Goal: Information Seeking & Learning: Check status

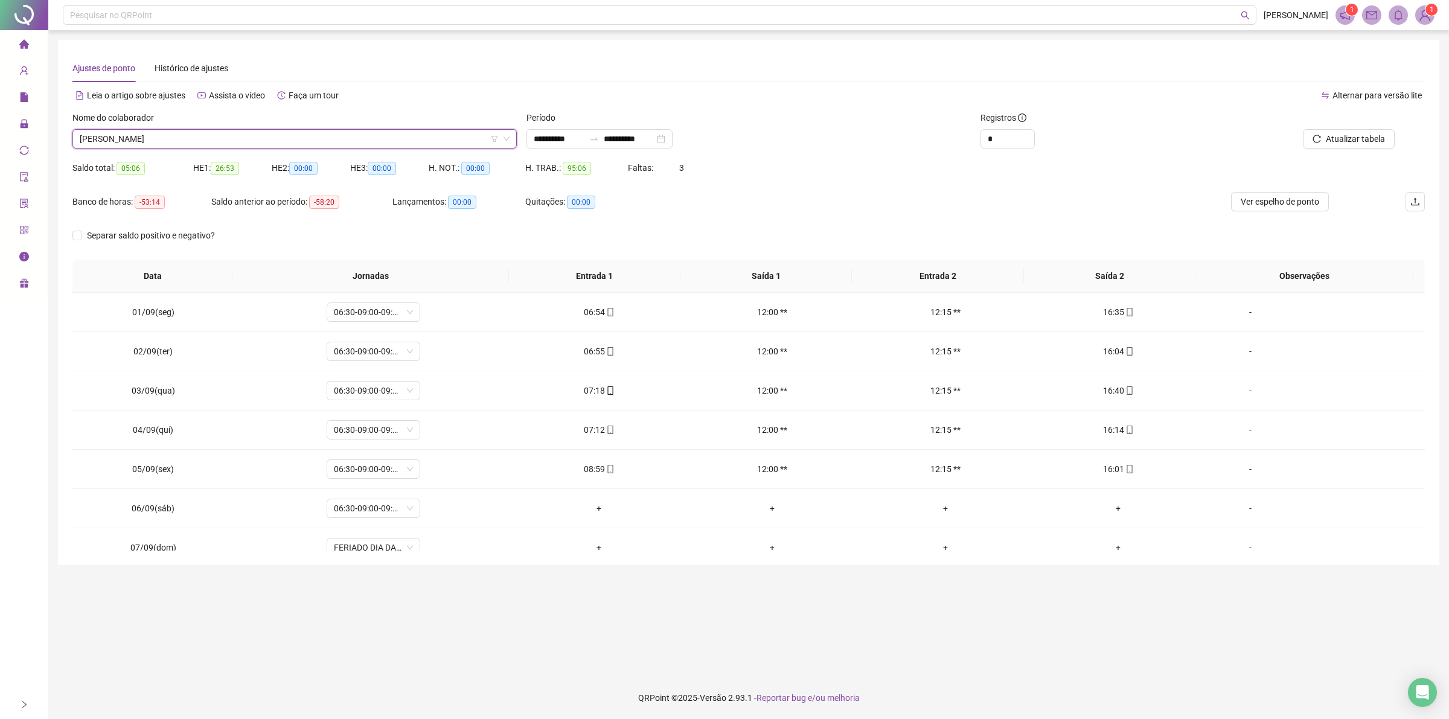
click at [196, 137] on span "[PERSON_NAME]" at bounding box center [295, 139] width 430 height 18
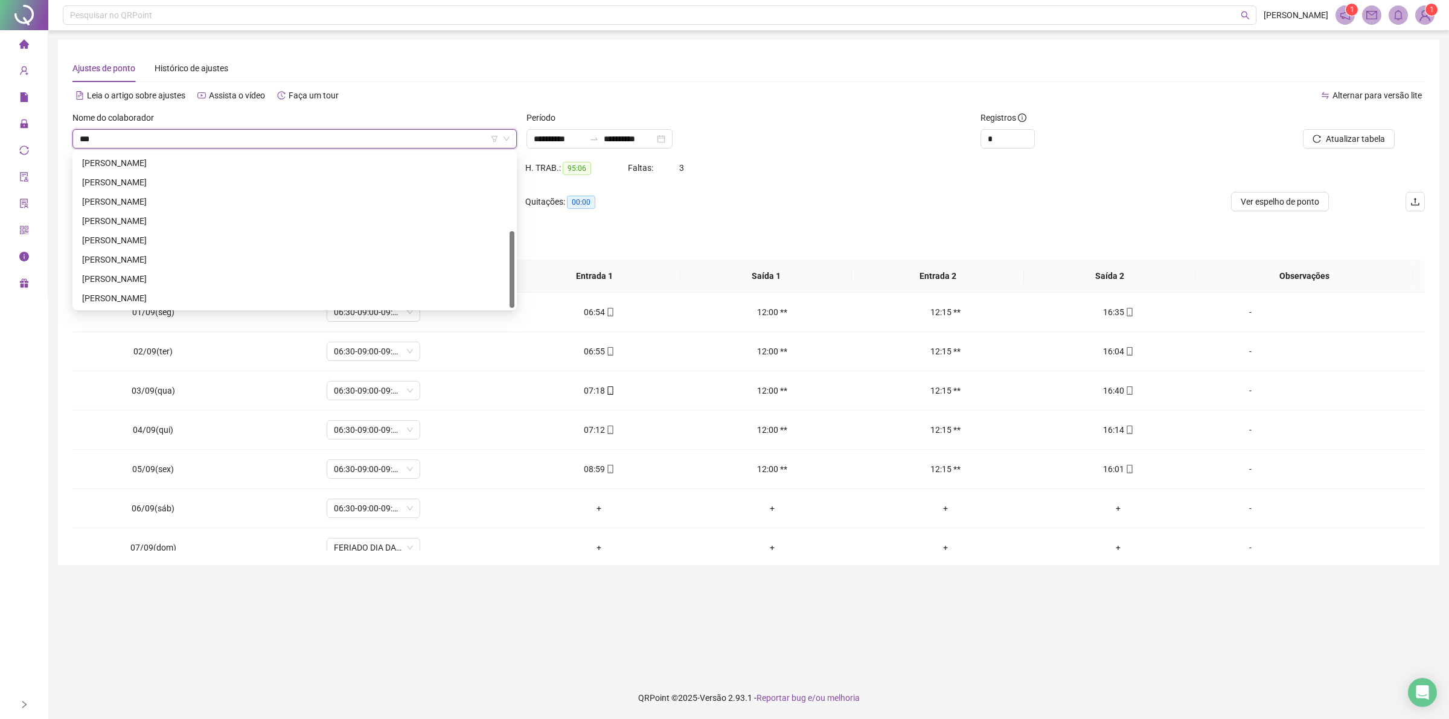
scroll to position [77, 0]
type input "****"
click at [187, 161] on div "[PERSON_NAME]" at bounding box center [294, 162] width 425 height 13
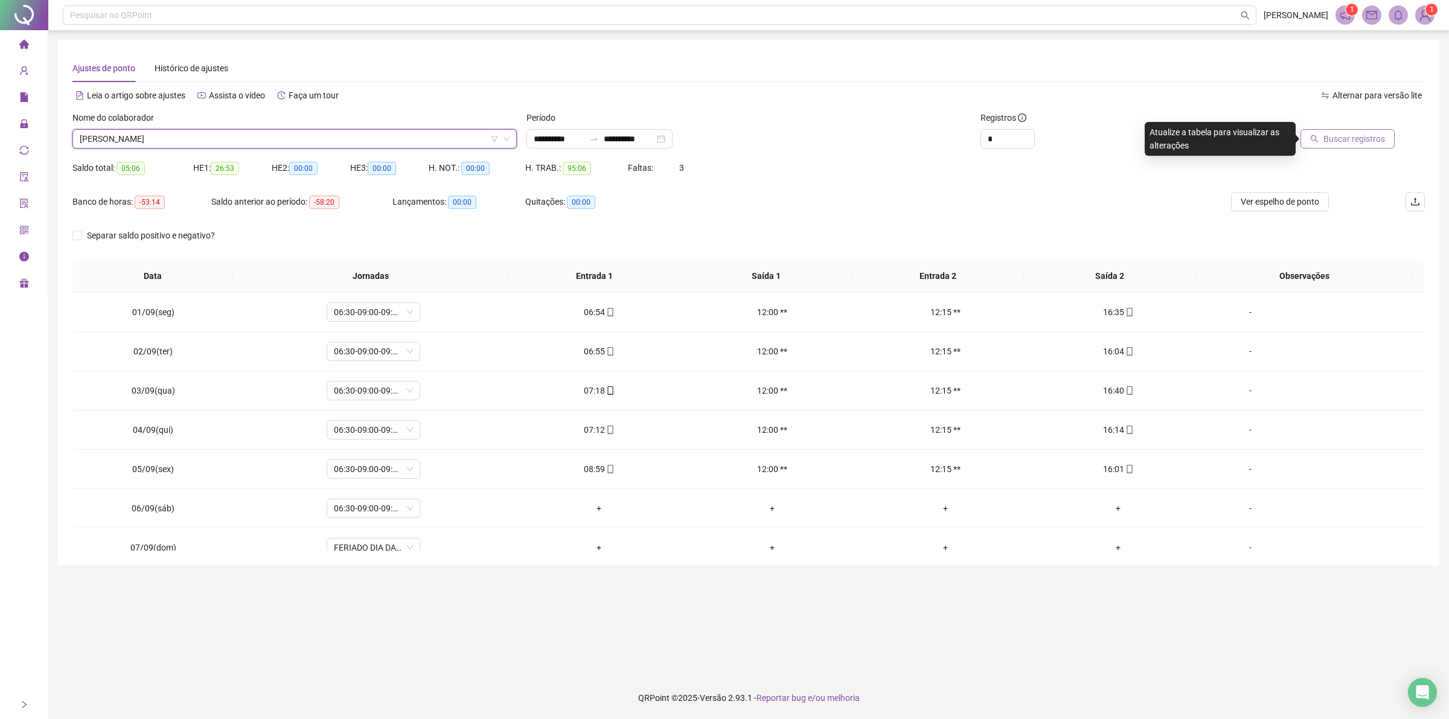
click at [1354, 133] on span "Buscar registros" at bounding box center [1355, 138] width 62 height 13
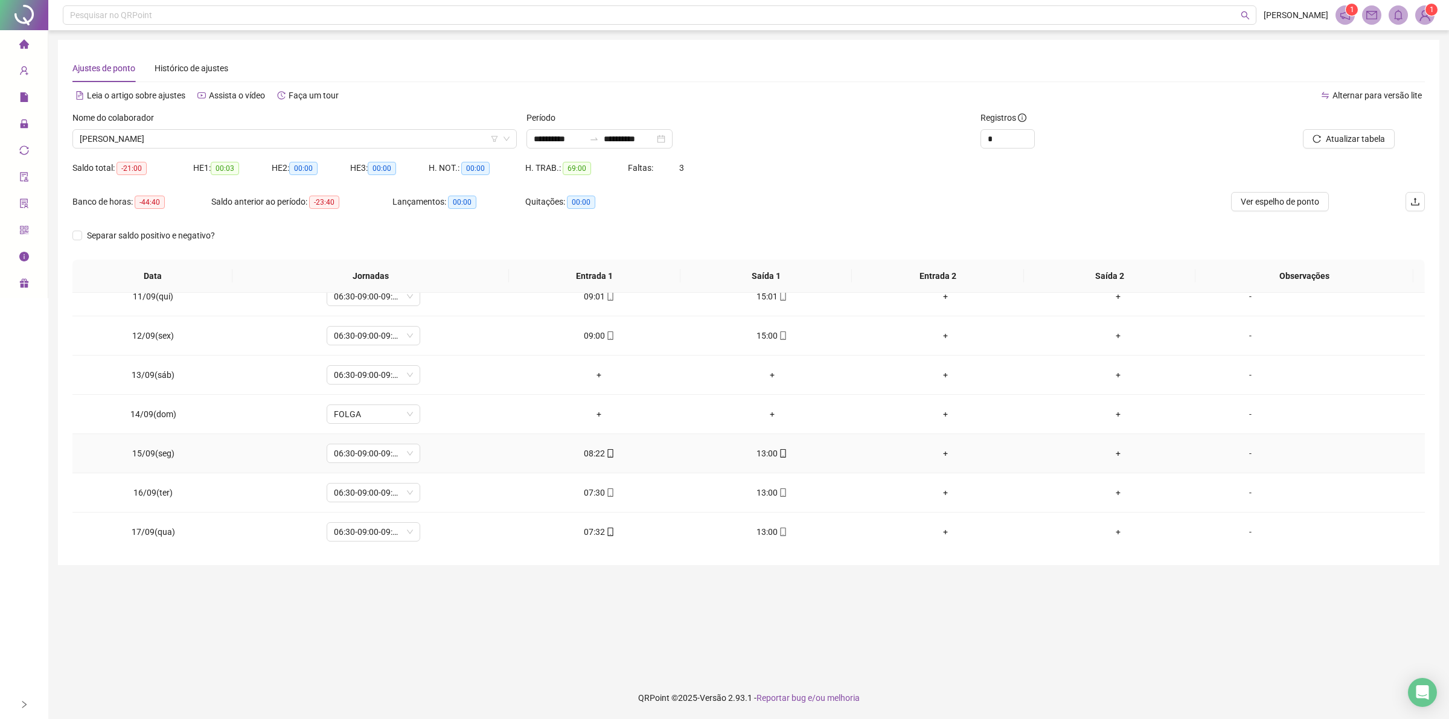
scroll to position [411, 0]
click at [608, 531] on icon "mobile" at bounding box center [610, 531] width 8 height 8
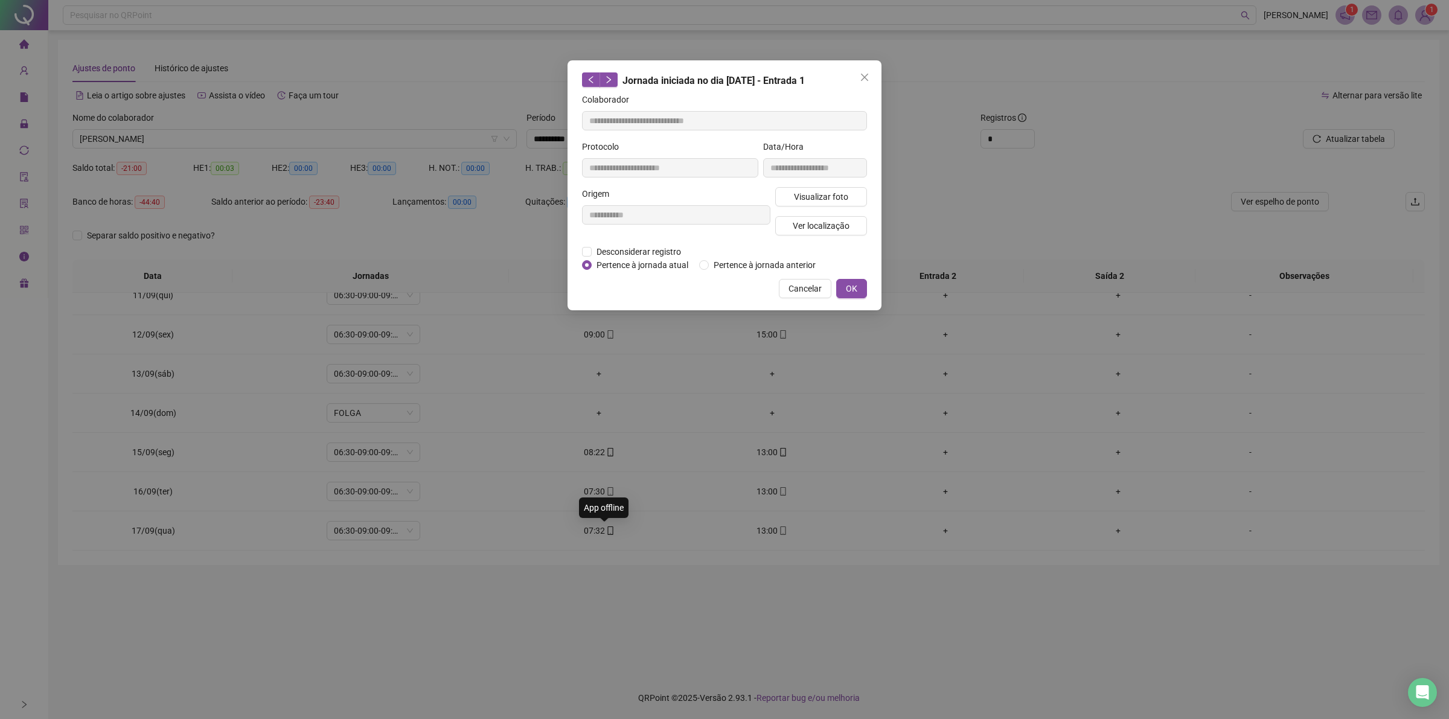
type input "**********"
click at [806, 195] on span "Visualizar foto" at bounding box center [821, 196] width 54 height 13
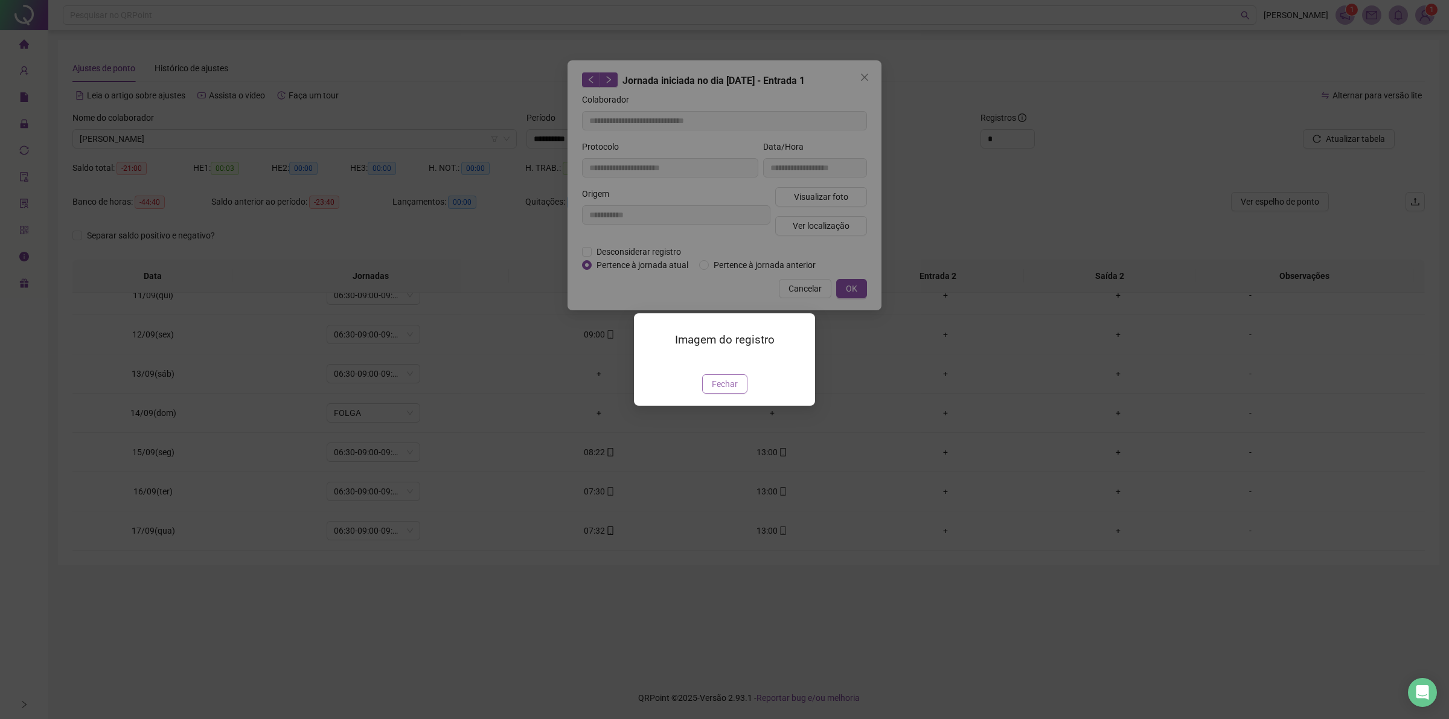
click at [717, 391] on span "Fechar" at bounding box center [725, 383] width 26 height 13
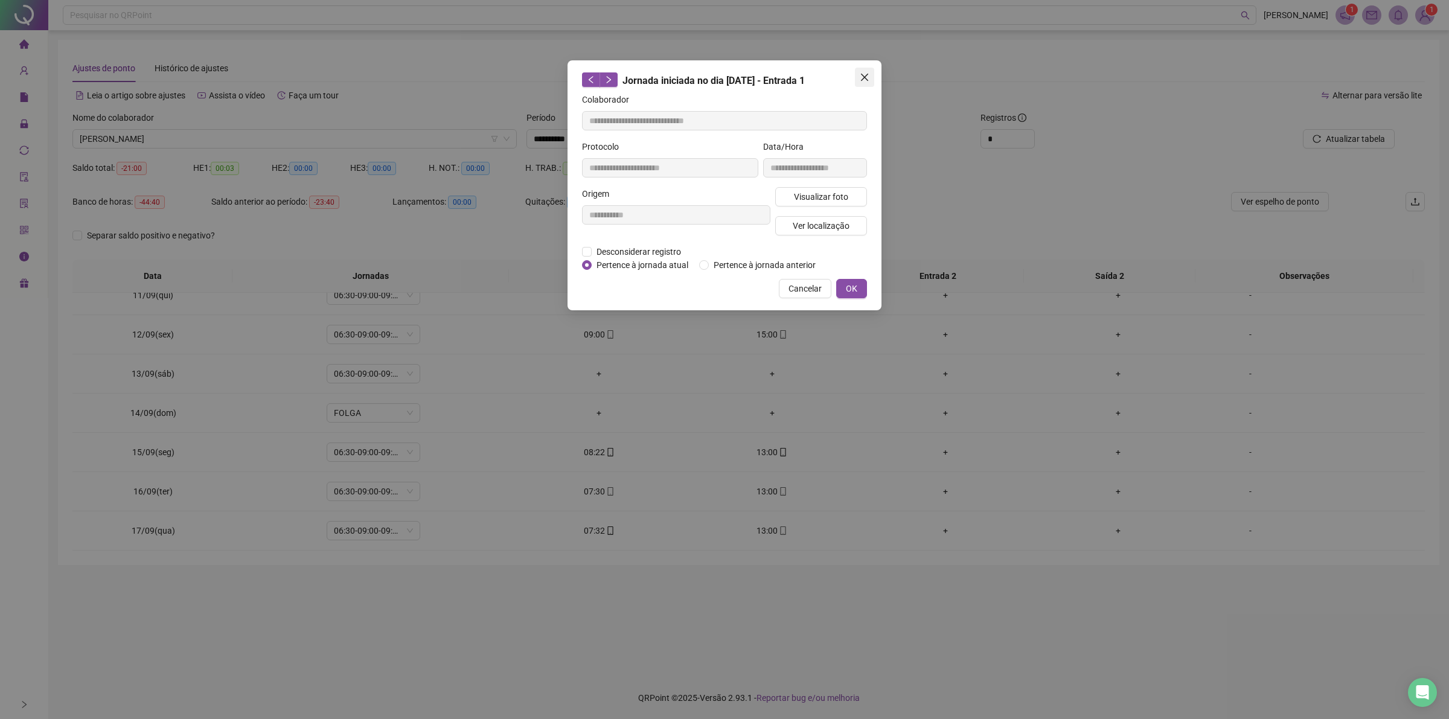
click at [865, 75] on icon "close" at bounding box center [865, 77] width 10 height 10
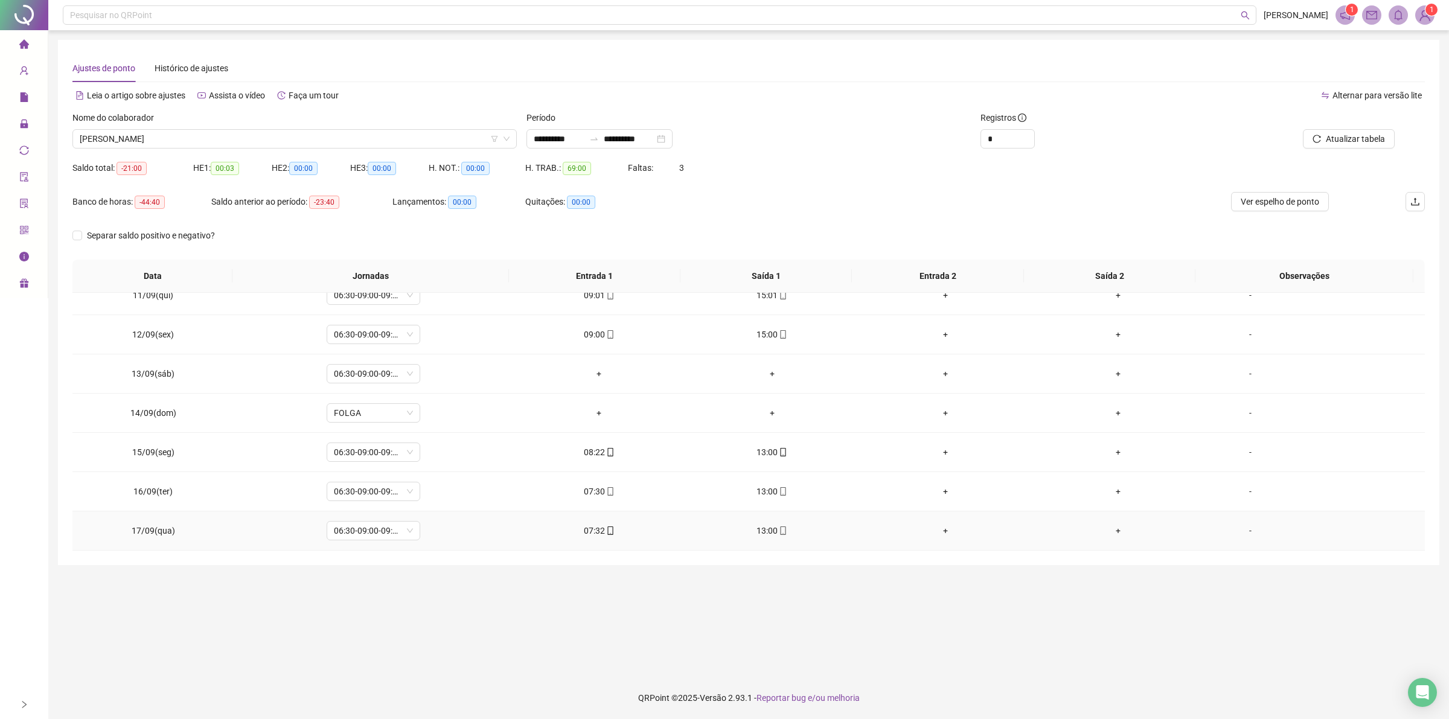
click at [780, 530] on div "13:00" at bounding box center [773, 530] width 154 height 13
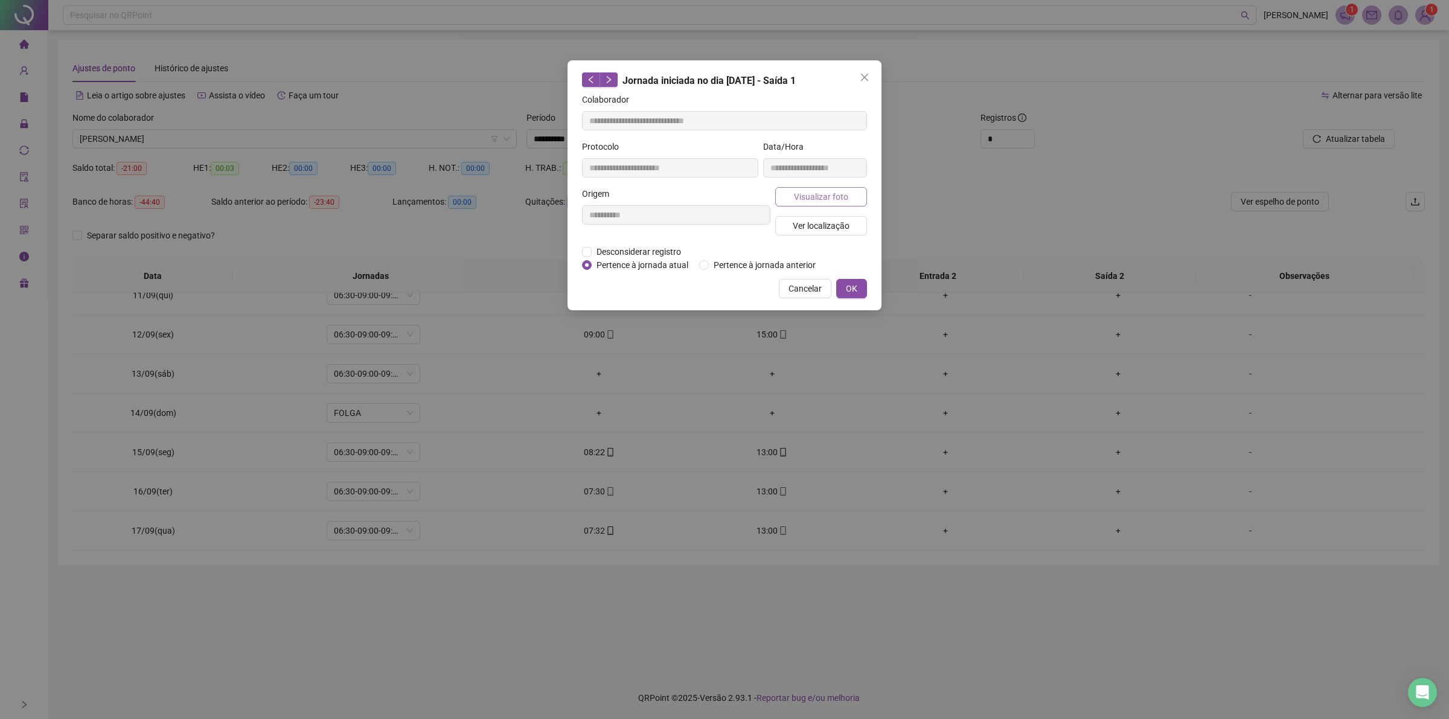
click at [803, 200] on span "Visualizar foto" at bounding box center [821, 196] width 54 height 13
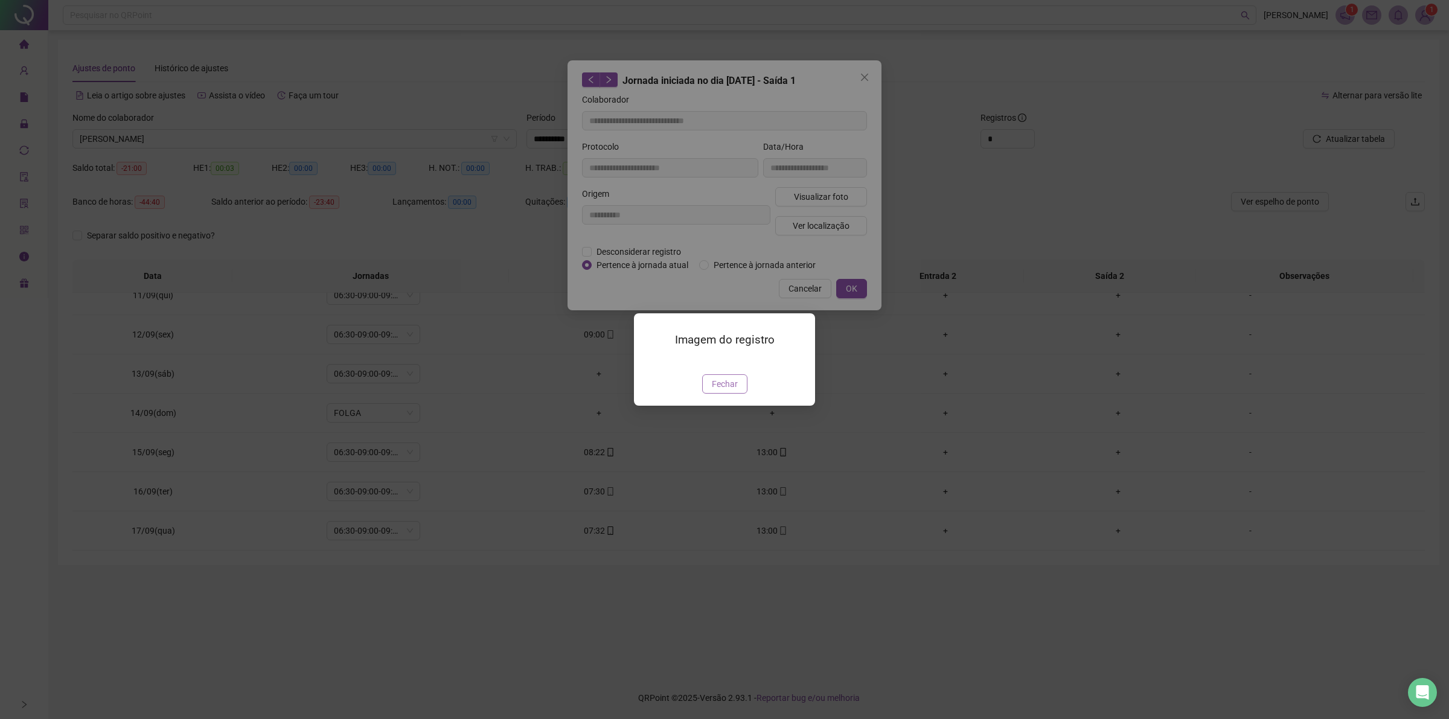
click at [722, 391] on span "Fechar" at bounding box center [725, 383] width 26 height 13
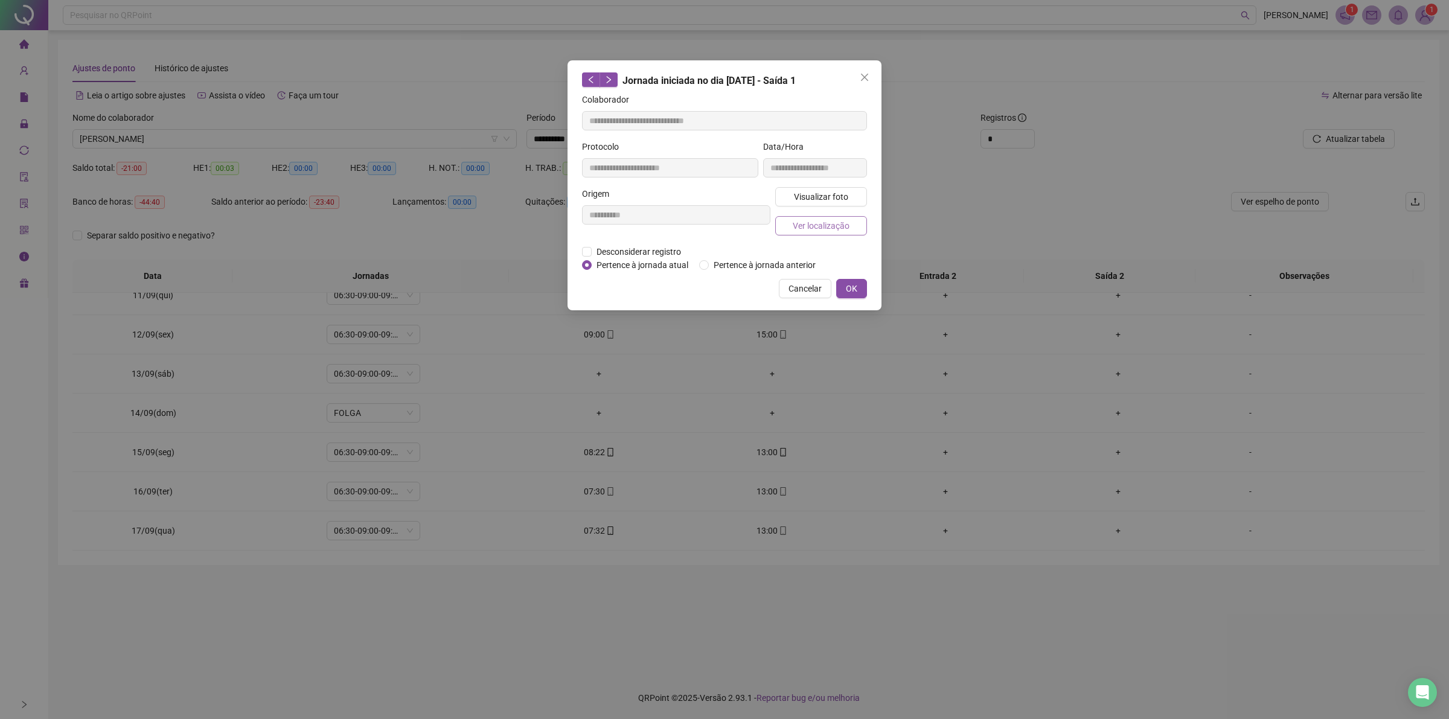
click at [829, 221] on span "Ver localização" at bounding box center [821, 225] width 57 height 13
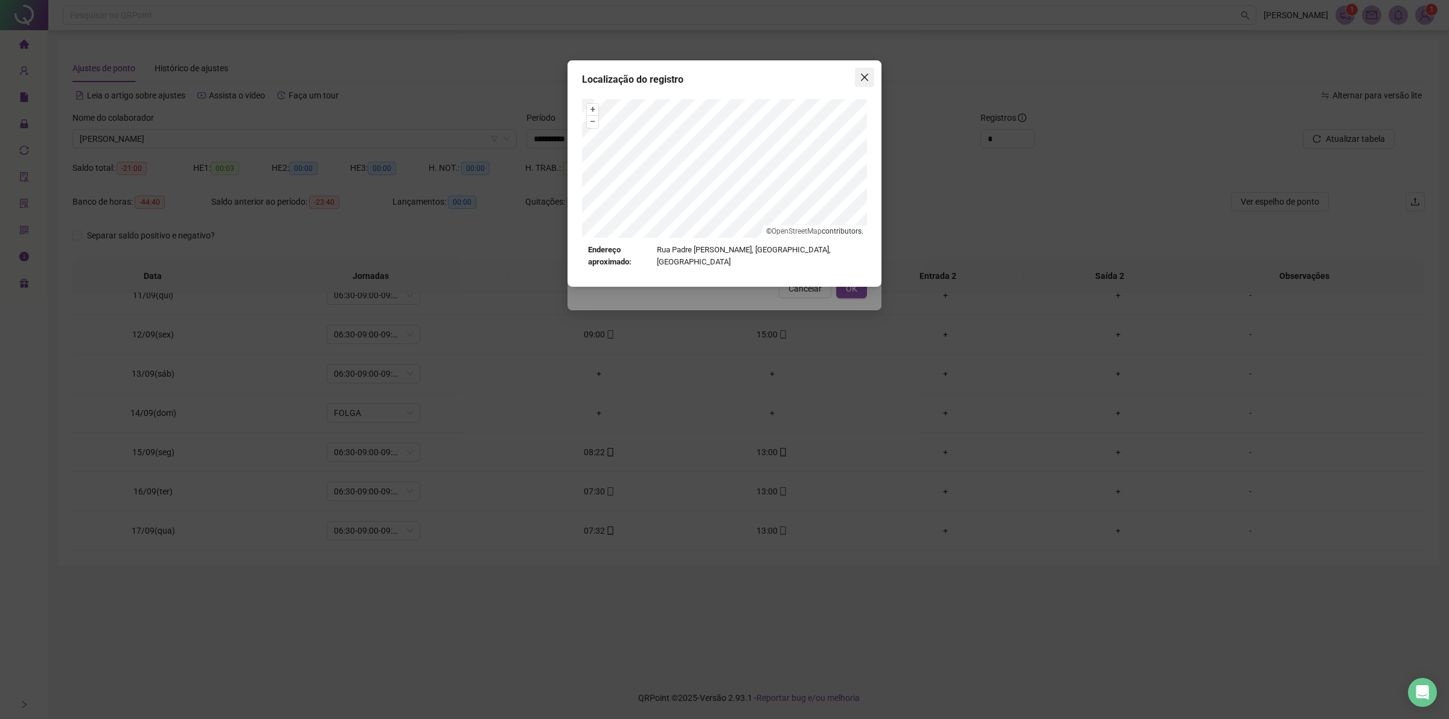
click at [865, 73] on icon "close" at bounding box center [865, 77] width 10 height 10
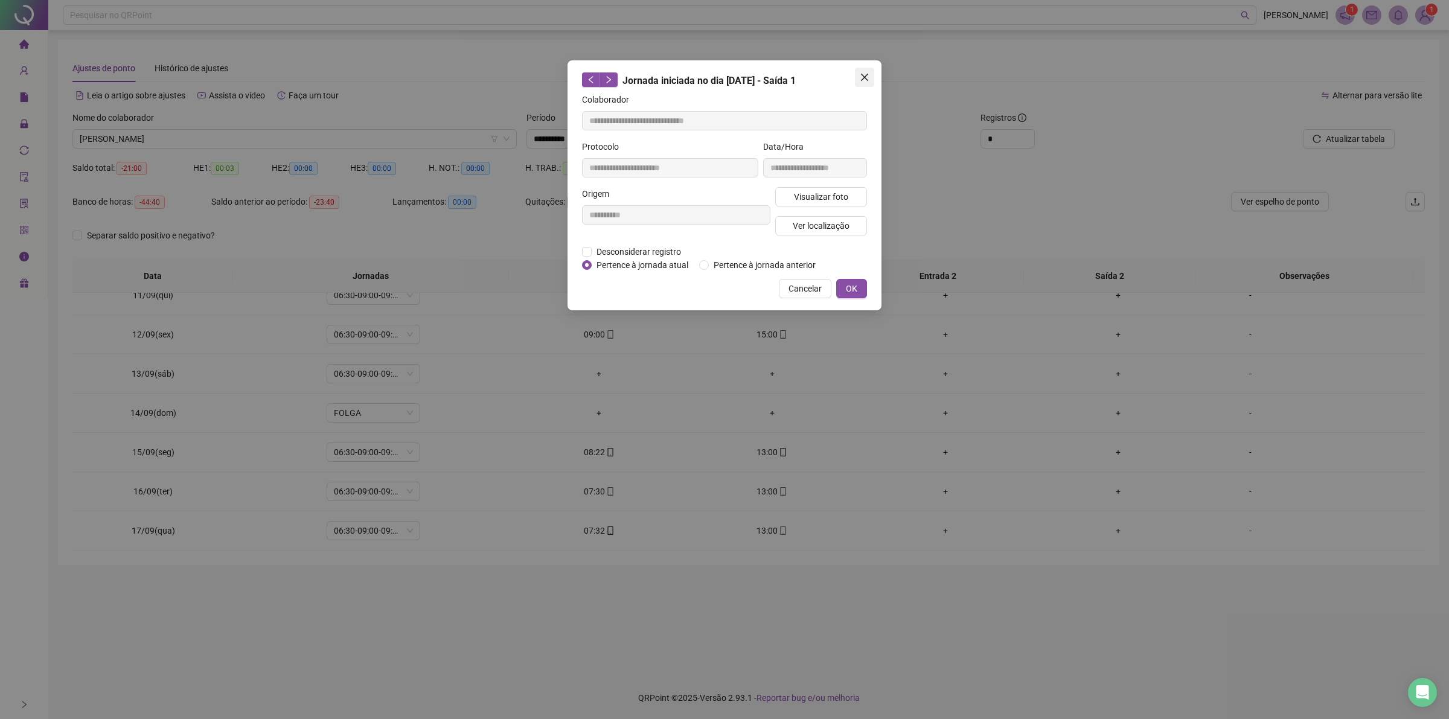
click at [864, 72] on icon "close" at bounding box center [865, 77] width 10 height 10
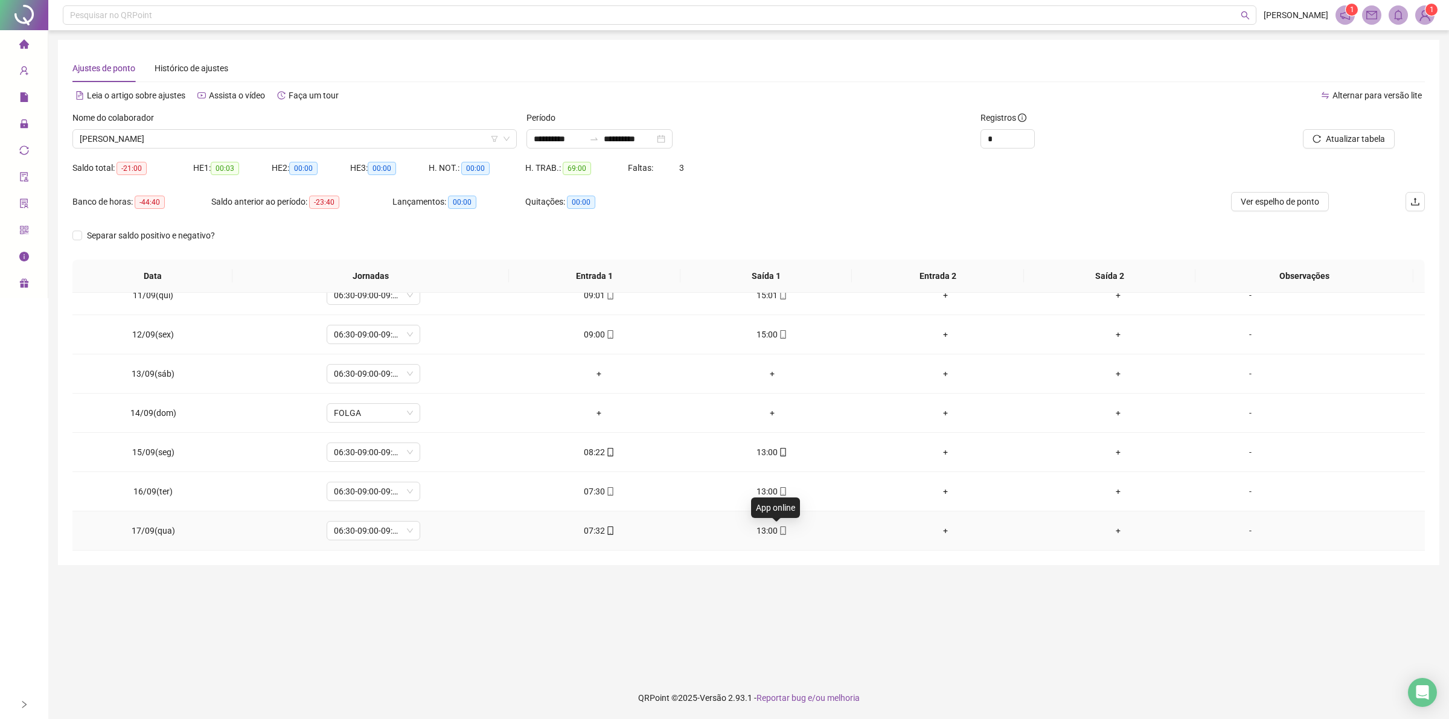
click at [779, 531] on icon "mobile" at bounding box center [783, 531] width 8 height 8
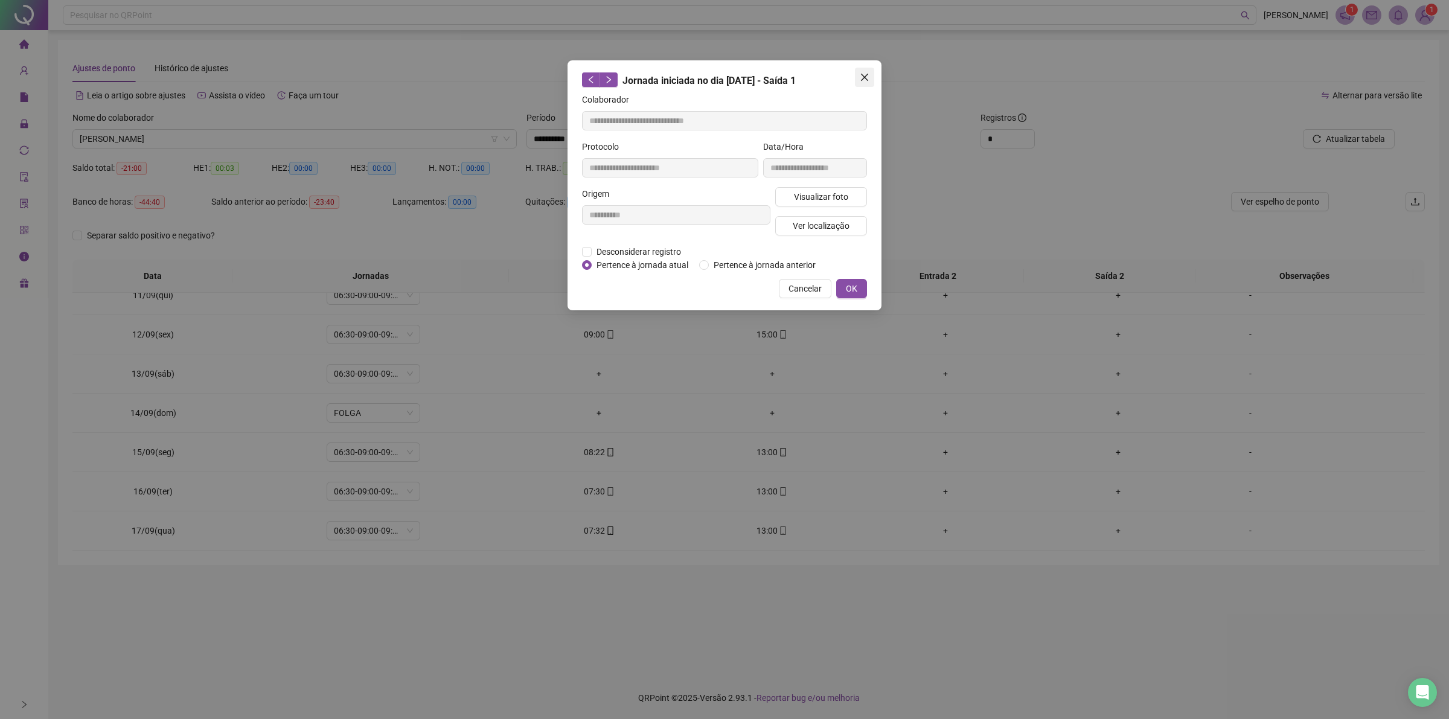
click at [867, 74] on icon "close" at bounding box center [865, 77] width 10 height 10
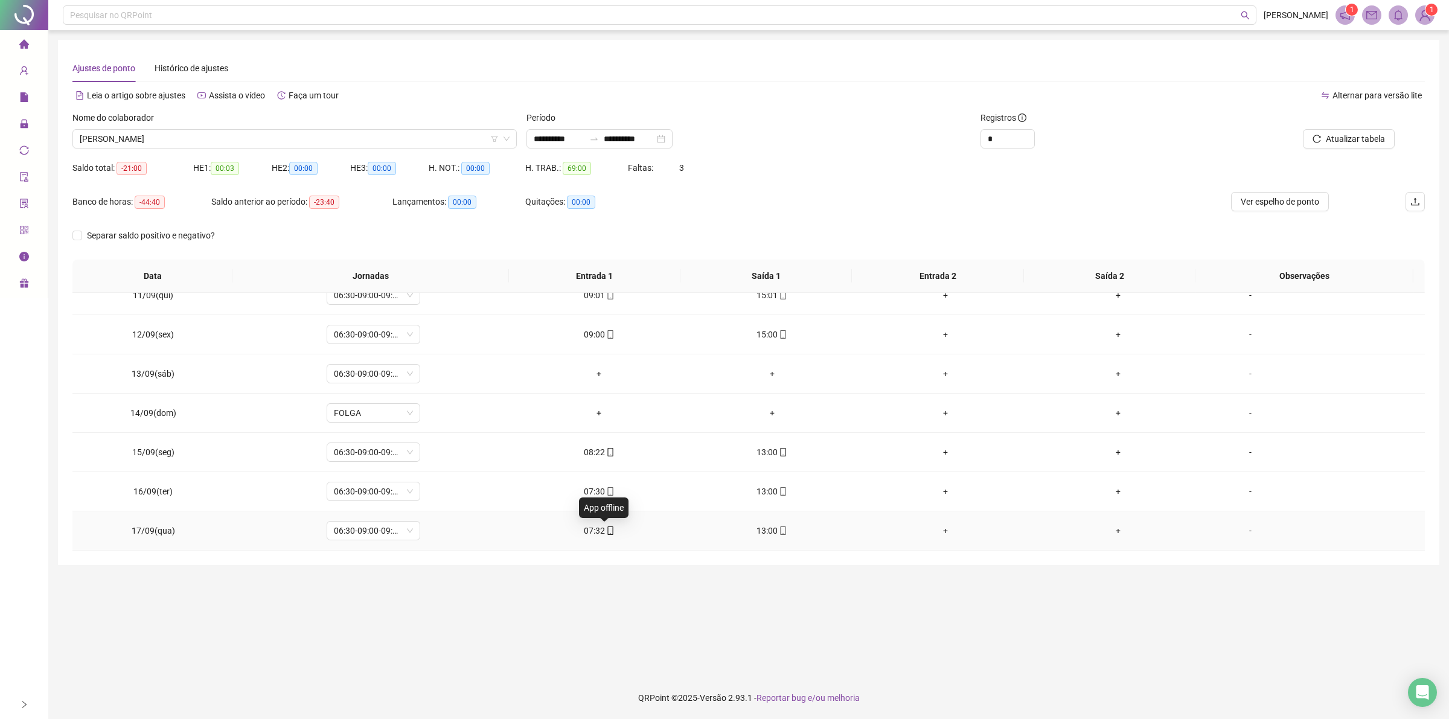
click at [607, 531] on icon "mobile" at bounding box center [610, 531] width 8 height 8
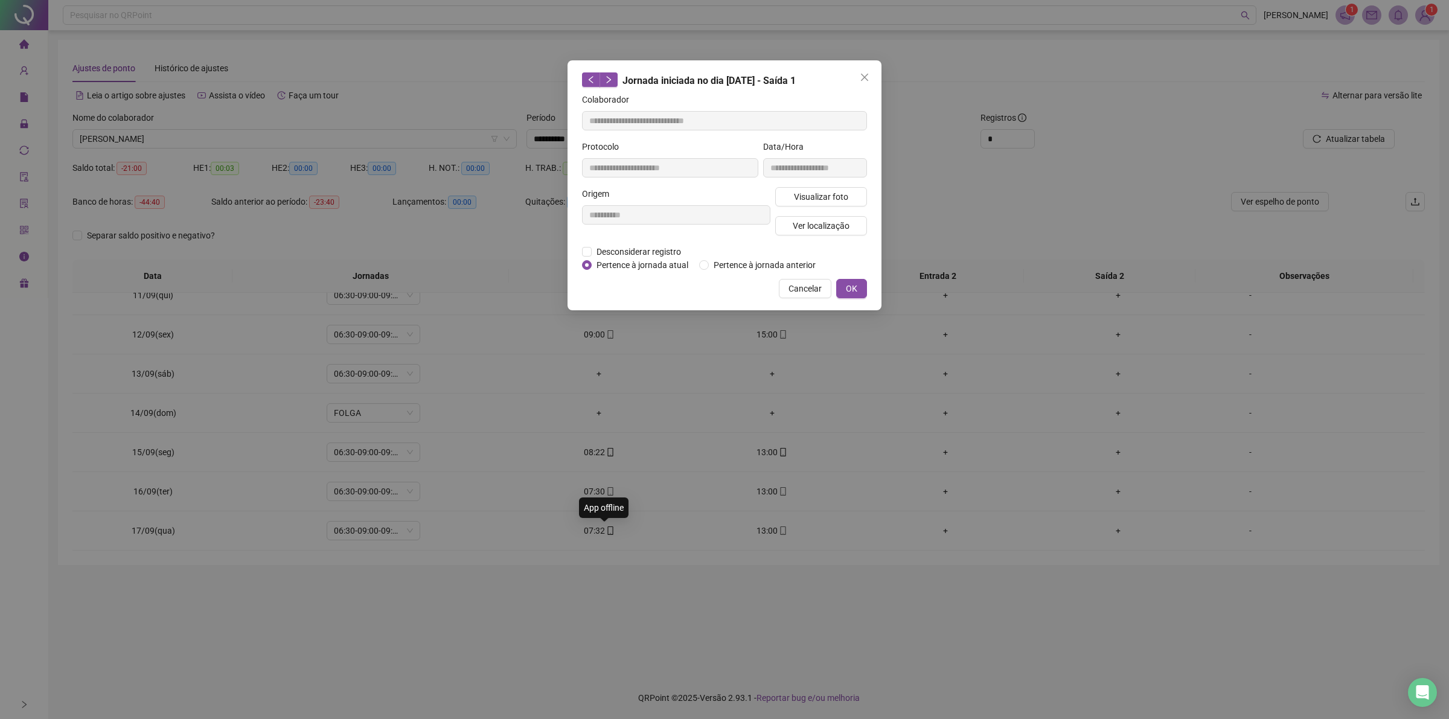
type input "**********"
click at [859, 68] on button "Close" at bounding box center [864, 77] width 19 height 19
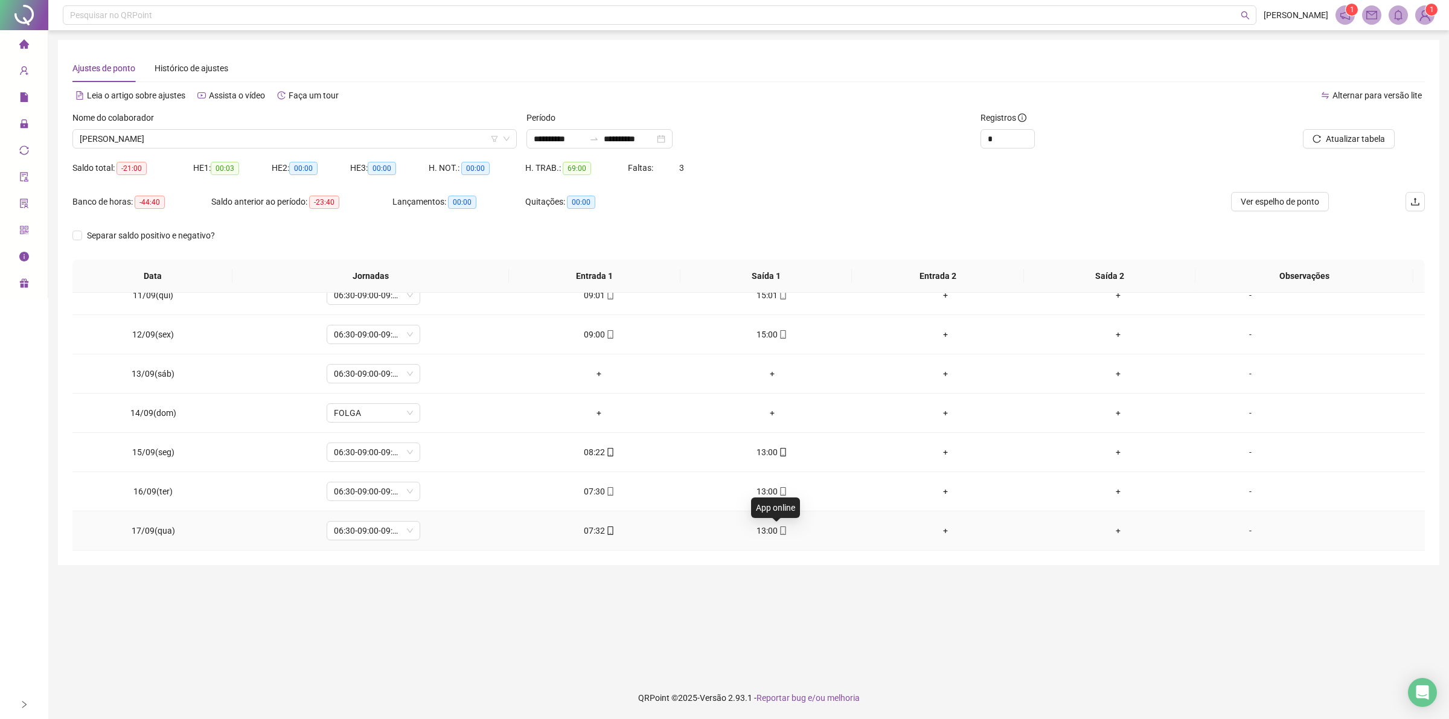
click at [779, 531] on icon "mobile" at bounding box center [783, 531] width 8 height 8
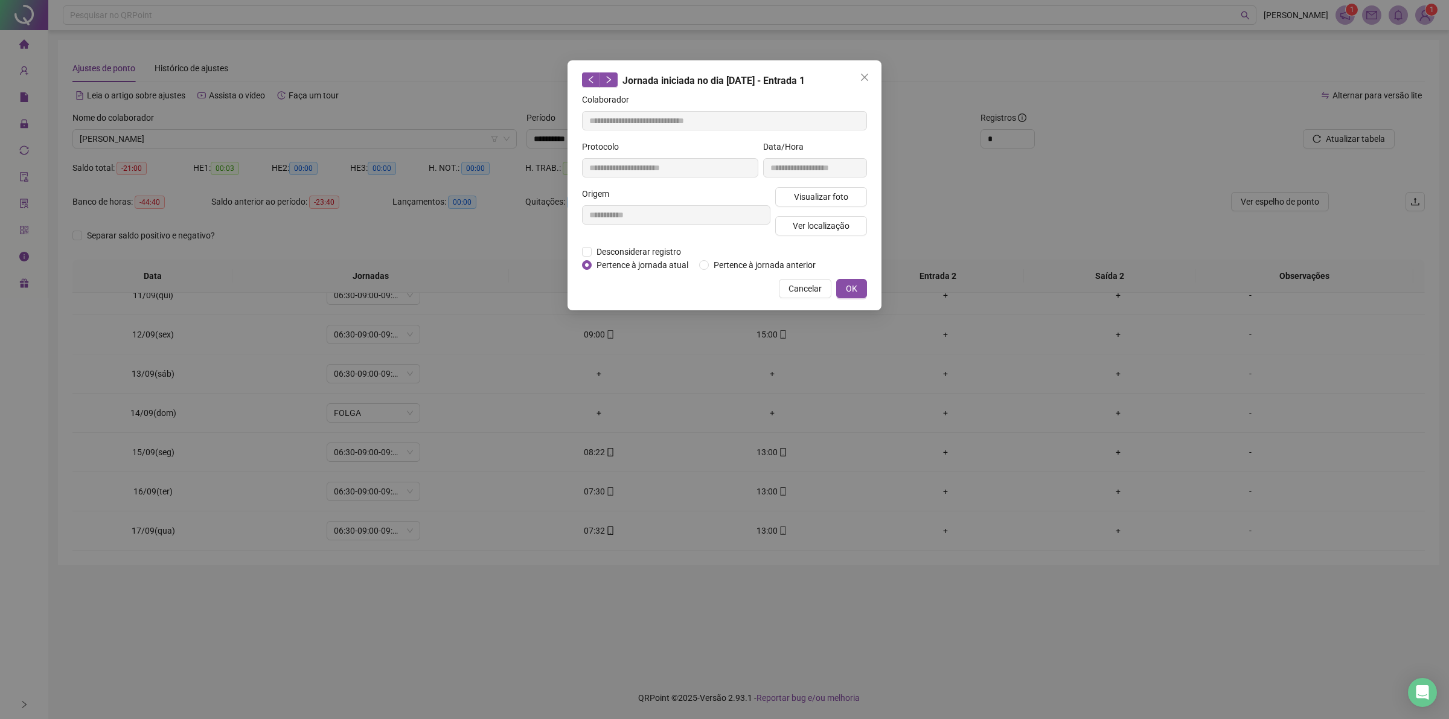
type input "**********"
click at [862, 76] on icon "close" at bounding box center [865, 77] width 10 height 10
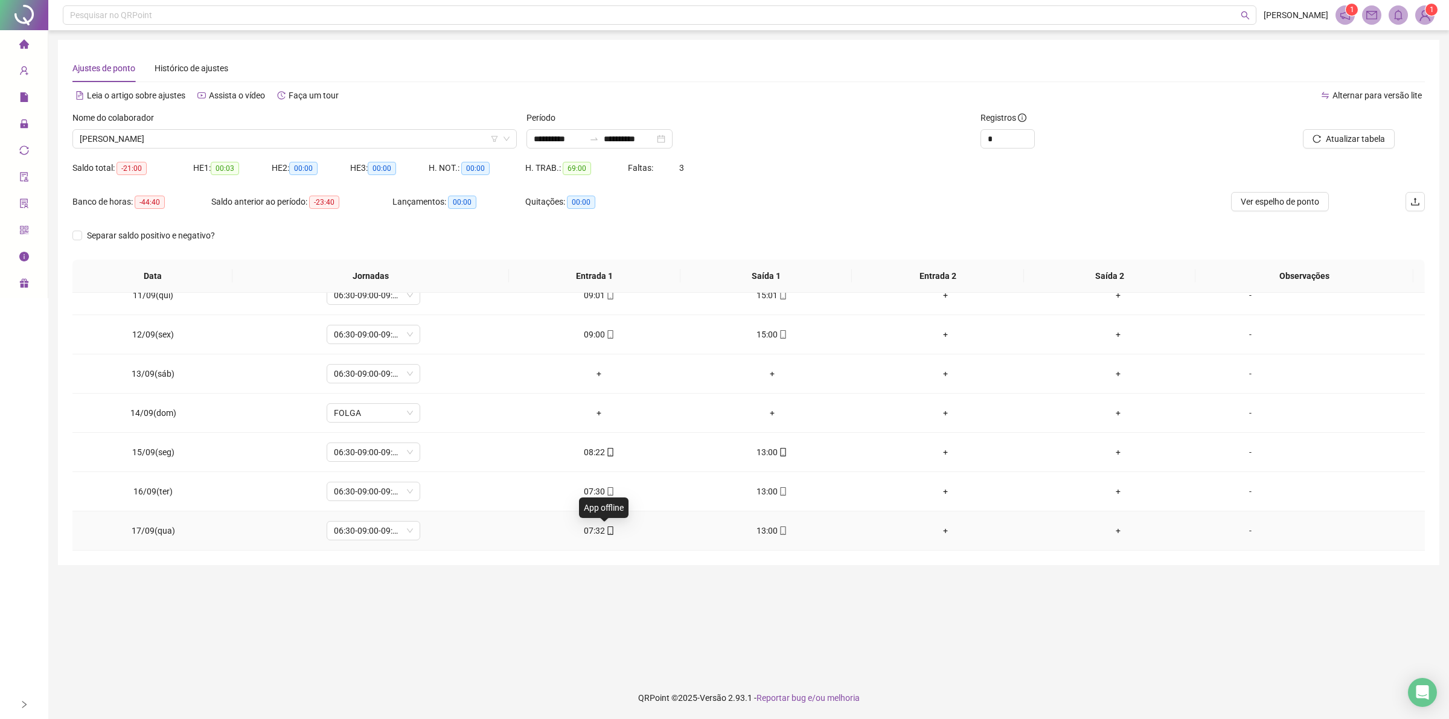
click at [608, 532] on icon "mobile" at bounding box center [610, 531] width 5 height 8
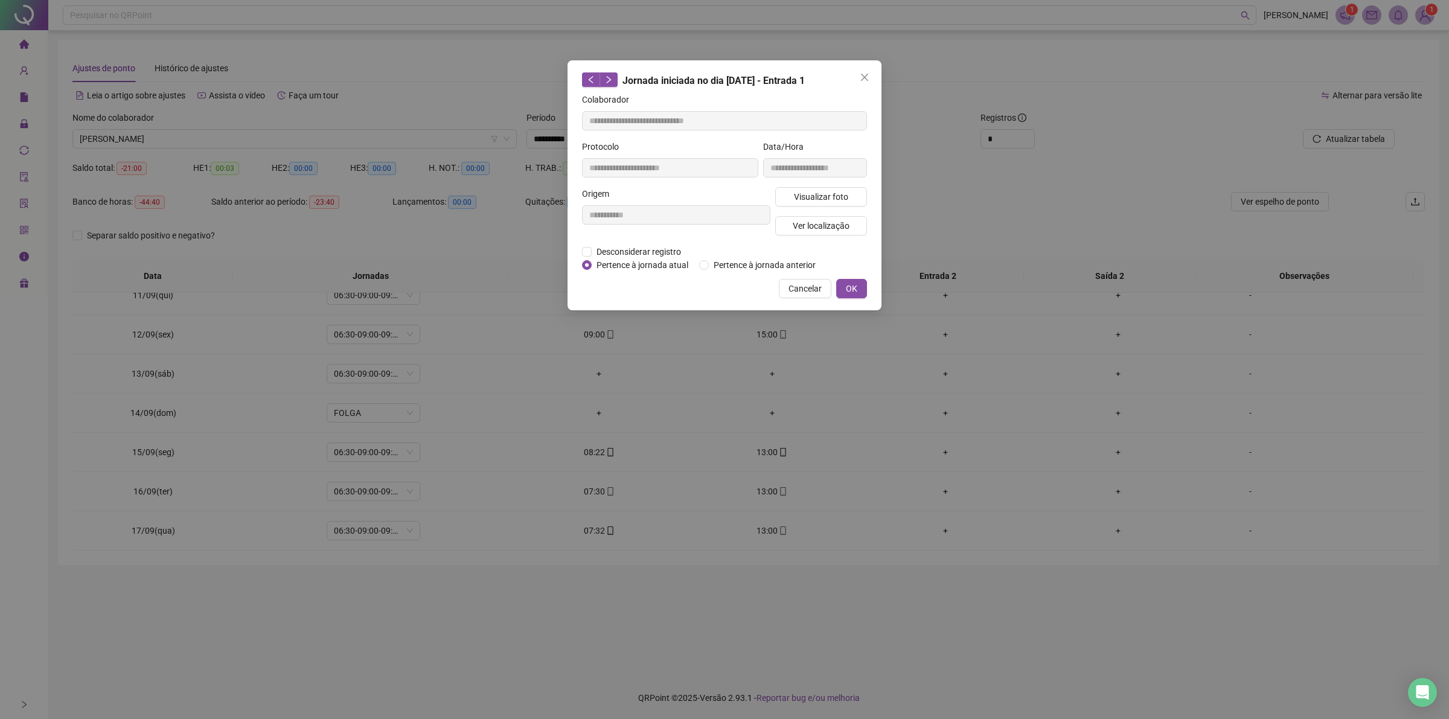
type input "**********"
click at [858, 68] on button "Close" at bounding box center [864, 77] width 19 height 19
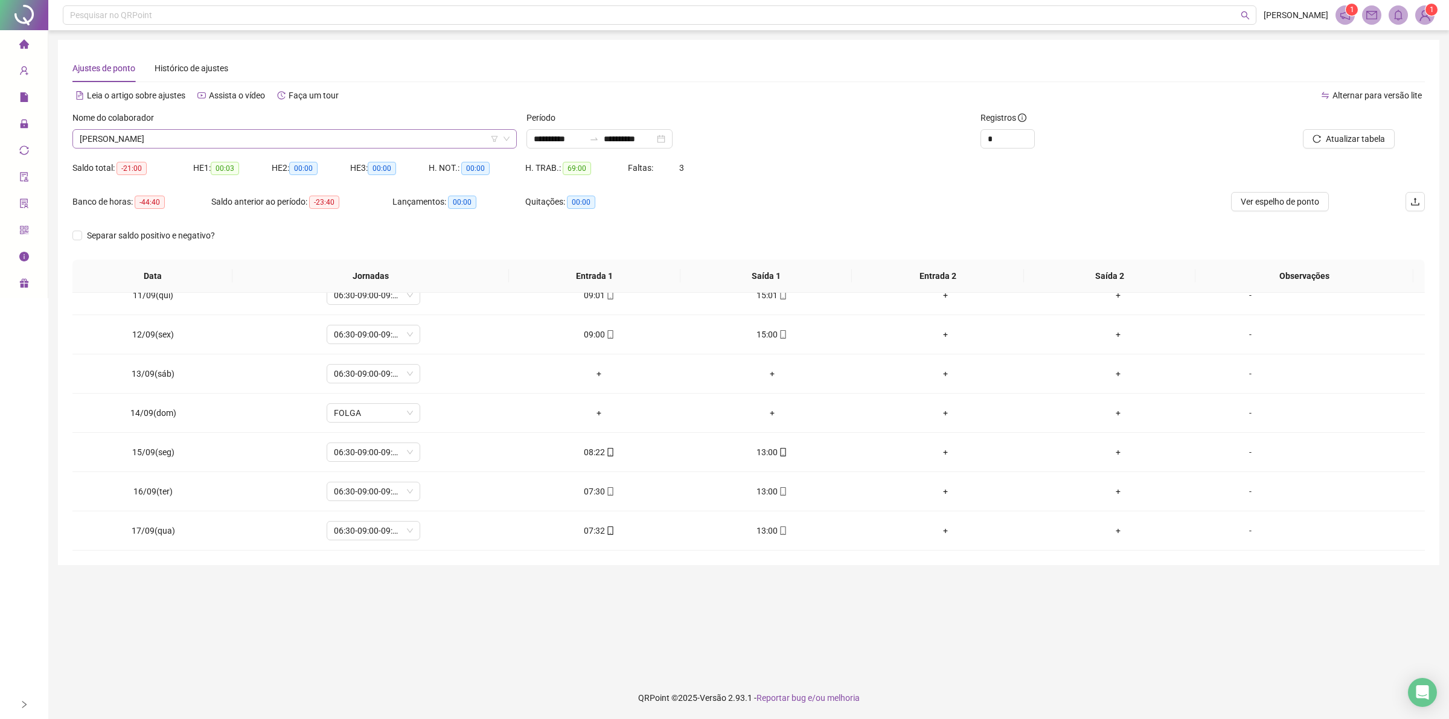
click at [222, 140] on span "[PERSON_NAME]" at bounding box center [295, 139] width 430 height 18
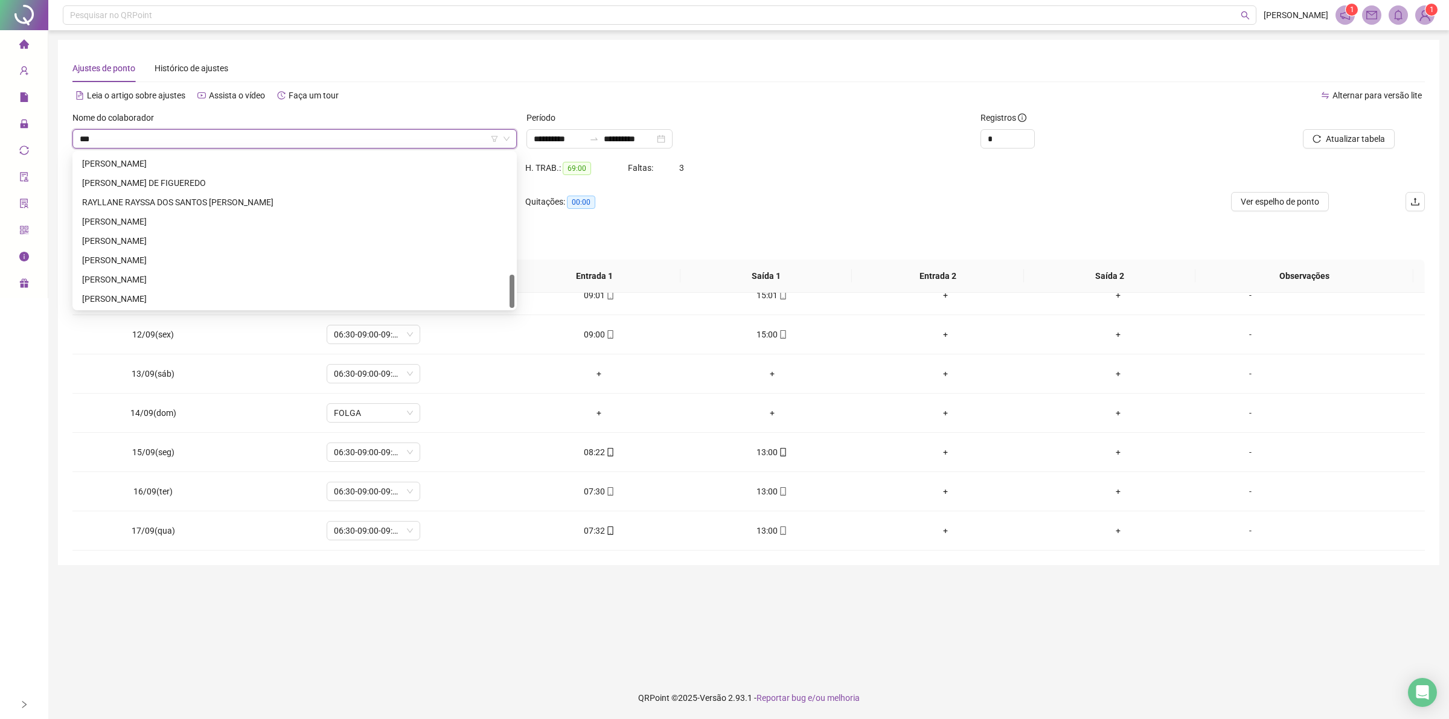
scroll to position [0, 0]
type input "*****"
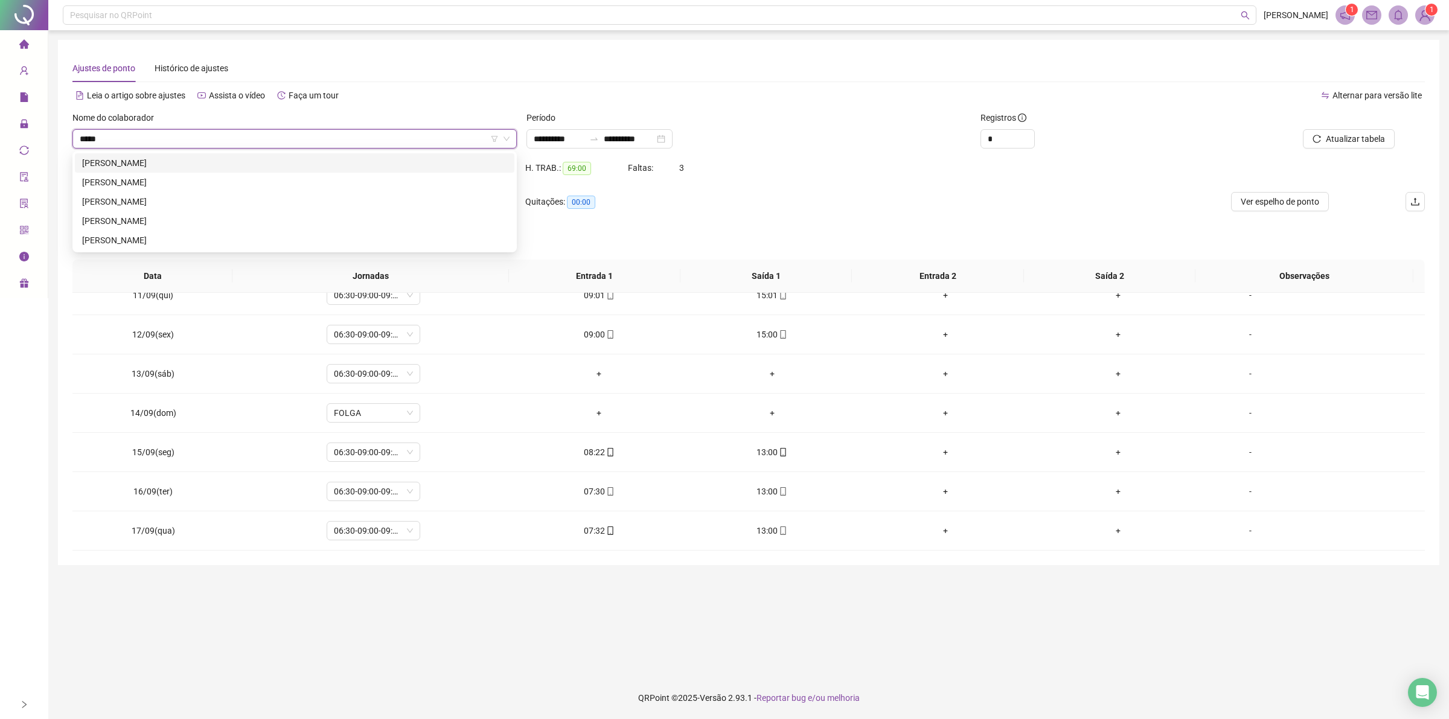
click at [149, 163] on div "[PERSON_NAME]" at bounding box center [294, 162] width 425 height 13
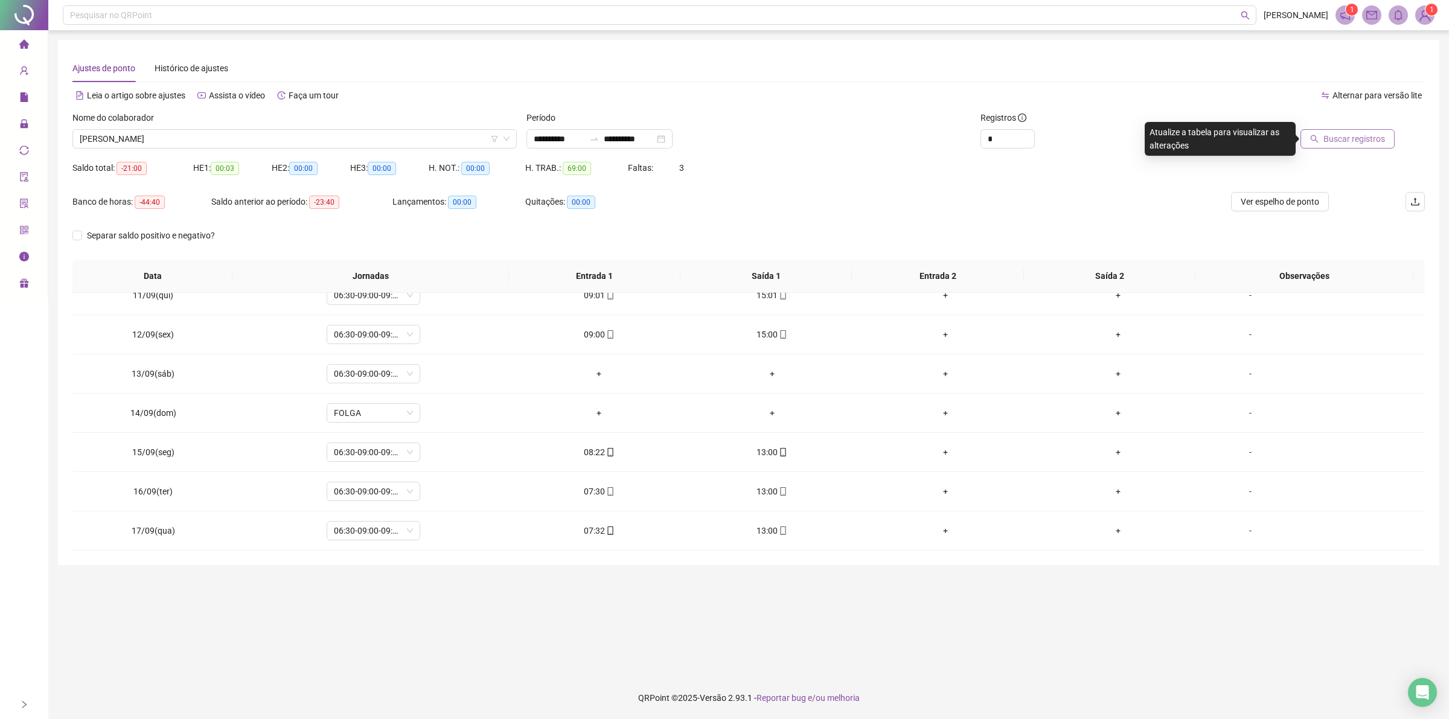
click at [1375, 136] on span "Buscar registros" at bounding box center [1355, 138] width 62 height 13
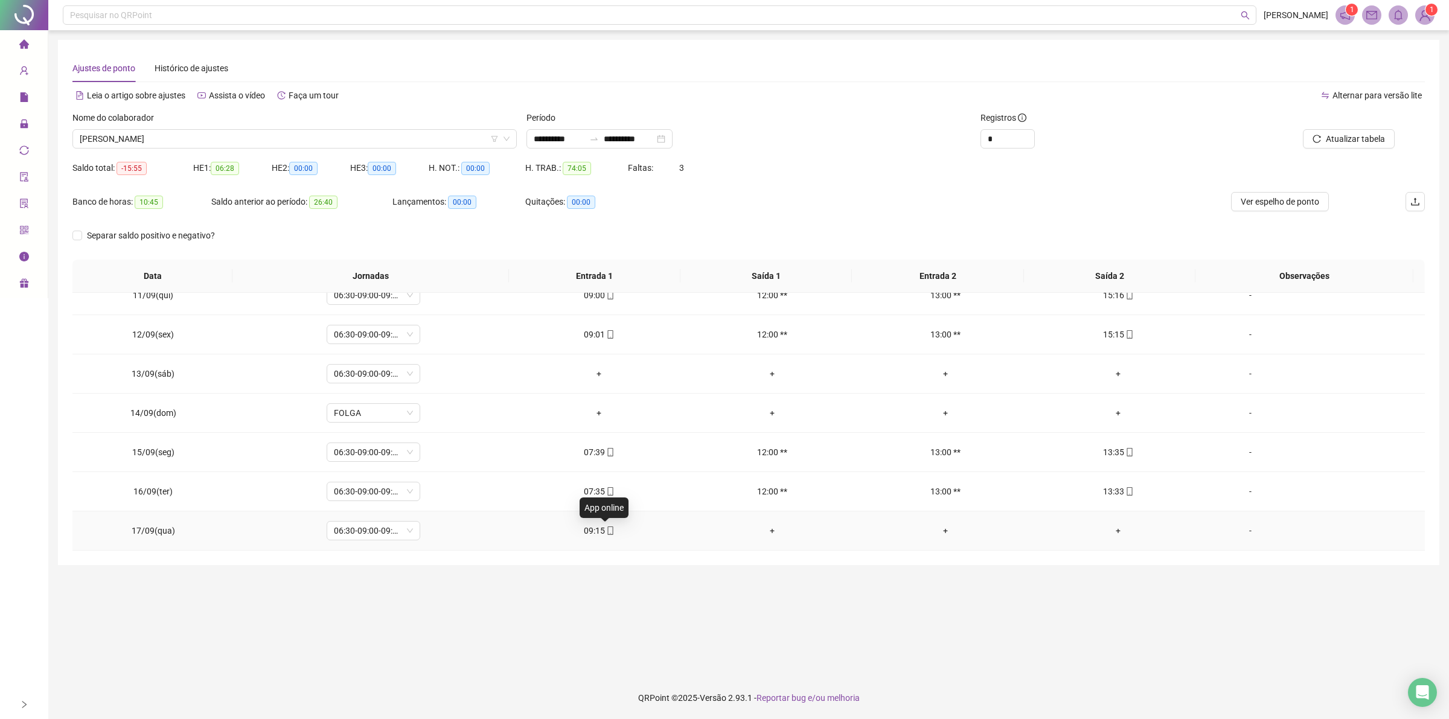
click at [606, 530] on icon "mobile" at bounding box center [610, 531] width 8 height 8
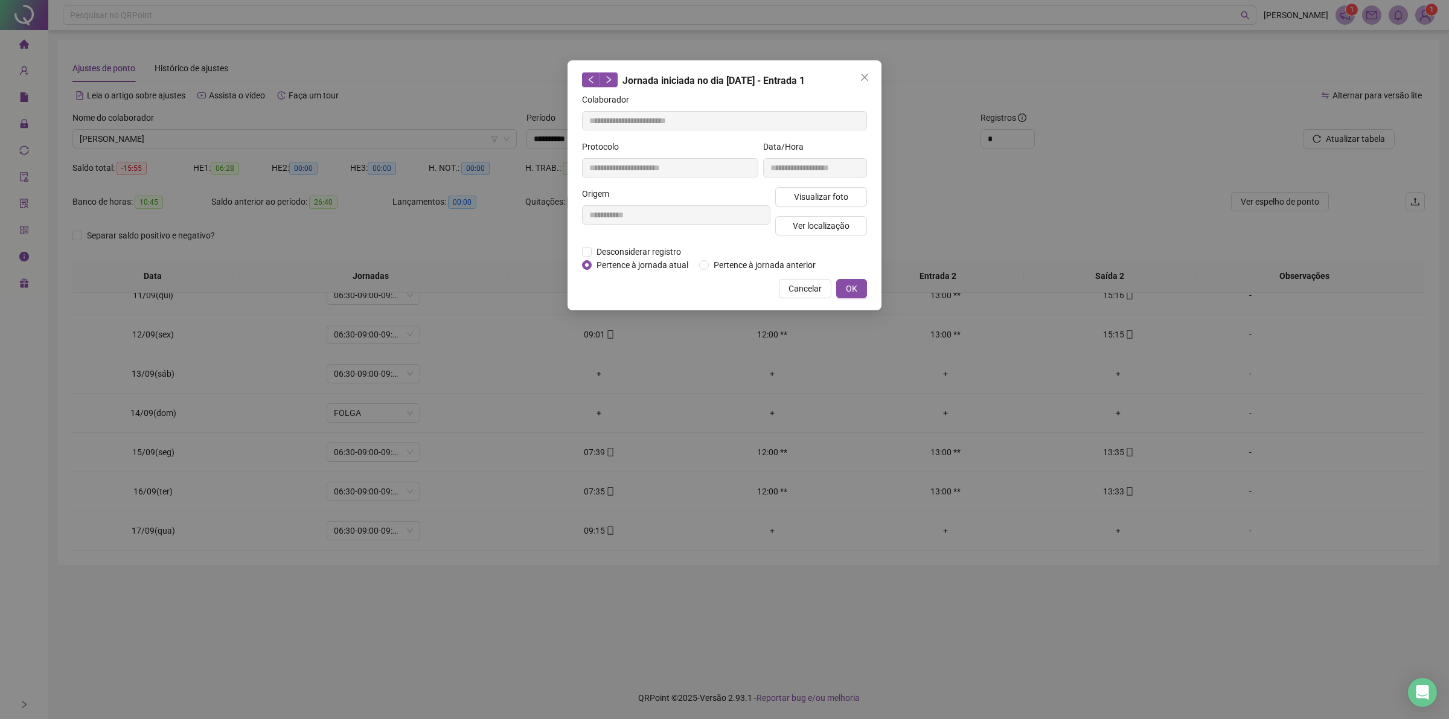
type input "**********"
click at [810, 193] on span "Visualizar foto" at bounding box center [821, 196] width 54 height 13
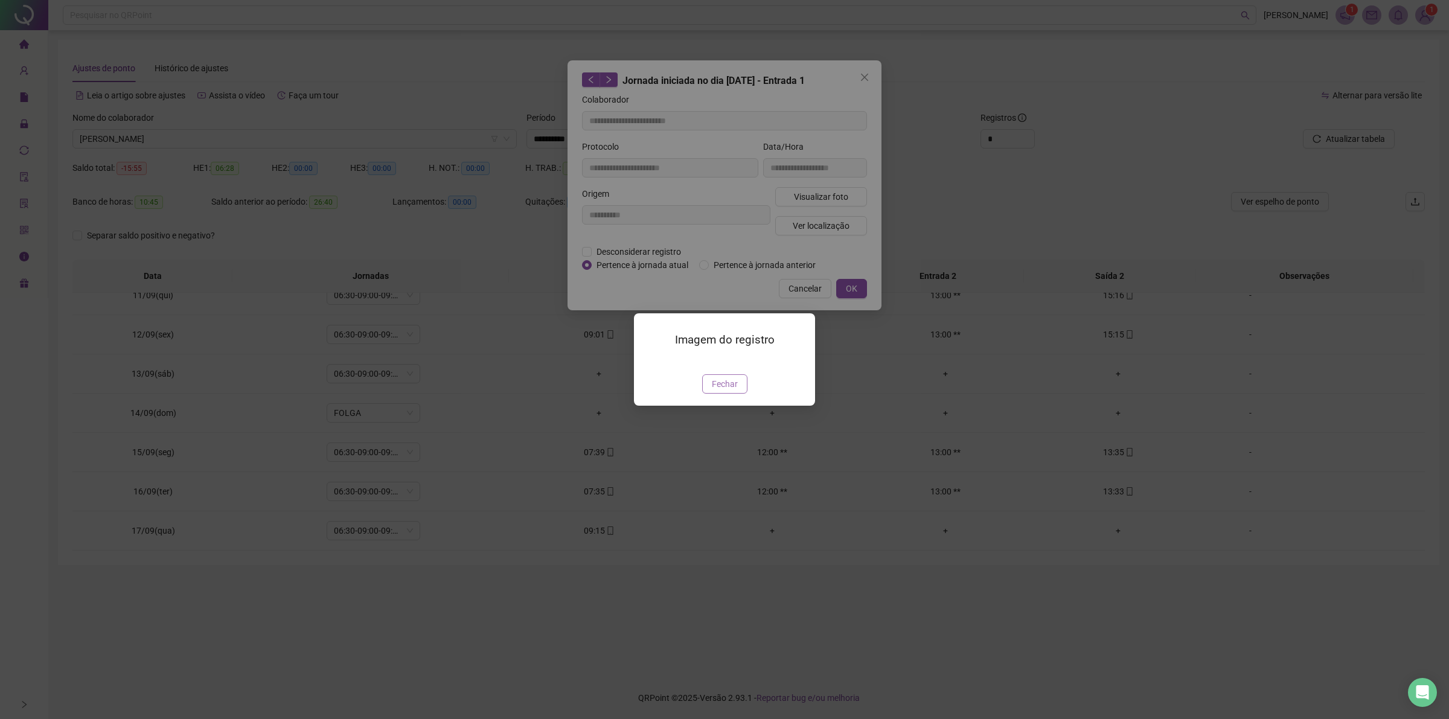
click at [717, 391] on span "Fechar" at bounding box center [725, 383] width 26 height 13
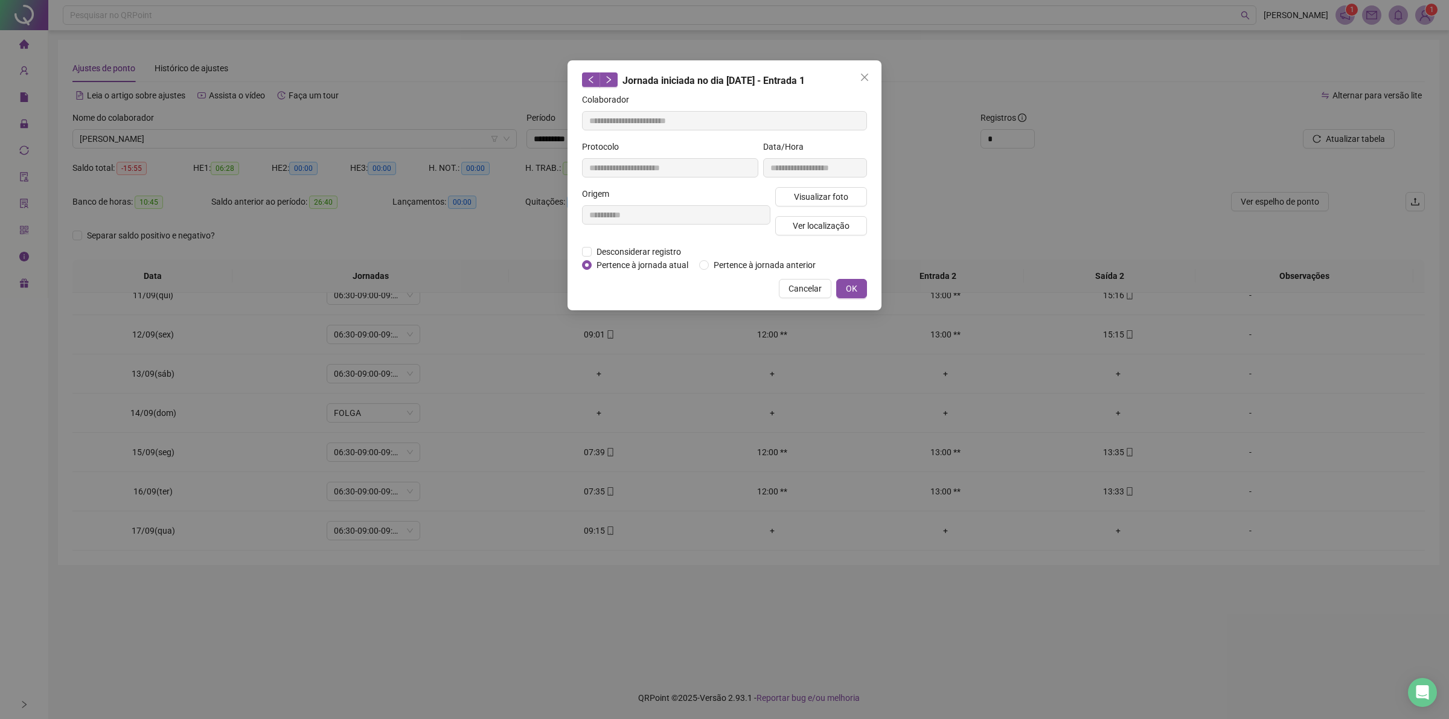
click at [864, 77] on icon "close" at bounding box center [864, 77] width 7 height 7
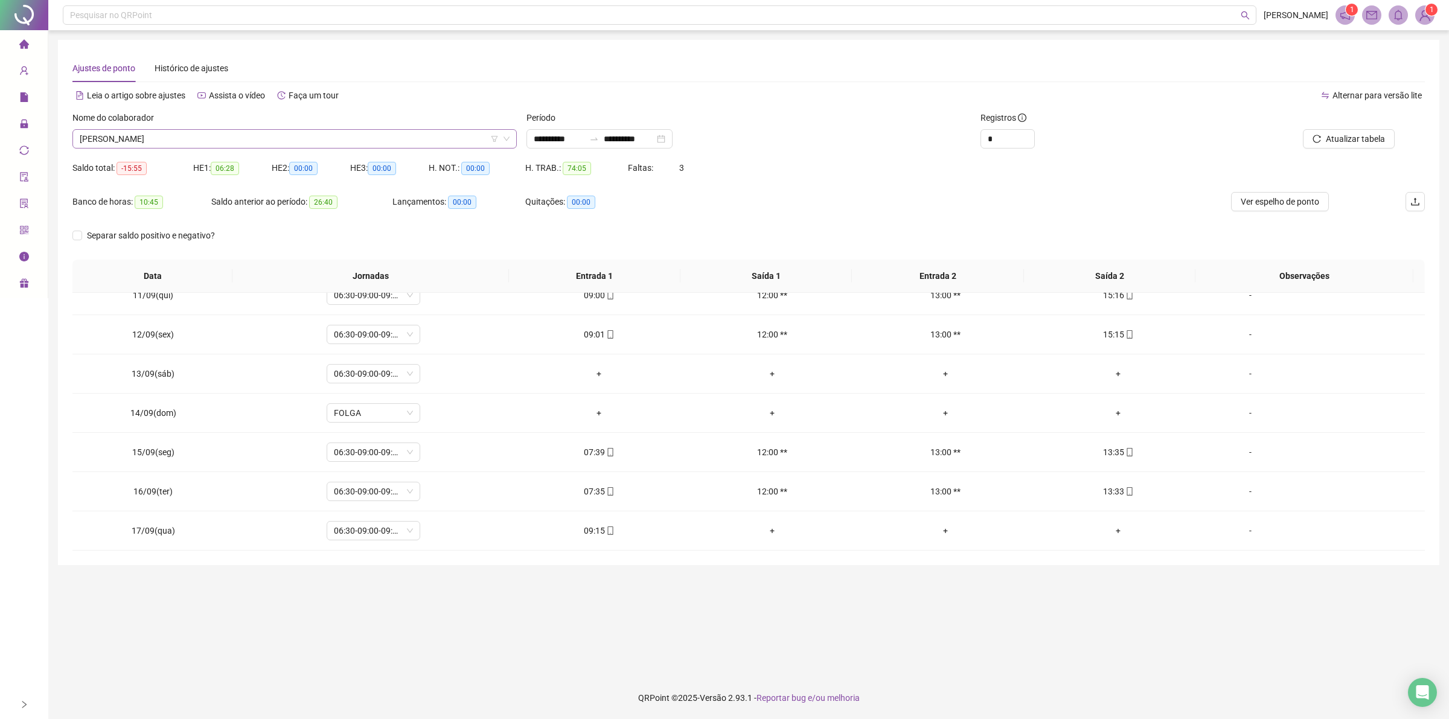
click at [218, 132] on span "[PERSON_NAME]" at bounding box center [295, 139] width 430 height 18
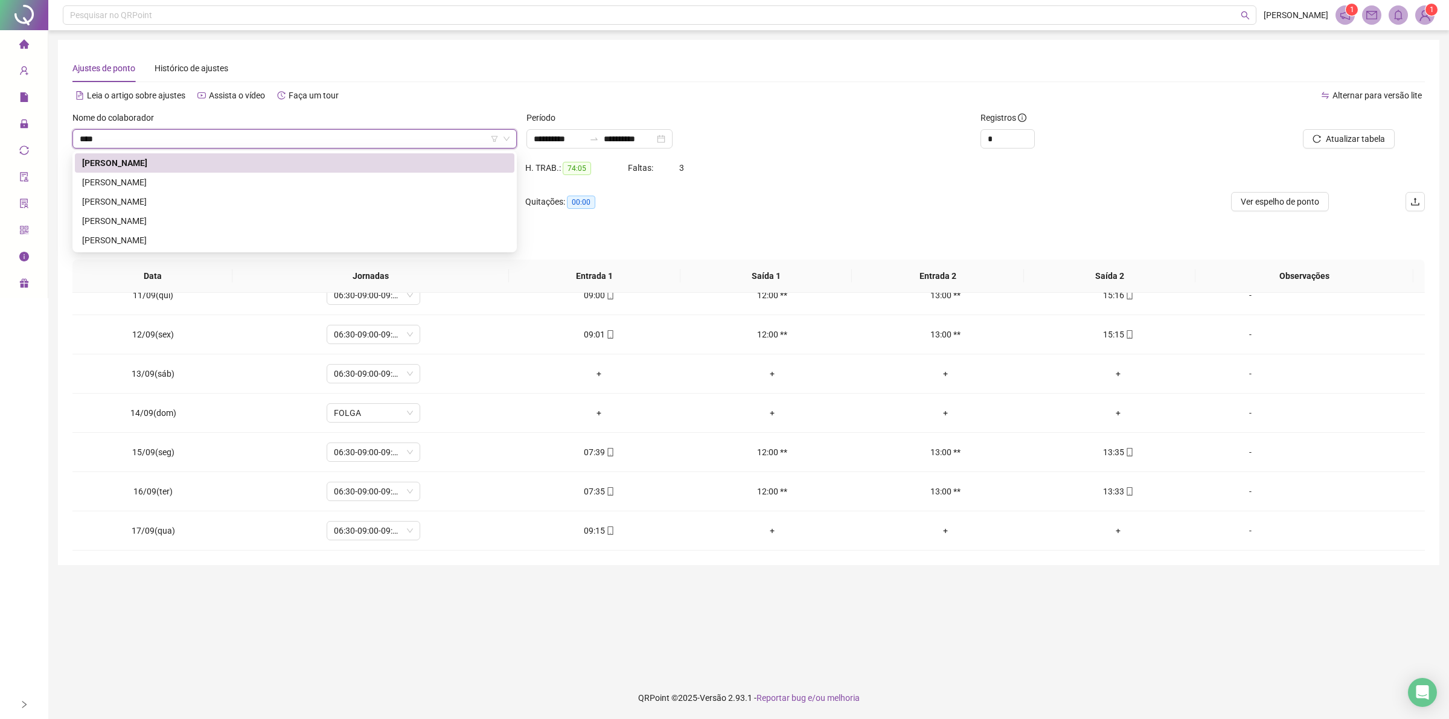
type input "*****"
click at [135, 218] on div "[PERSON_NAME]" at bounding box center [294, 220] width 425 height 13
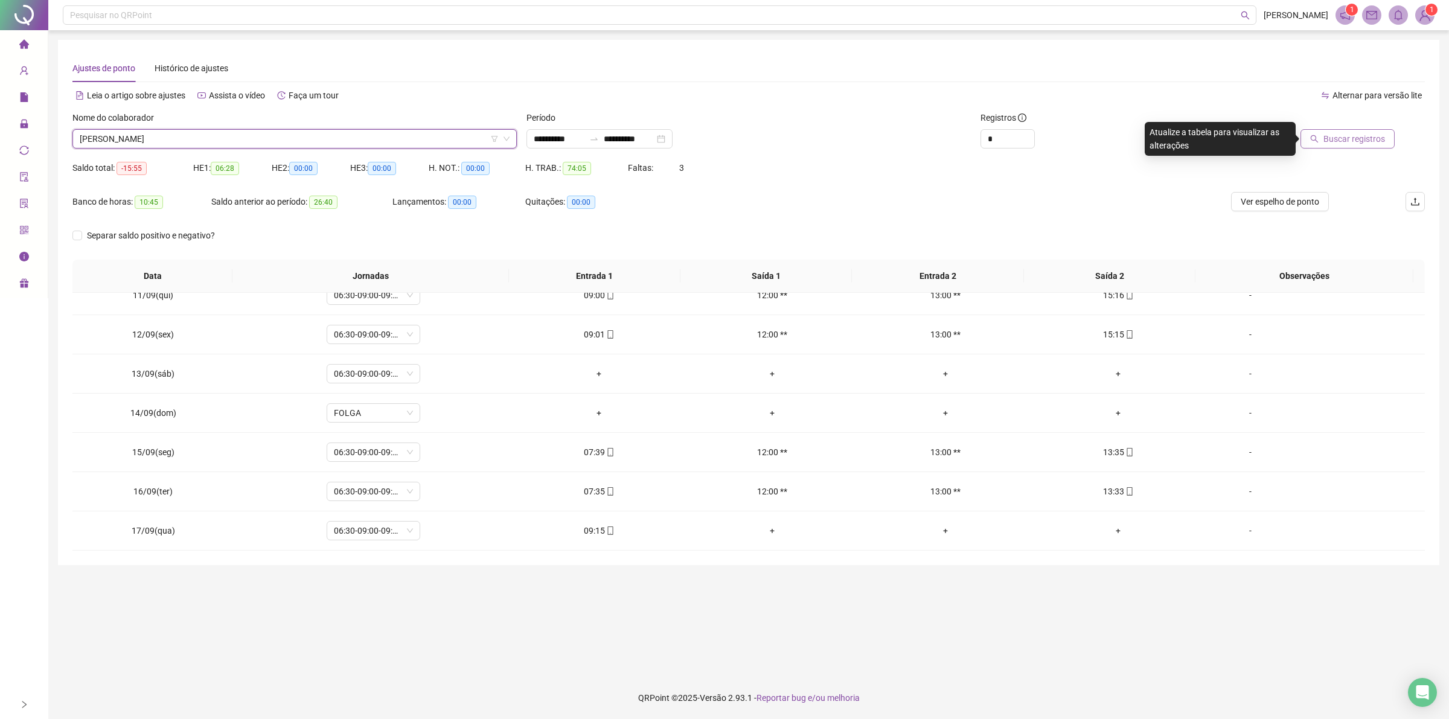
click at [1357, 142] on span "Buscar registros" at bounding box center [1355, 138] width 62 height 13
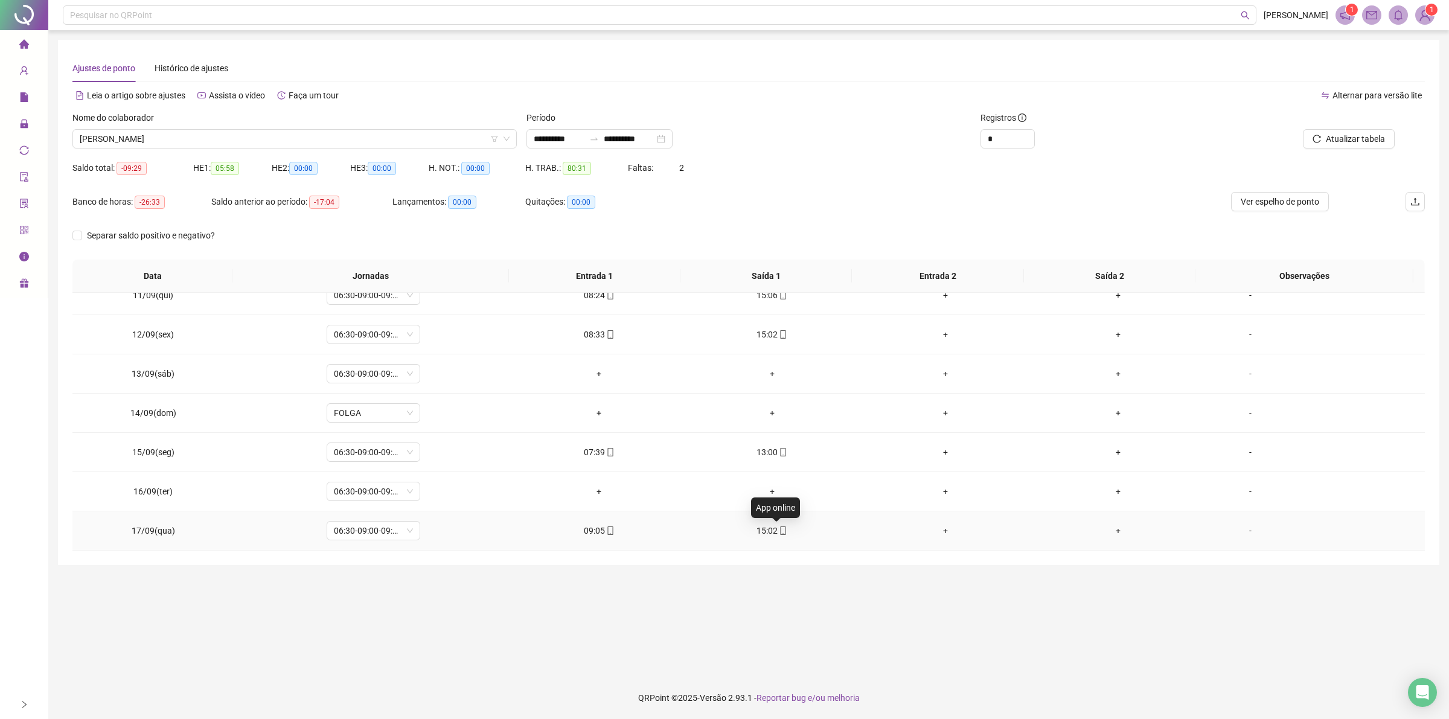
click at [779, 532] on icon "mobile" at bounding box center [783, 531] width 8 height 8
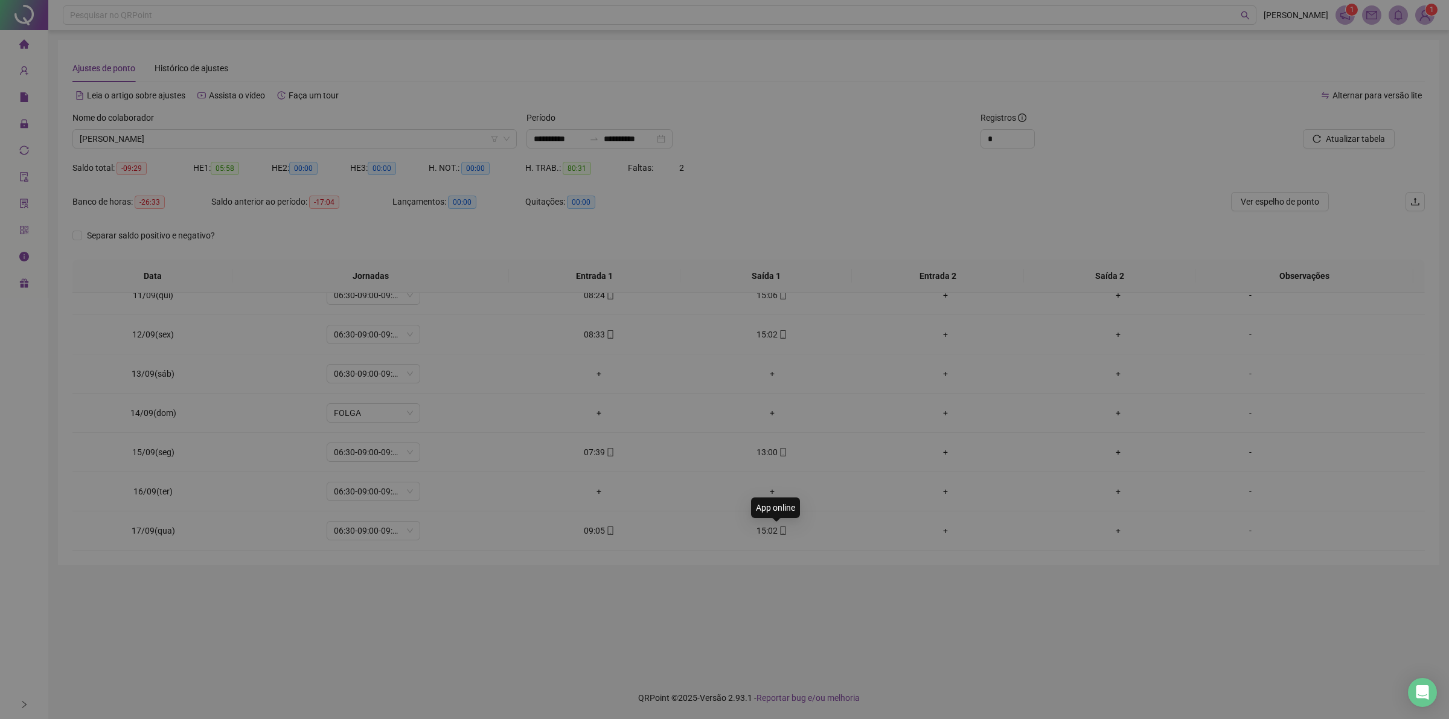
type input "**********"
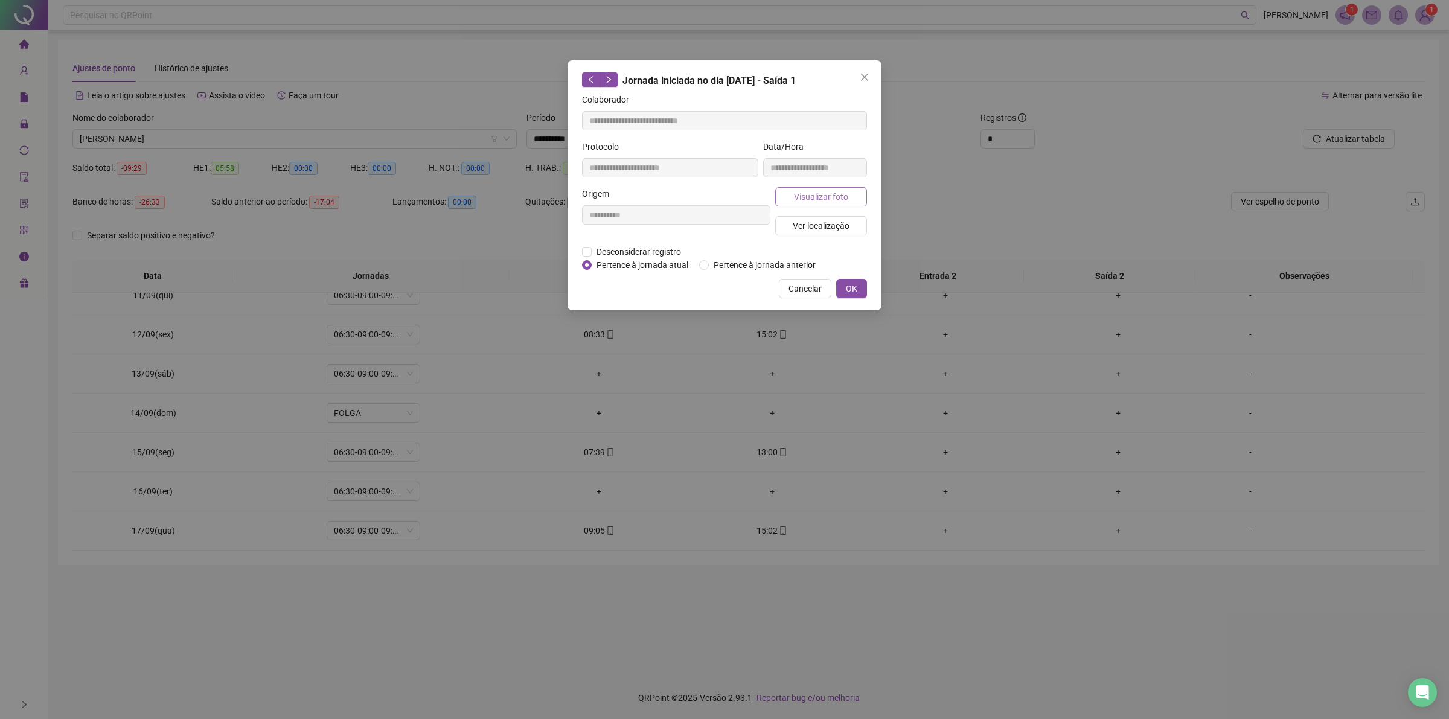
click at [807, 191] on span "Visualizar foto" at bounding box center [821, 196] width 54 height 13
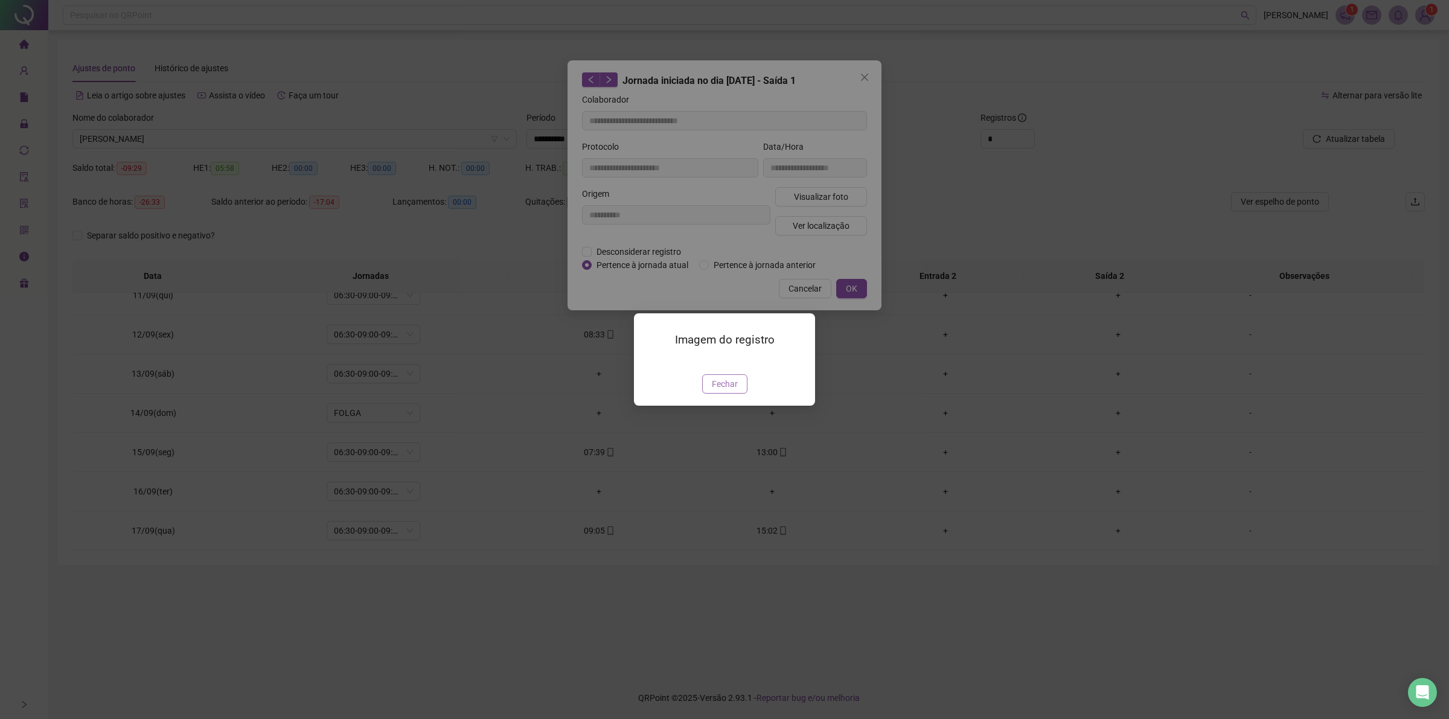
click at [725, 391] on span "Fechar" at bounding box center [725, 383] width 26 height 13
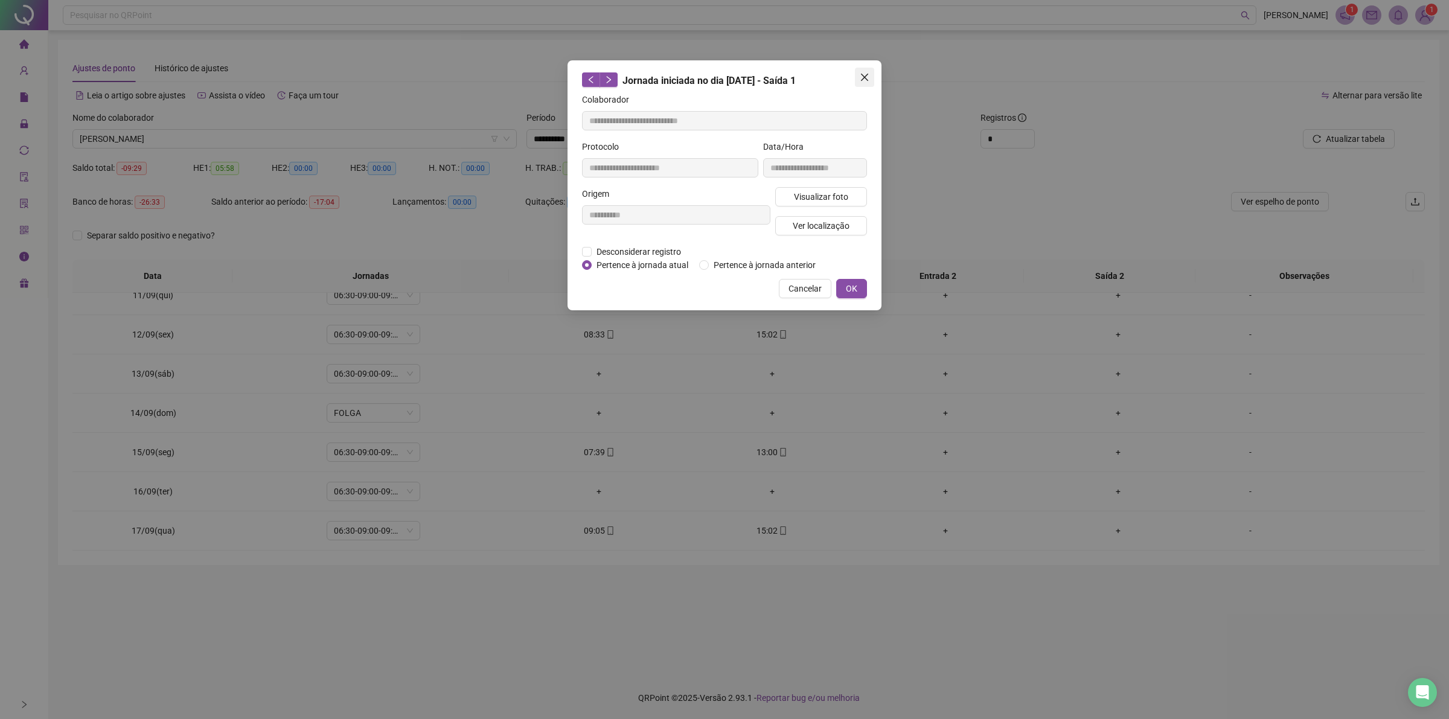
click at [868, 71] on button "Close" at bounding box center [864, 77] width 19 height 19
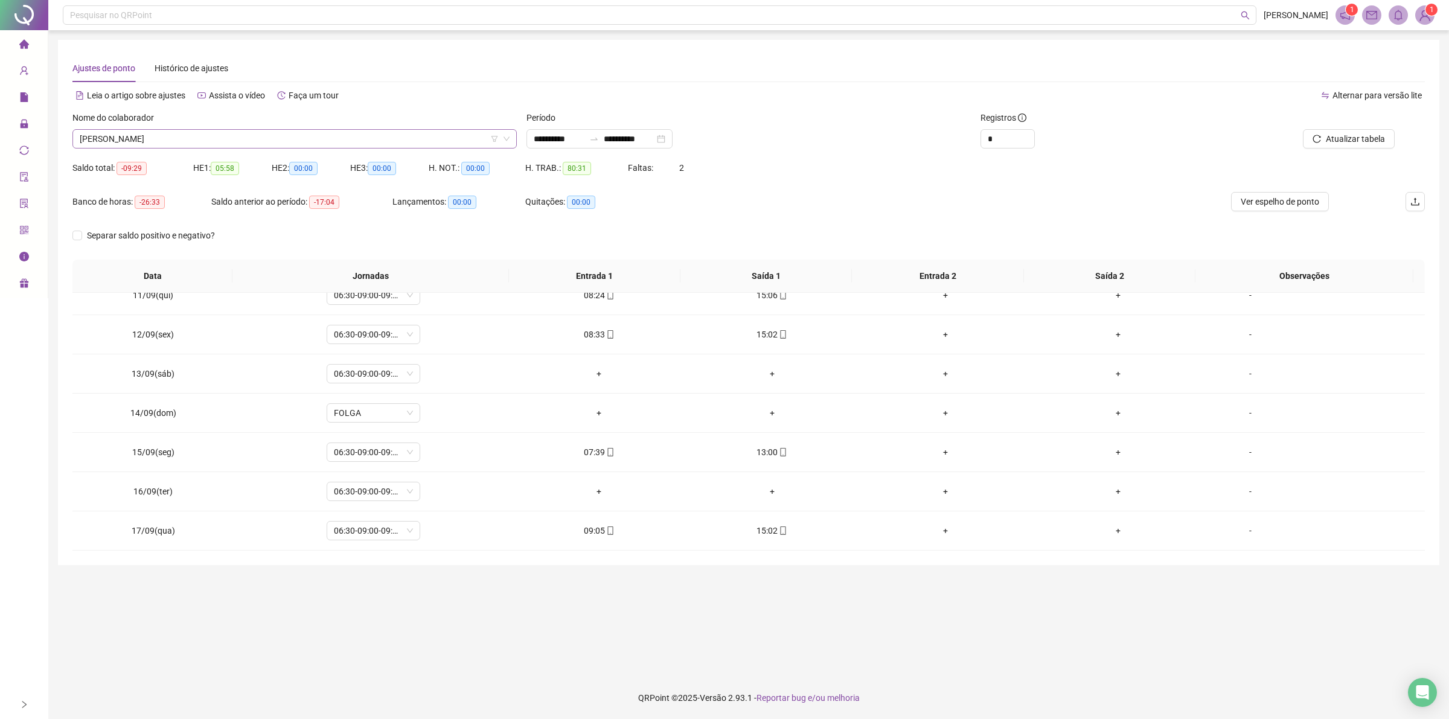
click at [222, 134] on span "[PERSON_NAME]" at bounding box center [295, 139] width 430 height 18
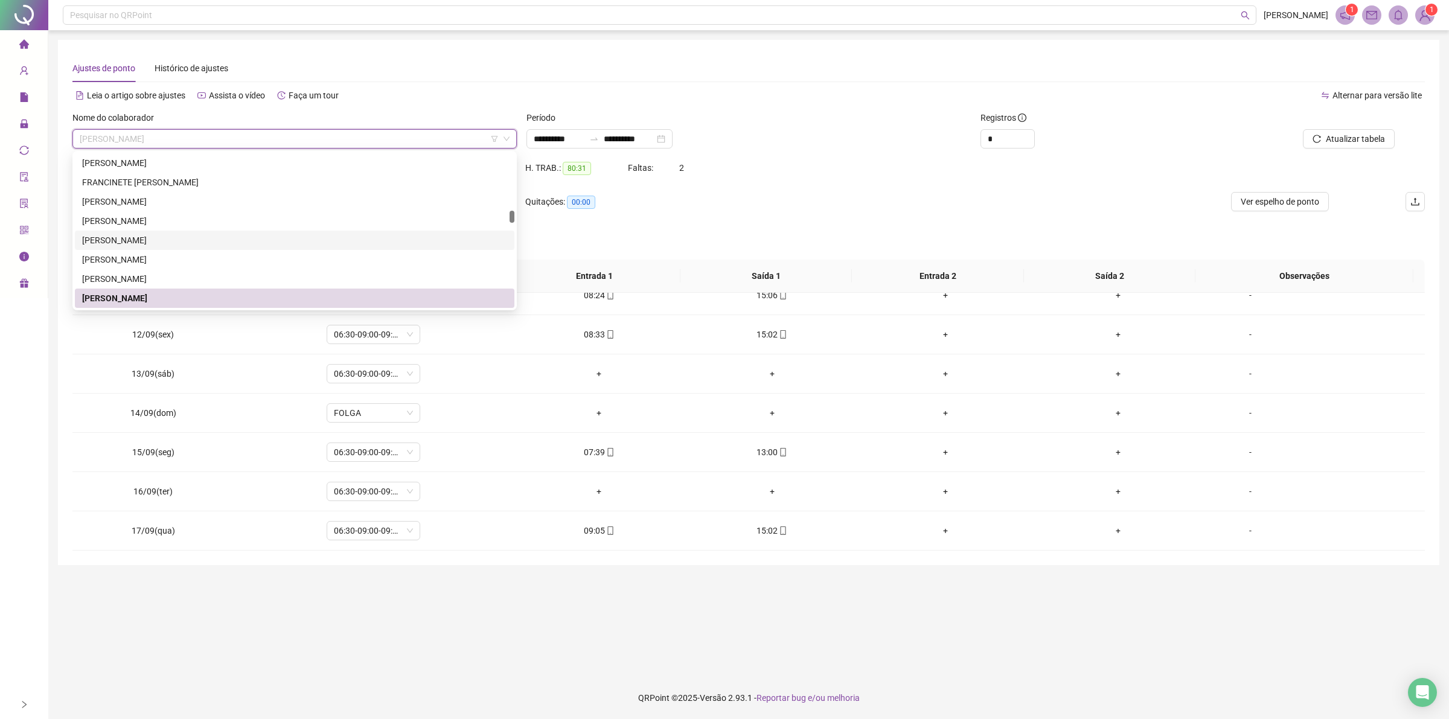
click at [134, 234] on div "[PERSON_NAME]" at bounding box center [294, 240] width 425 height 13
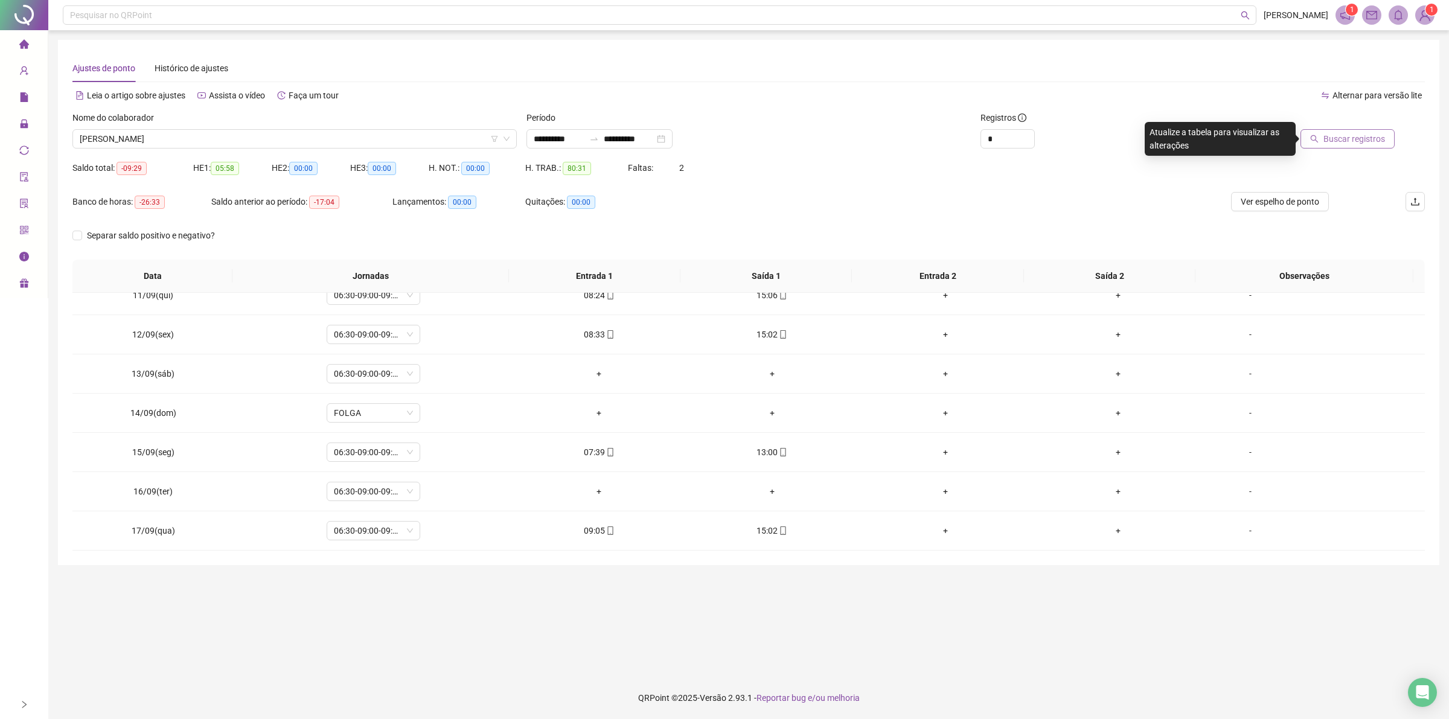
click at [1369, 142] on span "Buscar registros" at bounding box center [1355, 138] width 62 height 13
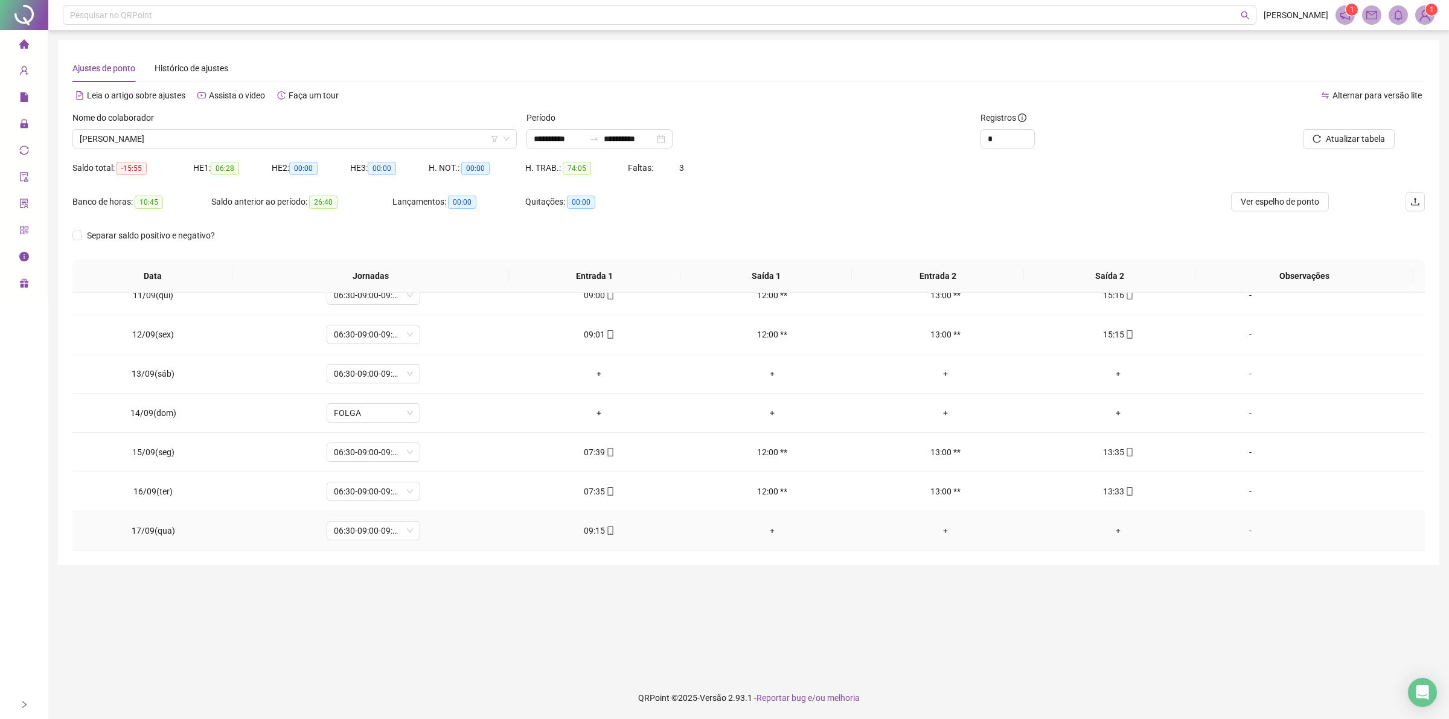
click at [606, 530] on icon "mobile" at bounding box center [610, 531] width 8 height 8
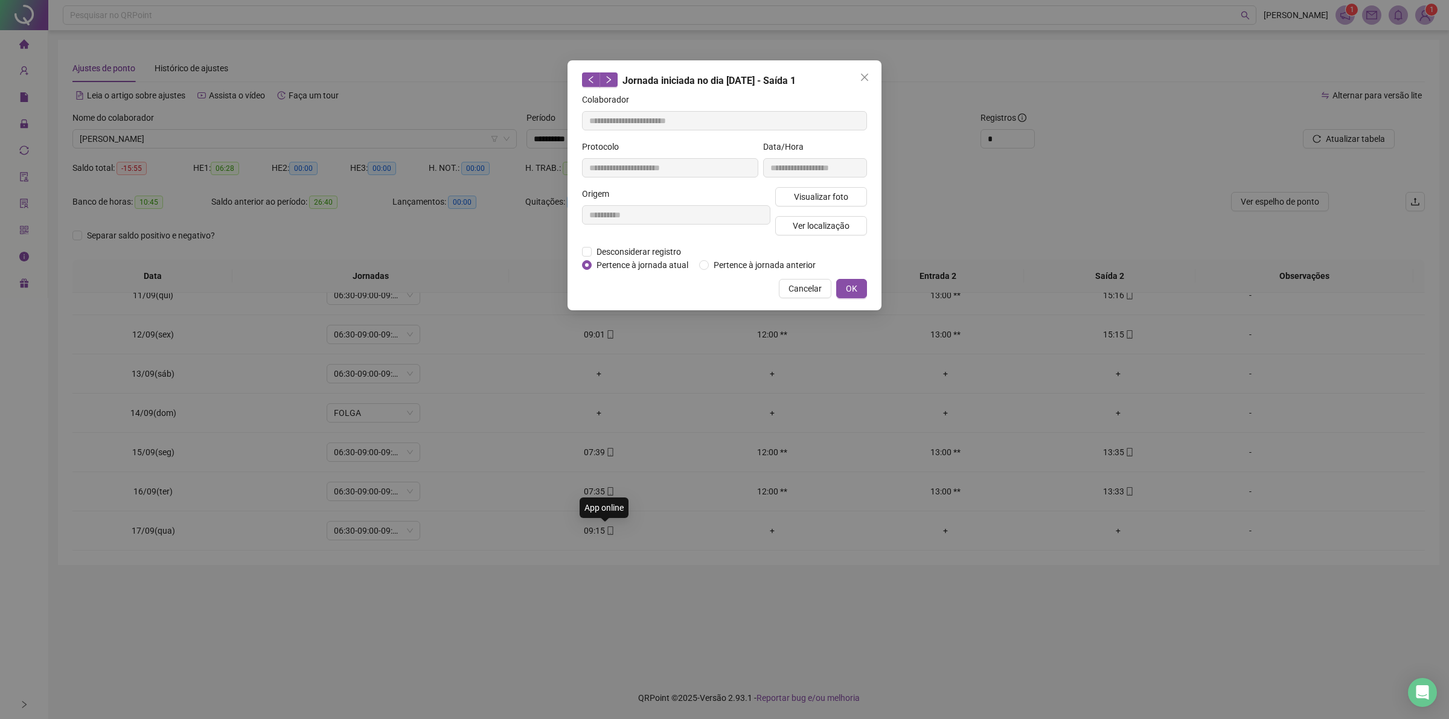
type input "**********"
click at [808, 193] on span "Visualizar foto" at bounding box center [821, 196] width 54 height 13
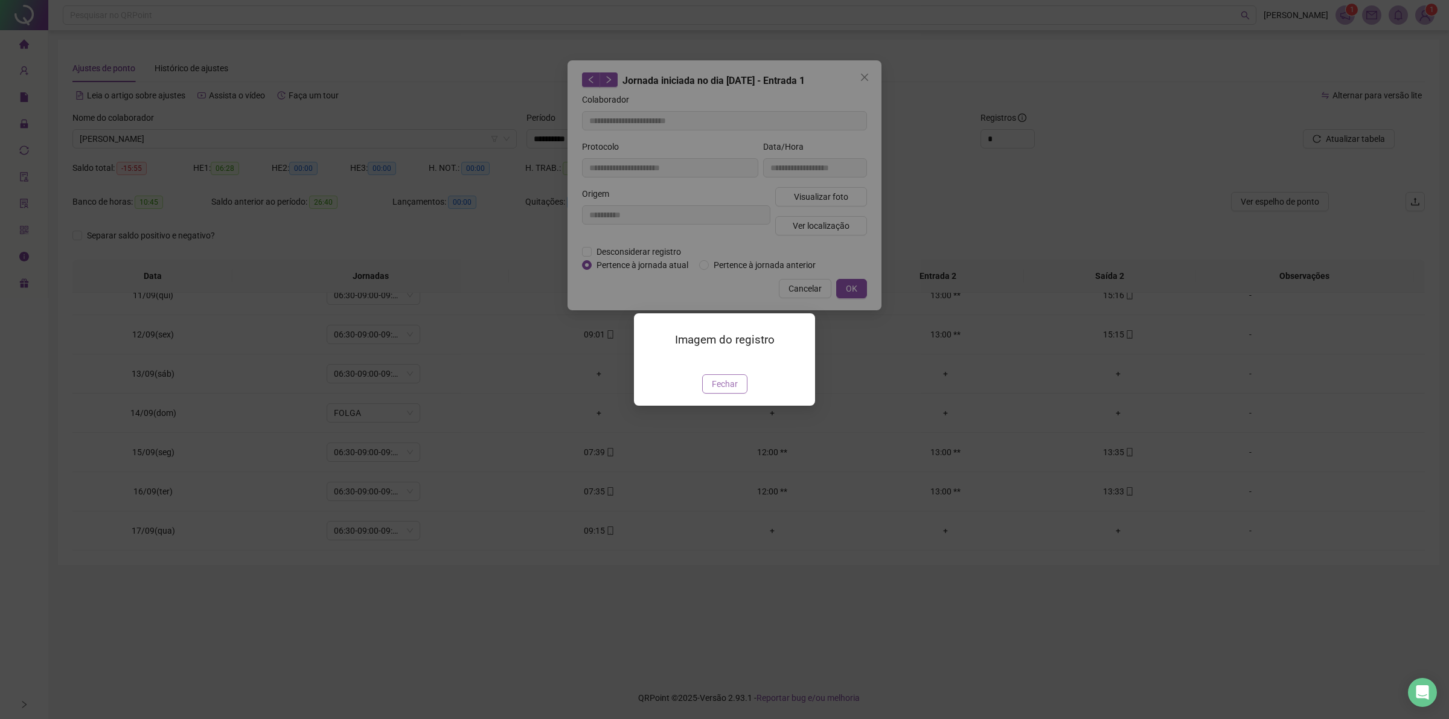
click at [716, 391] on span "Fechar" at bounding box center [725, 383] width 26 height 13
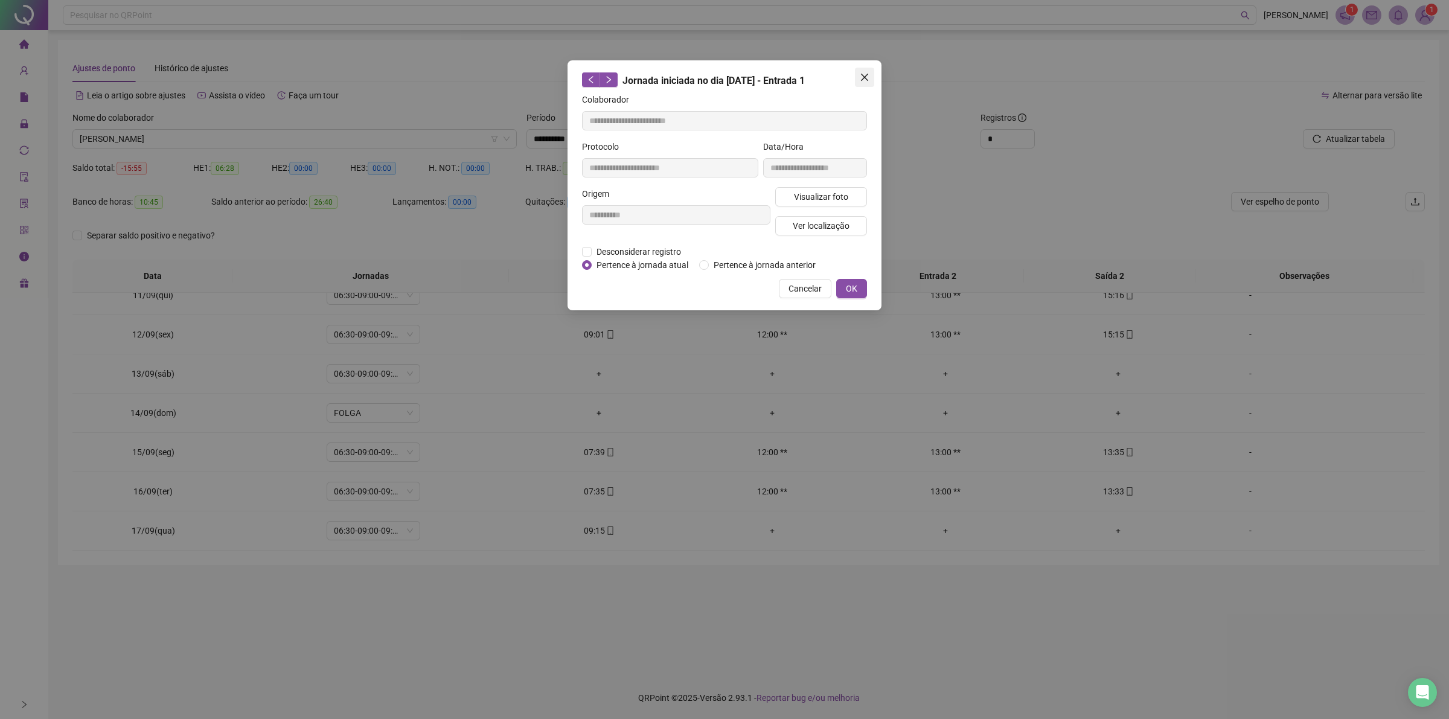
click at [861, 72] on icon "close" at bounding box center [865, 77] width 10 height 10
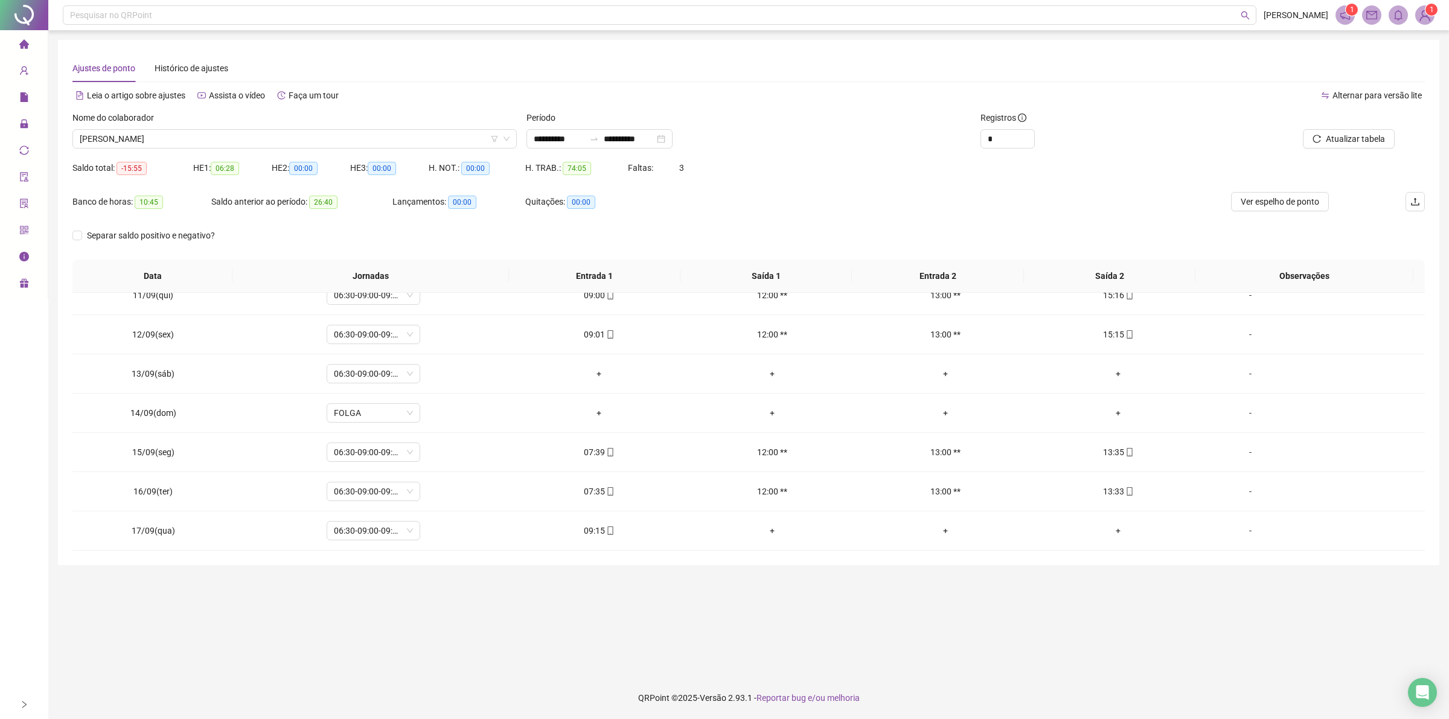
click at [232, 127] on div "Nome do colaborador" at bounding box center [294, 120] width 444 height 18
click at [230, 134] on span "[PERSON_NAME]" at bounding box center [295, 139] width 430 height 18
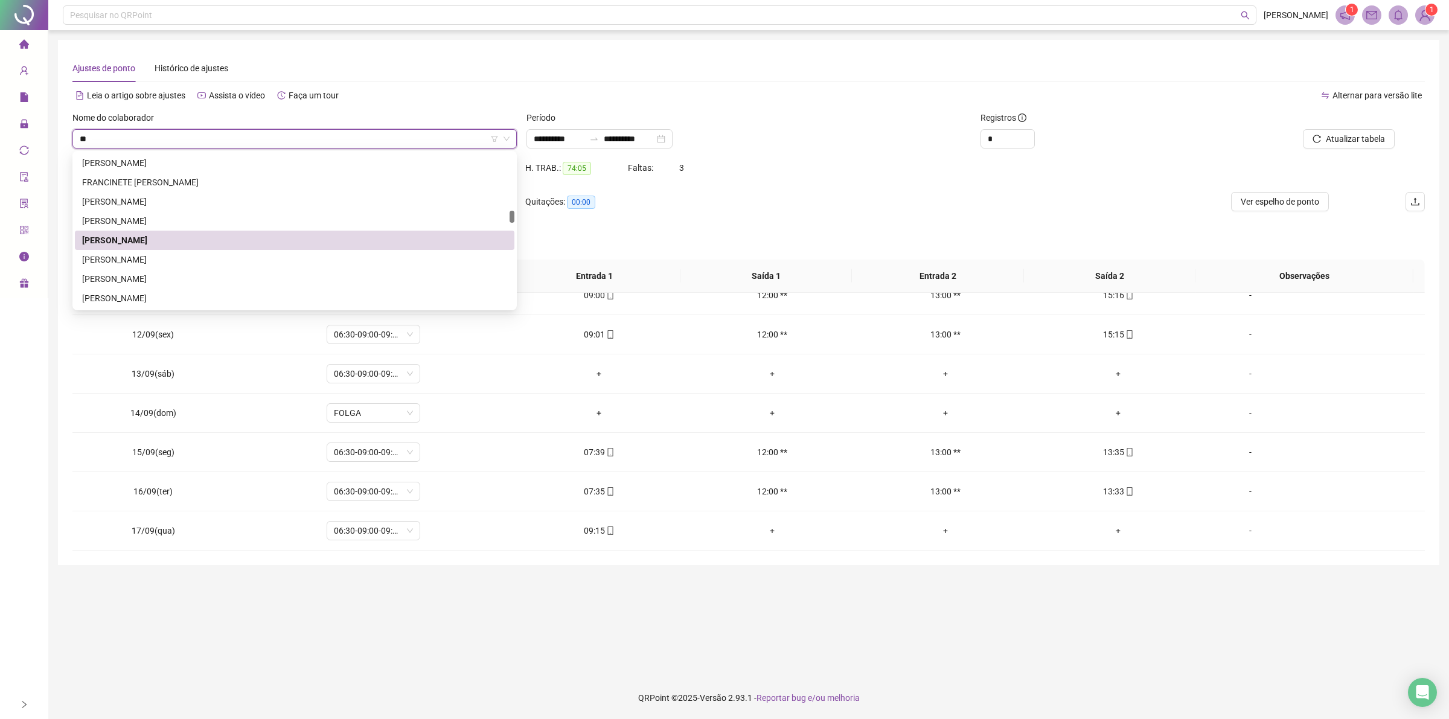
scroll to position [0, 0]
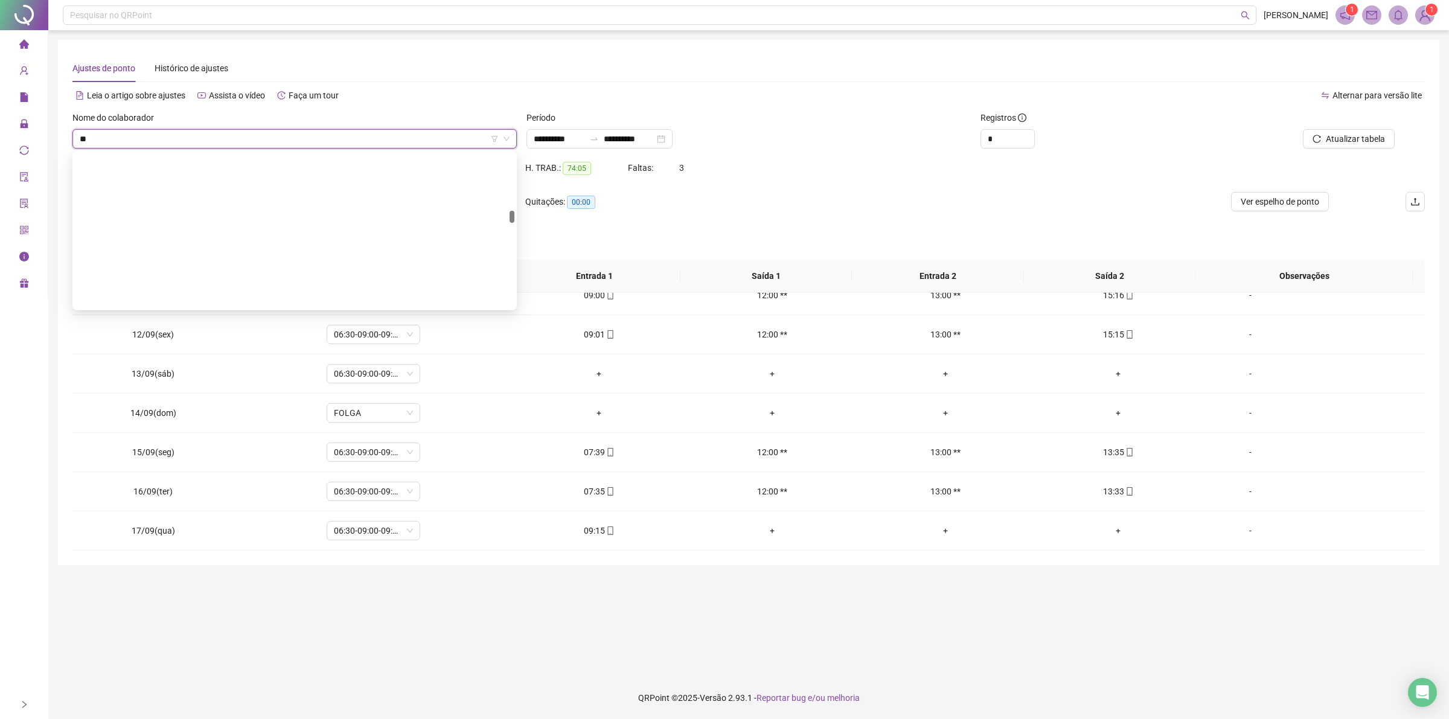
type input "***"
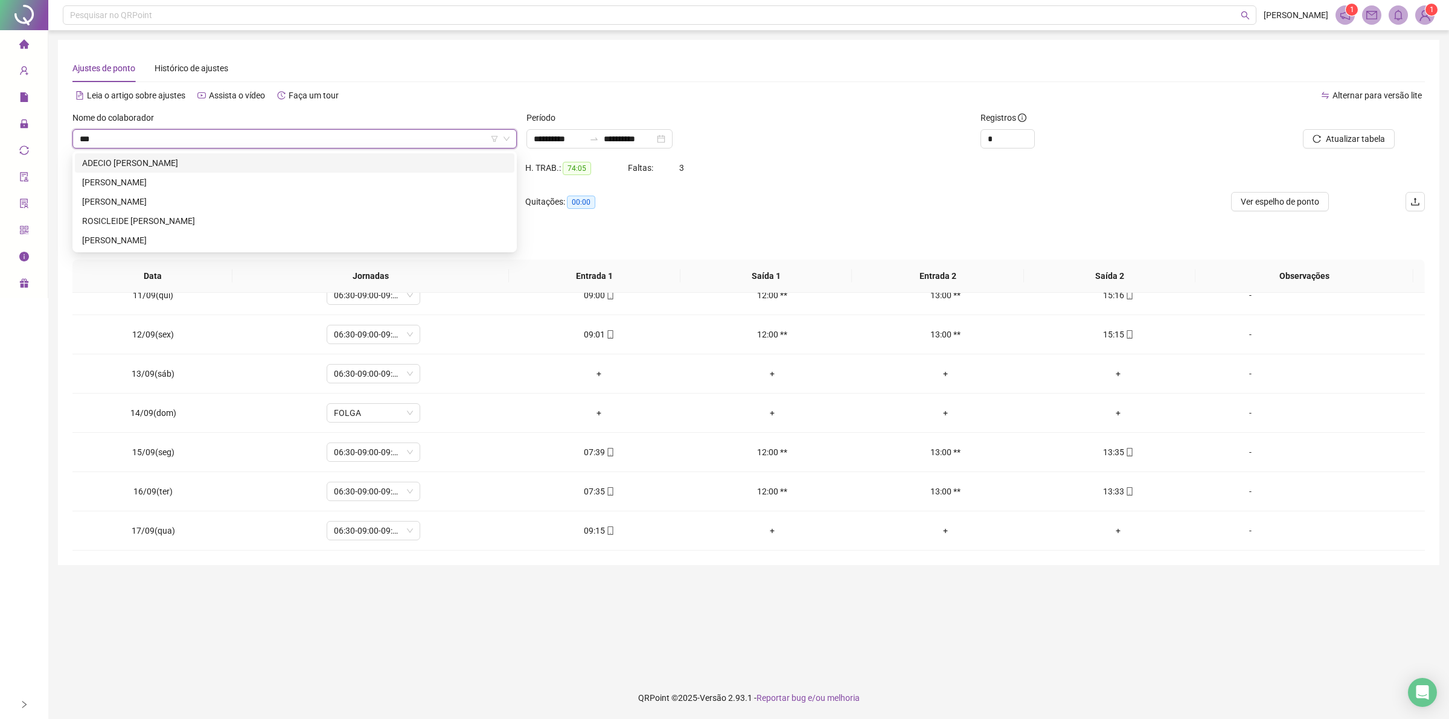
click at [203, 155] on div "ADECIO [PERSON_NAME]" at bounding box center [295, 162] width 440 height 19
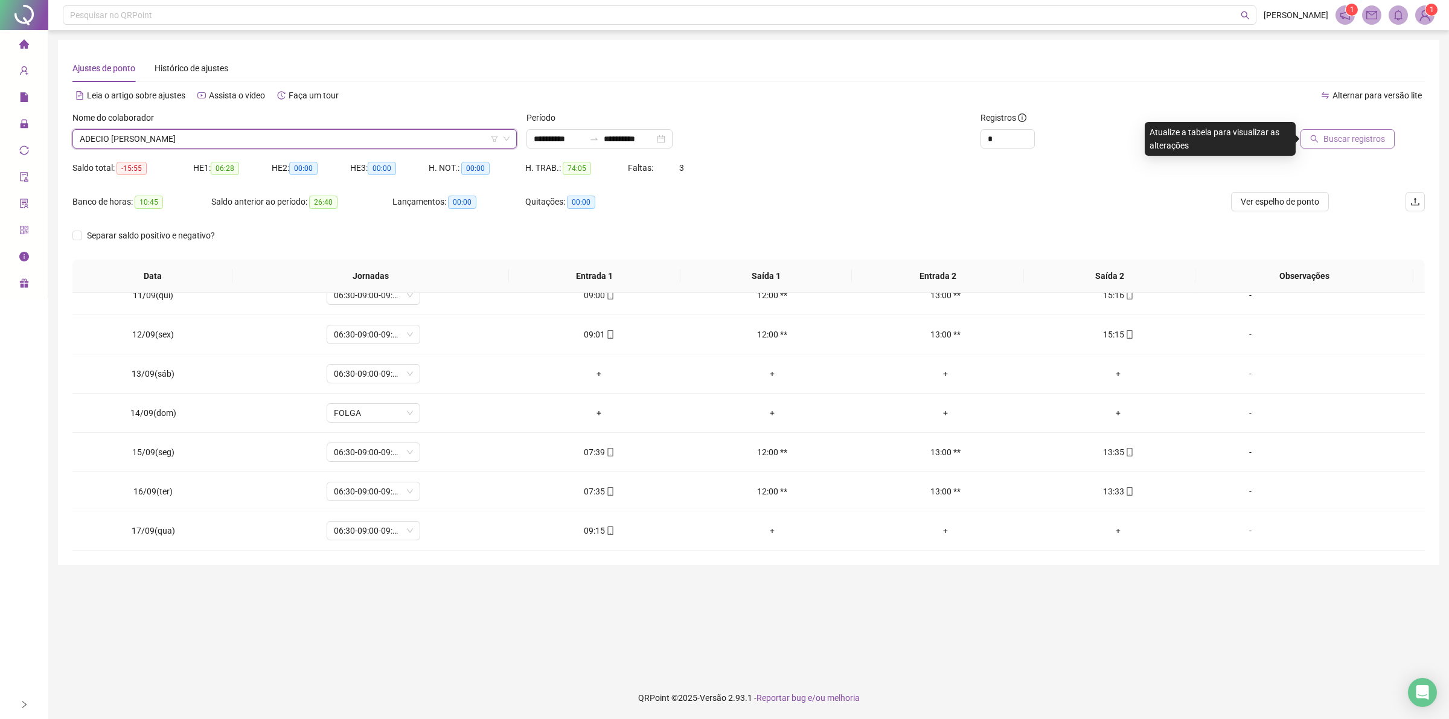
click at [1335, 135] on span "Buscar registros" at bounding box center [1355, 138] width 62 height 13
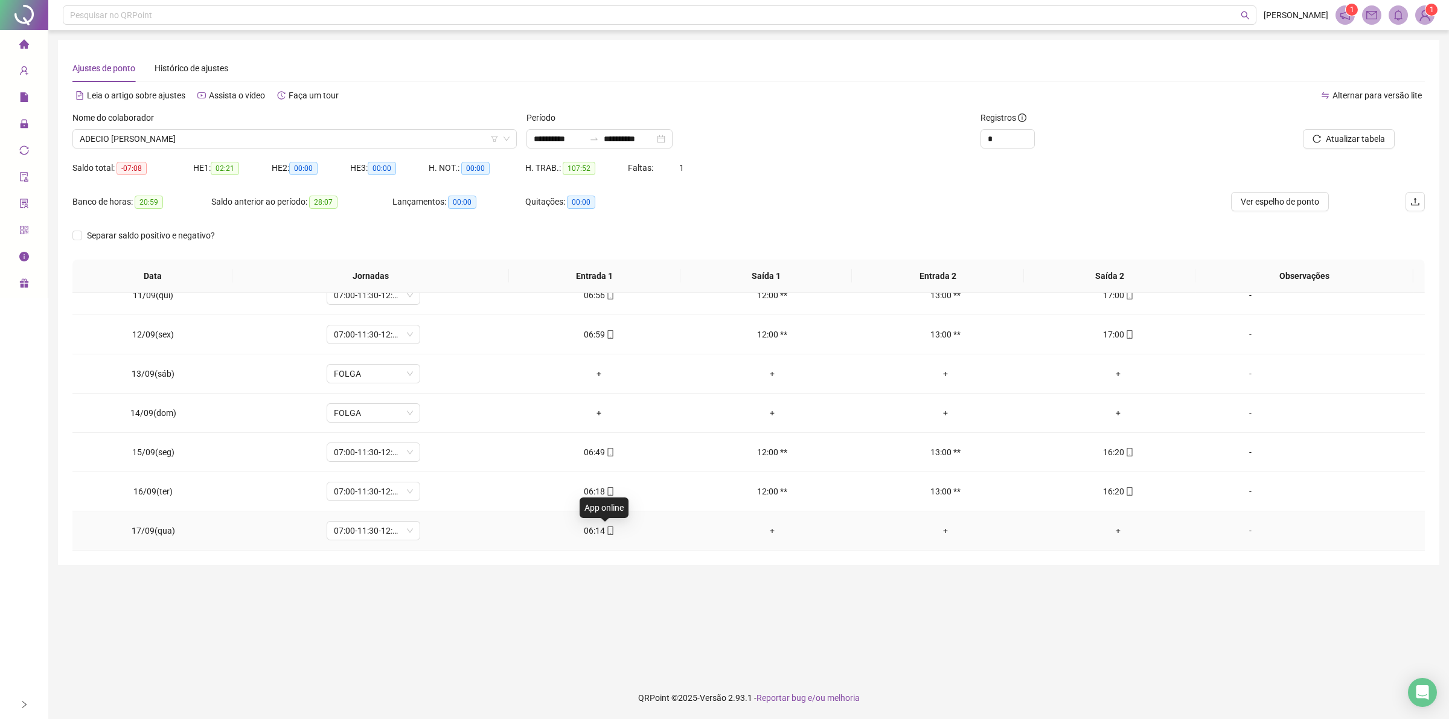
click at [606, 530] on icon "mobile" at bounding box center [610, 531] width 8 height 8
type input "**********"
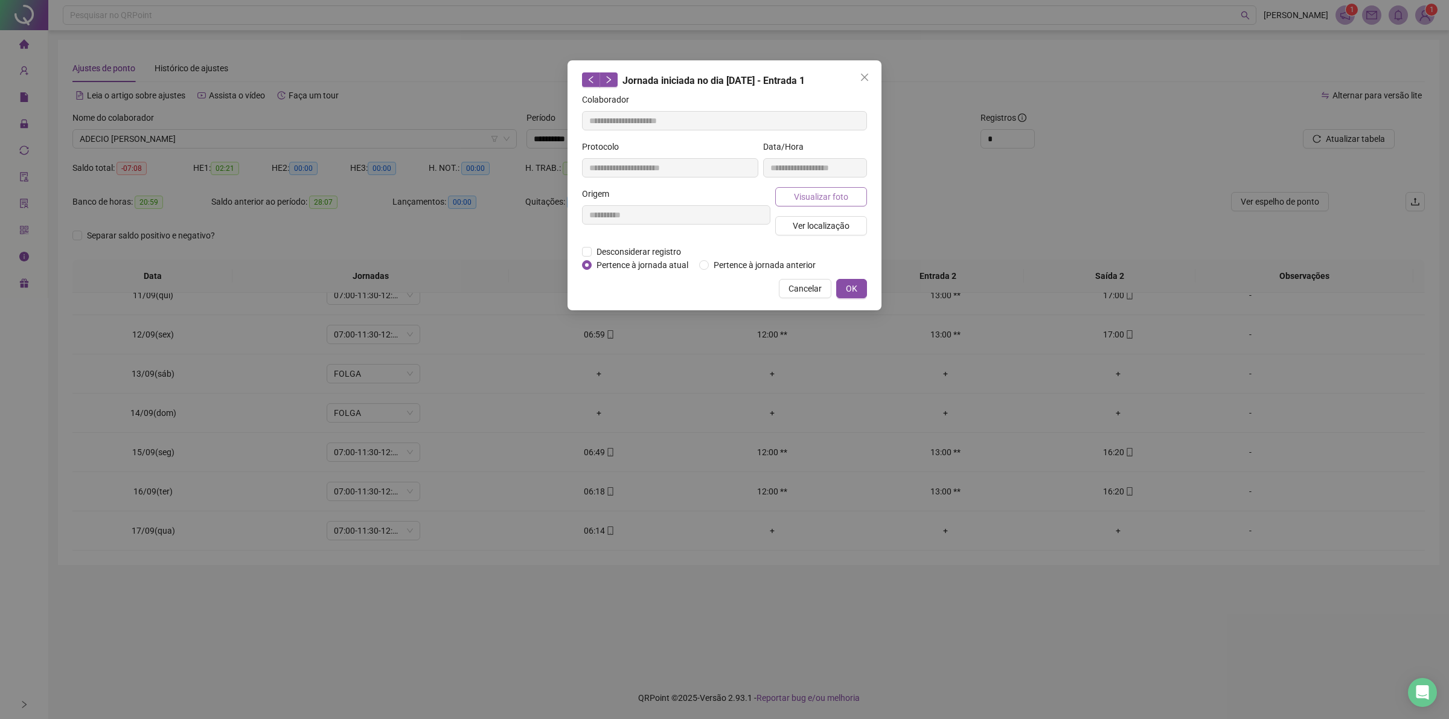
click at [795, 193] on span "Visualizar foto" at bounding box center [821, 196] width 54 height 13
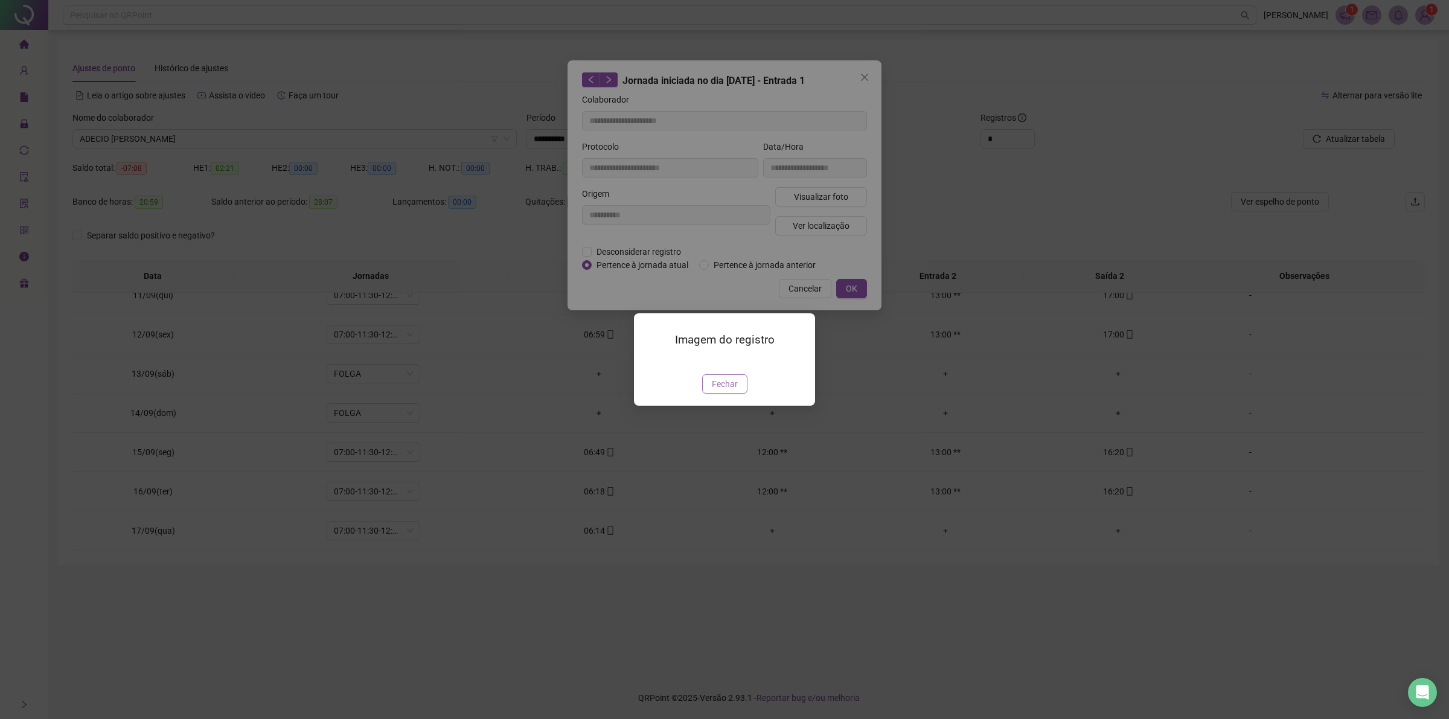
click at [726, 391] on span "Fechar" at bounding box center [725, 383] width 26 height 13
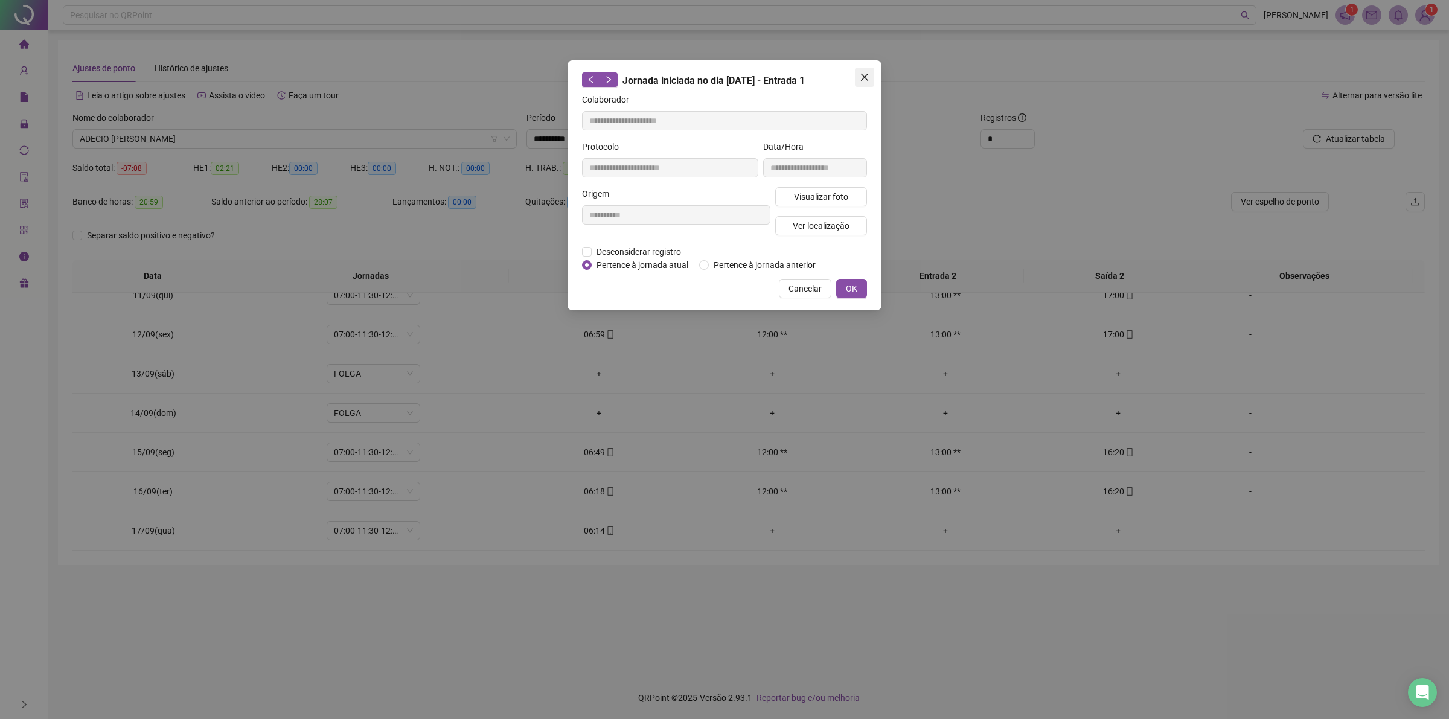
click at [868, 74] on icon "close" at bounding box center [865, 77] width 10 height 10
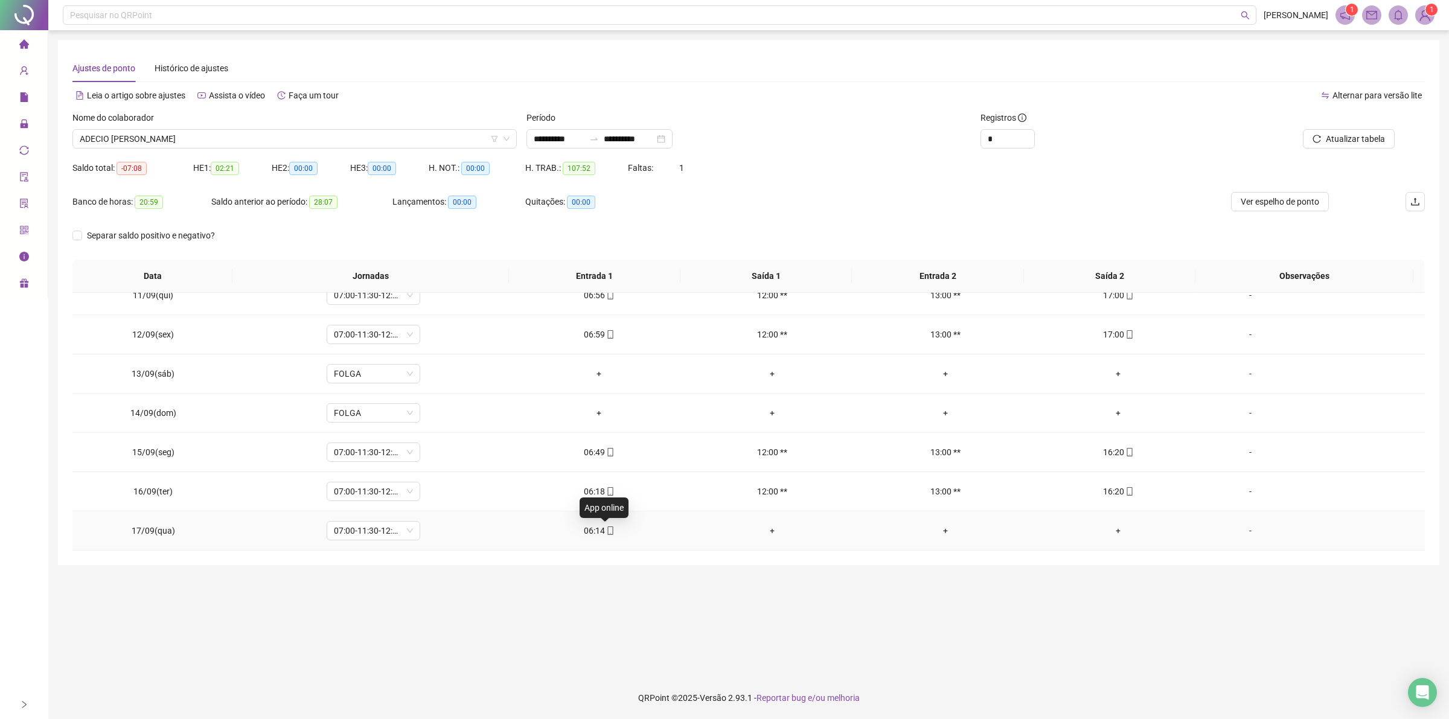
click at [608, 530] on icon "mobile" at bounding box center [610, 531] width 5 height 8
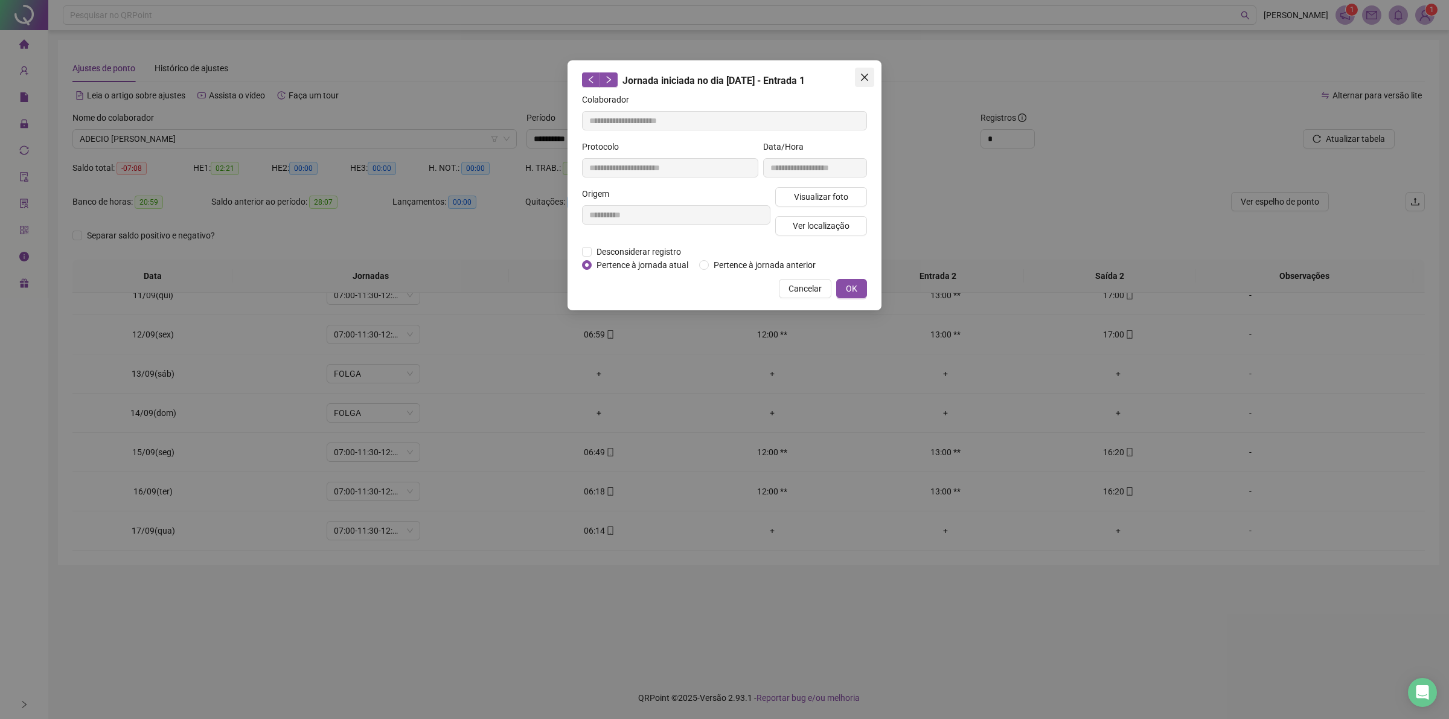
click at [864, 72] on icon "close" at bounding box center [865, 77] width 10 height 10
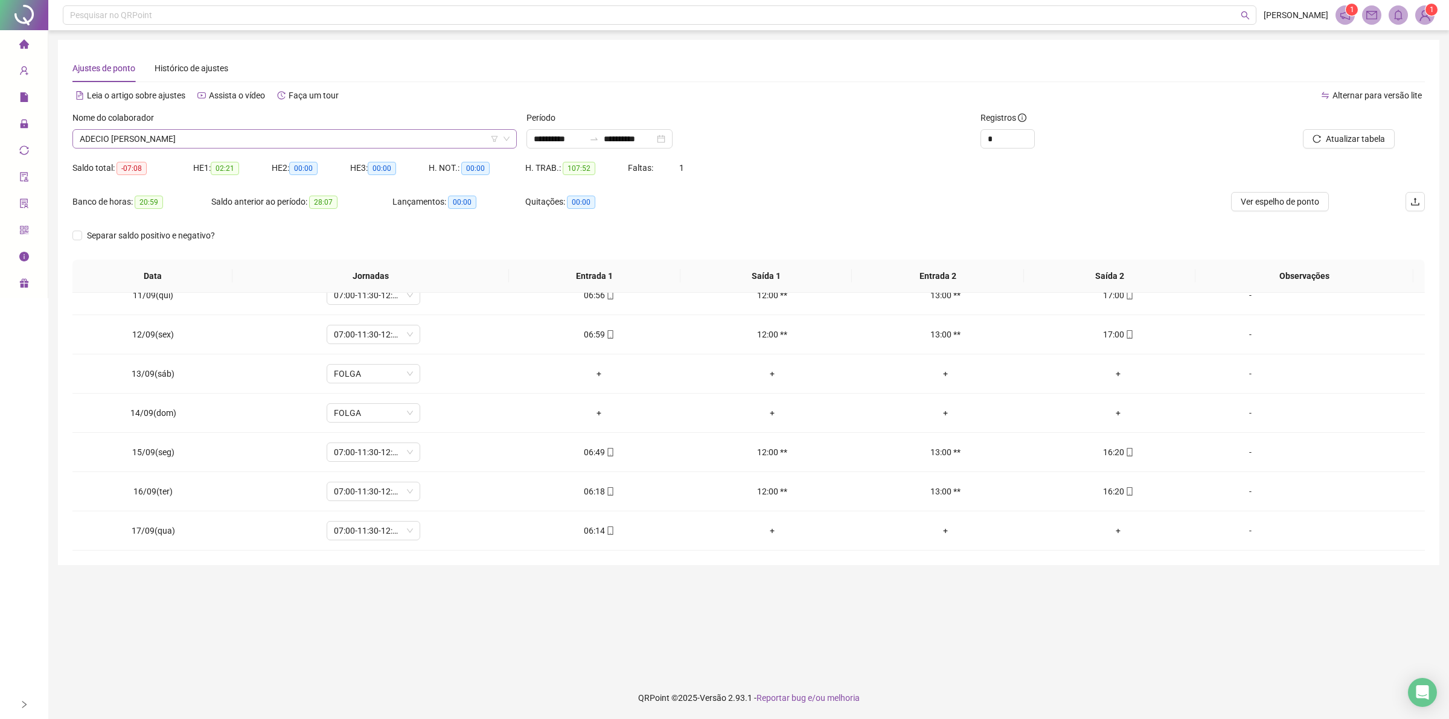
click at [208, 139] on span "ADECIO [PERSON_NAME]" at bounding box center [295, 139] width 430 height 18
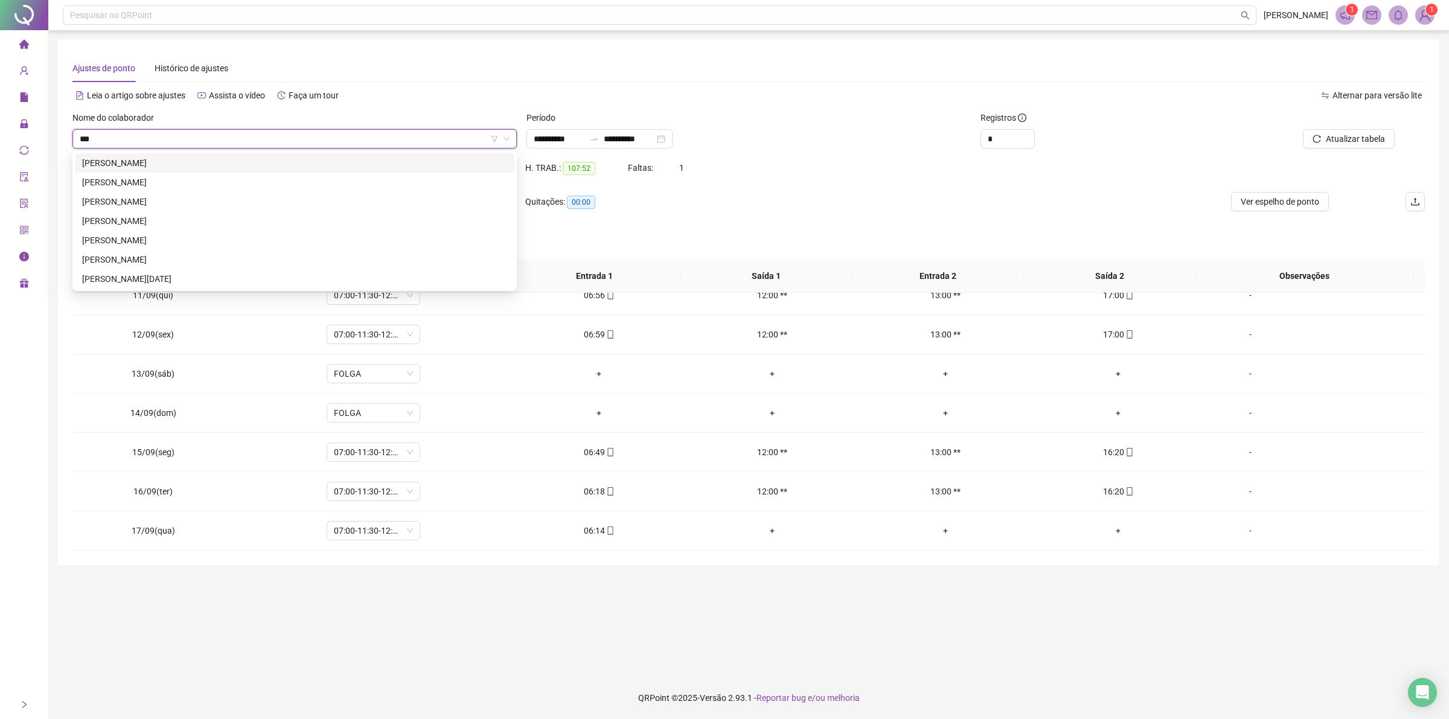
type input "****"
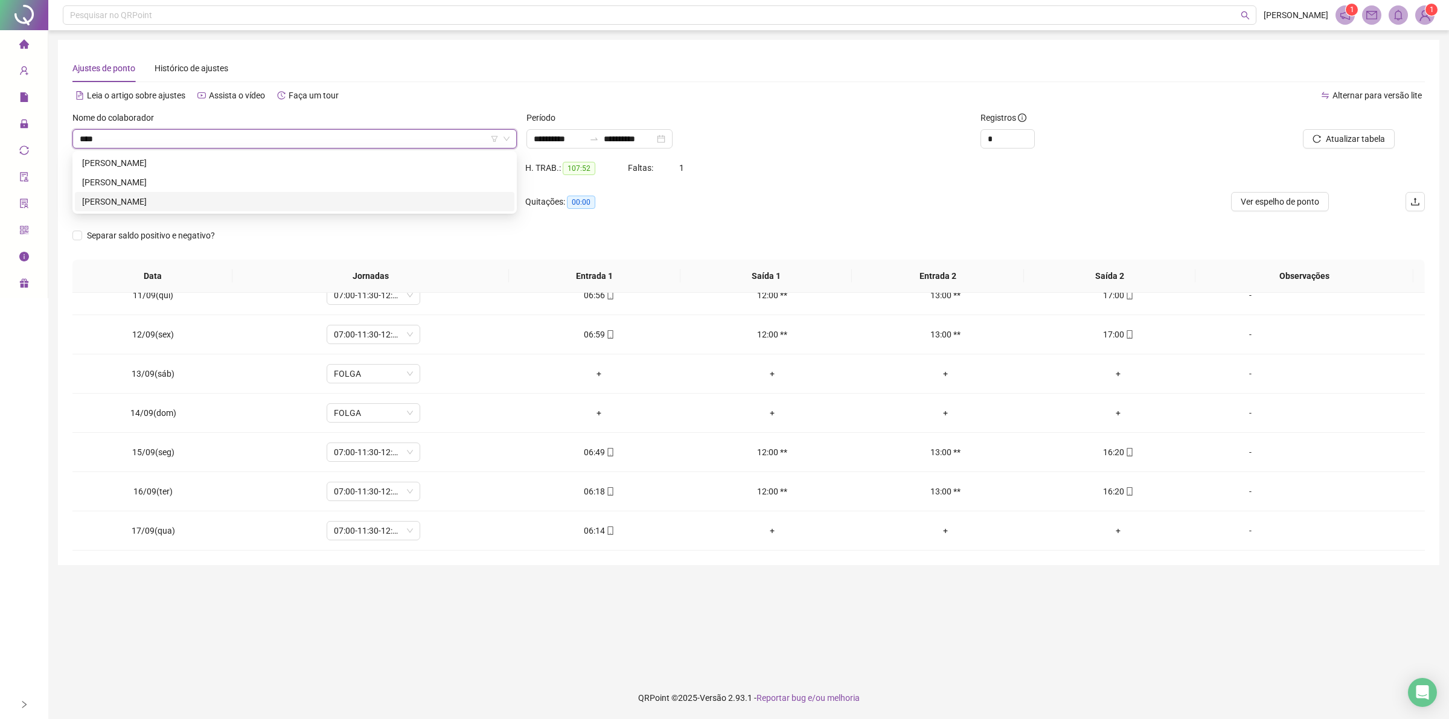
click at [133, 199] on div "[PERSON_NAME]" at bounding box center [294, 201] width 425 height 13
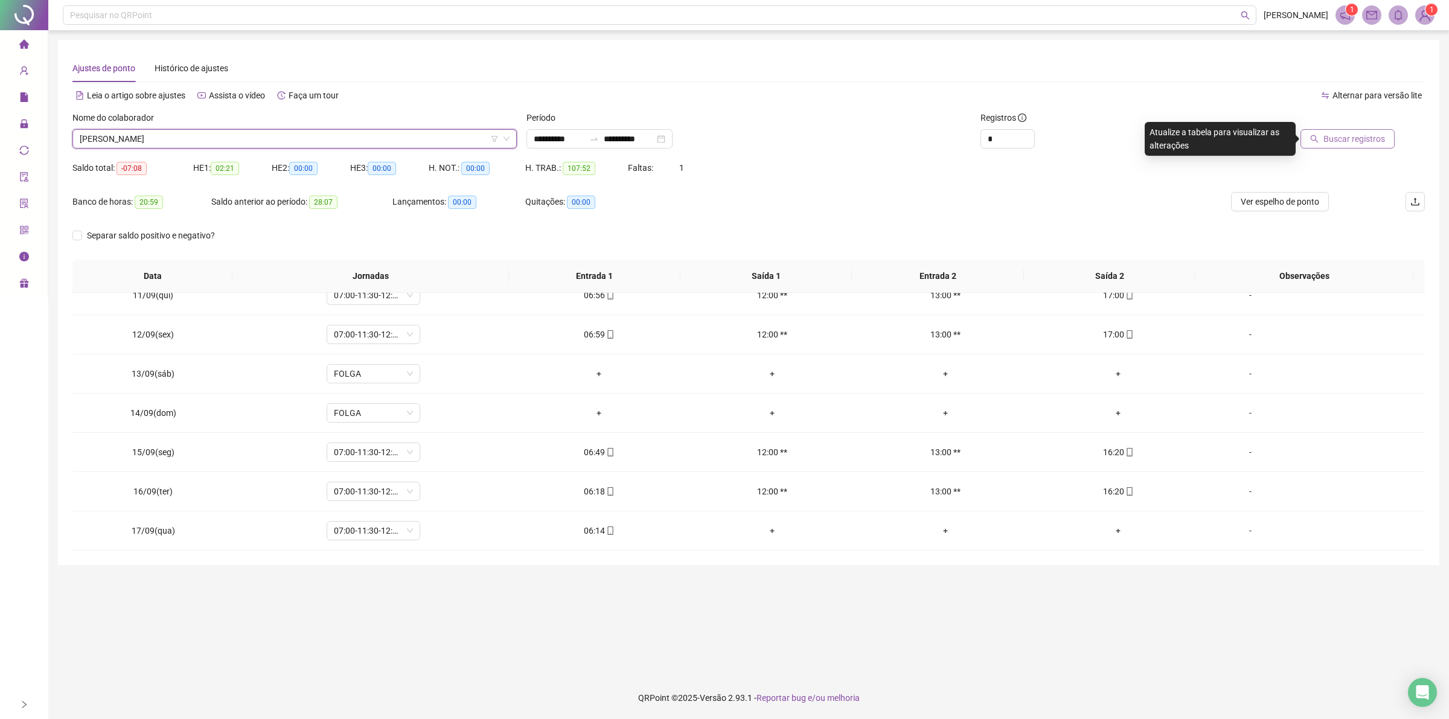
click at [1366, 139] on span "Buscar registros" at bounding box center [1355, 138] width 62 height 13
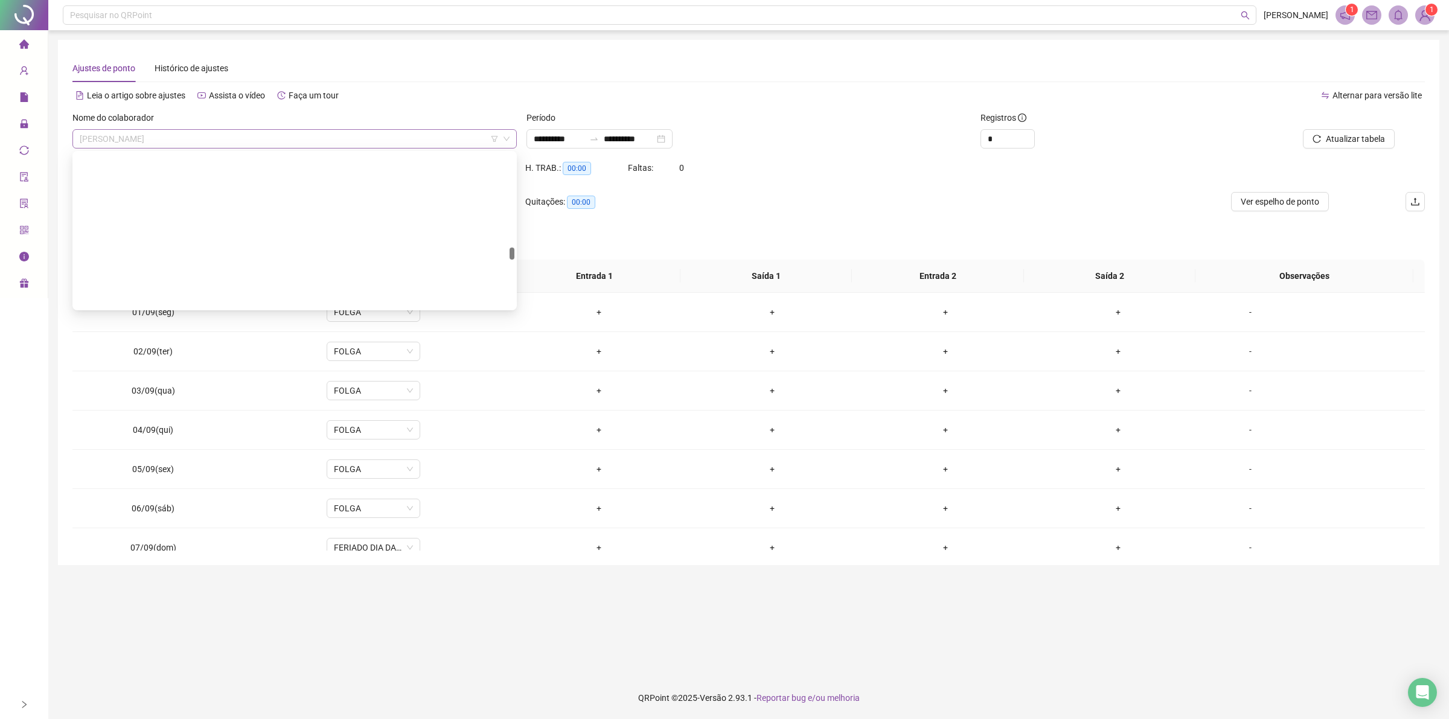
click at [171, 136] on span "[PERSON_NAME]" at bounding box center [295, 139] width 430 height 18
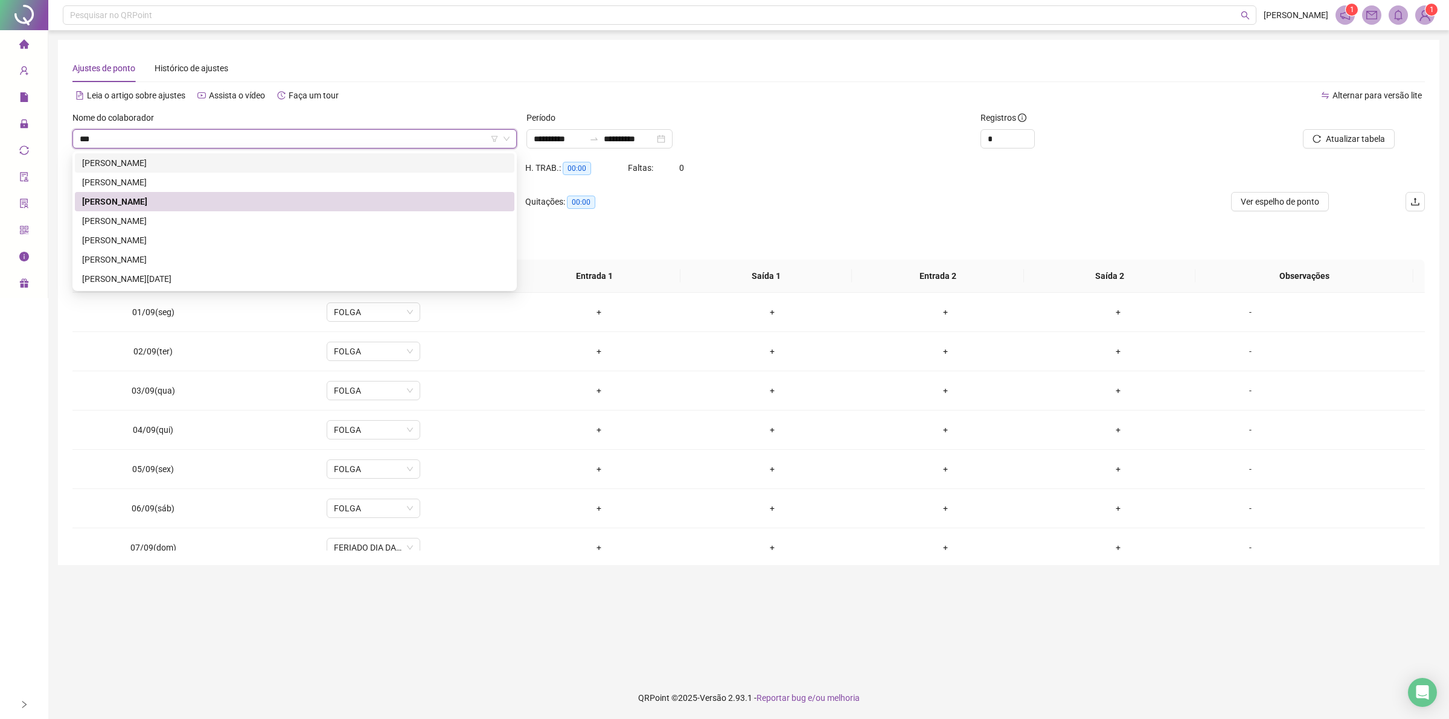
type input "****"
click at [150, 176] on div "[PERSON_NAME]" at bounding box center [294, 182] width 425 height 13
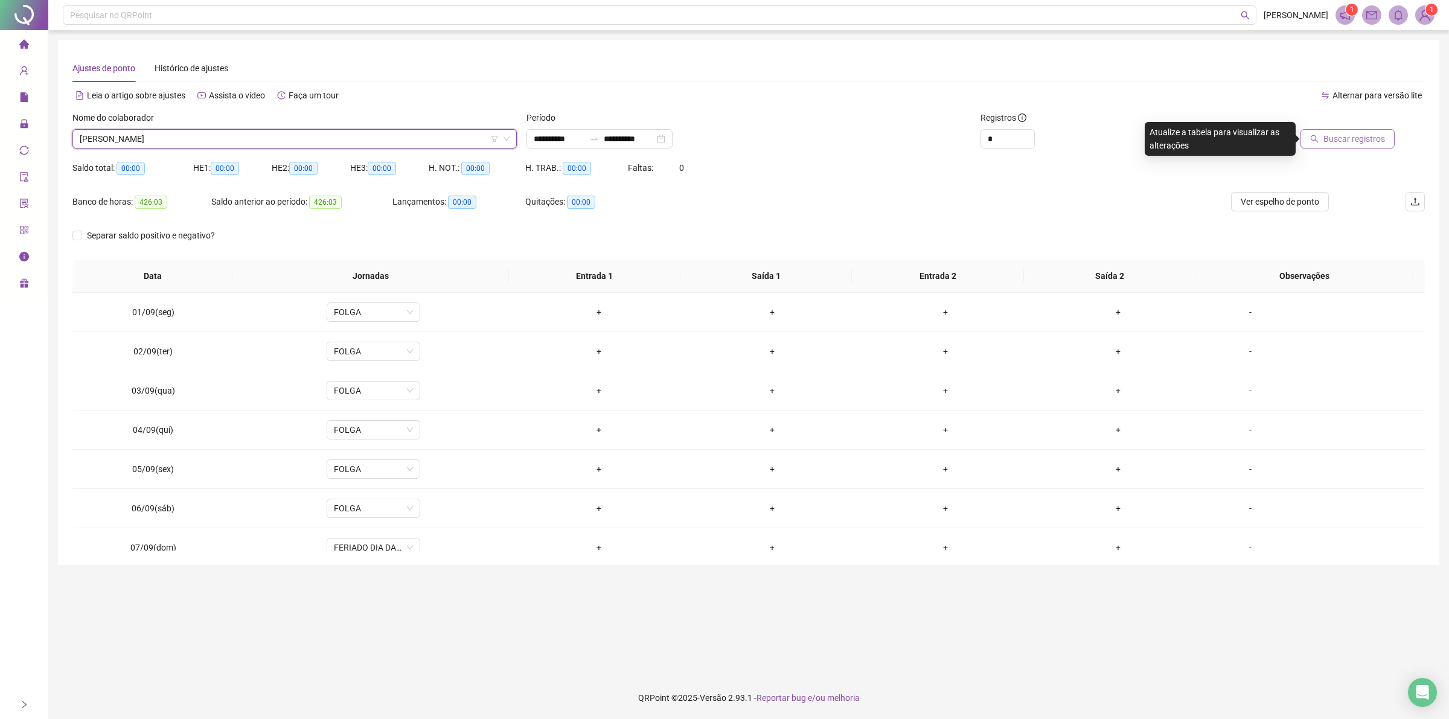
click at [1383, 137] on span "Buscar registros" at bounding box center [1355, 138] width 62 height 13
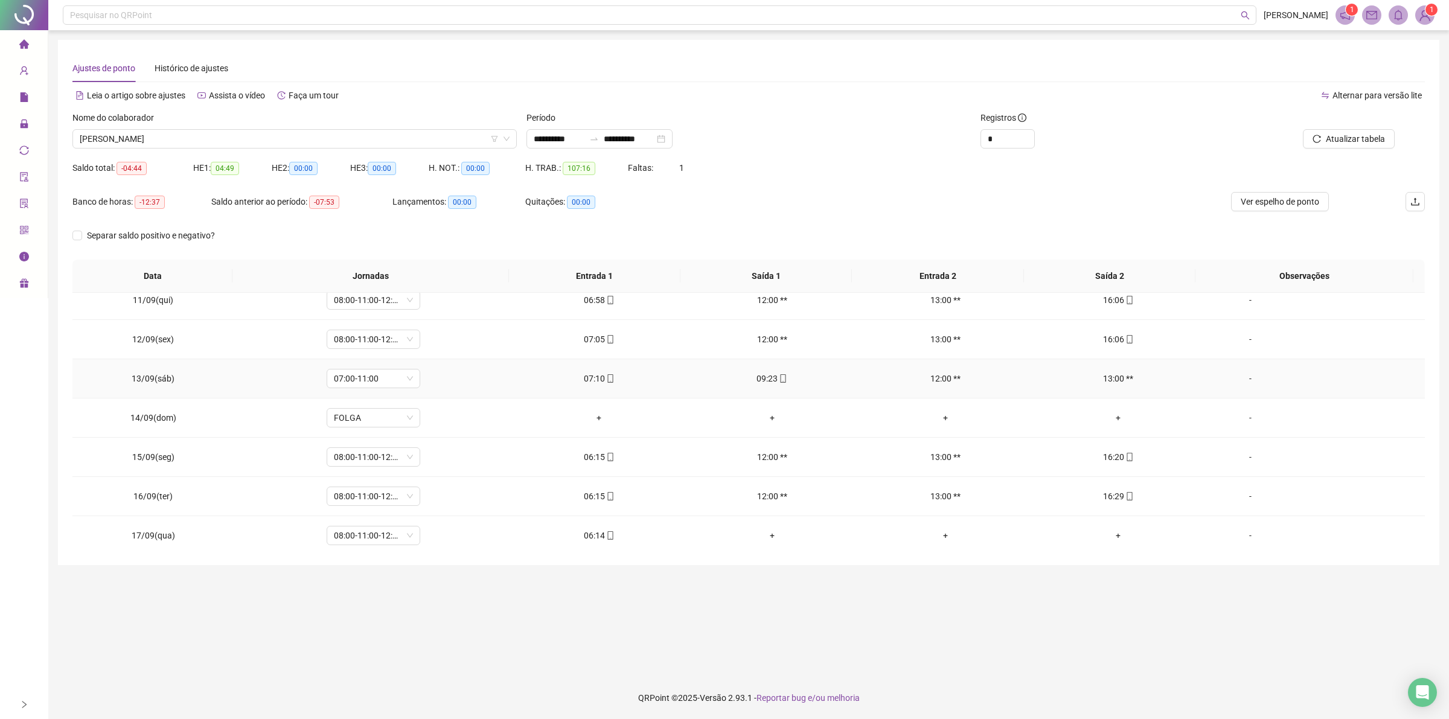
scroll to position [411, 0]
click at [606, 529] on icon "mobile" at bounding box center [610, 531] width 8 height 8
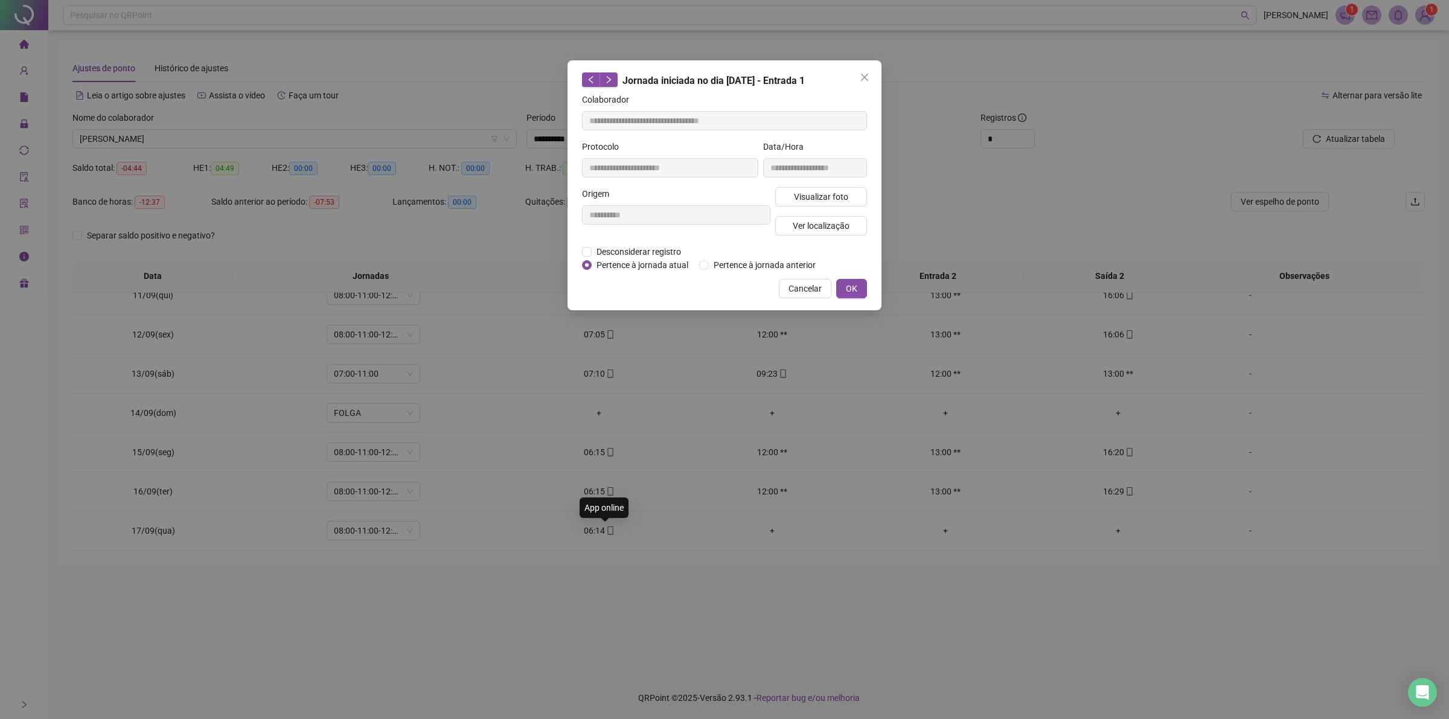
type input "**********"
click at [810, 194] on span "Visualizar foto" at bounding box center [821, 196] width 54 height 13
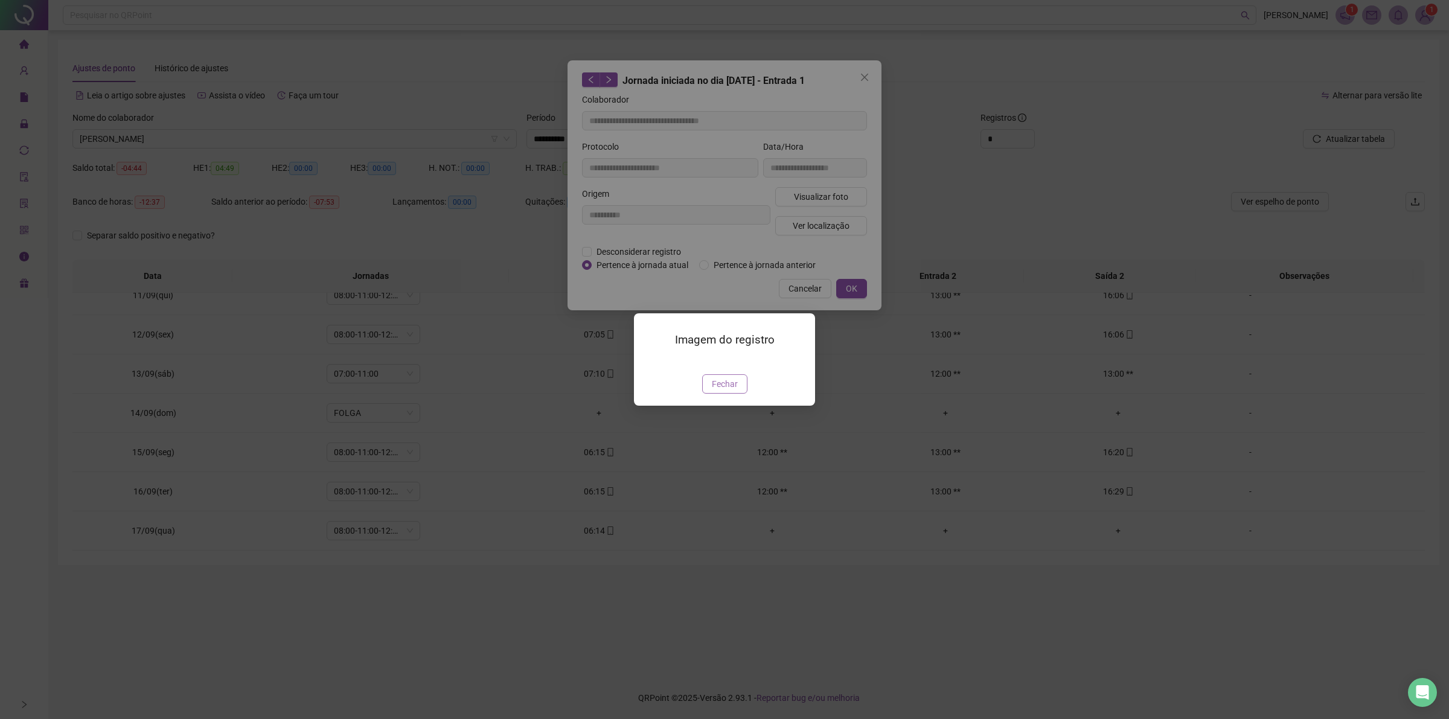
click at [722, 391] on span "Fechar" at bounding box center [725, 383] width 26 height 13
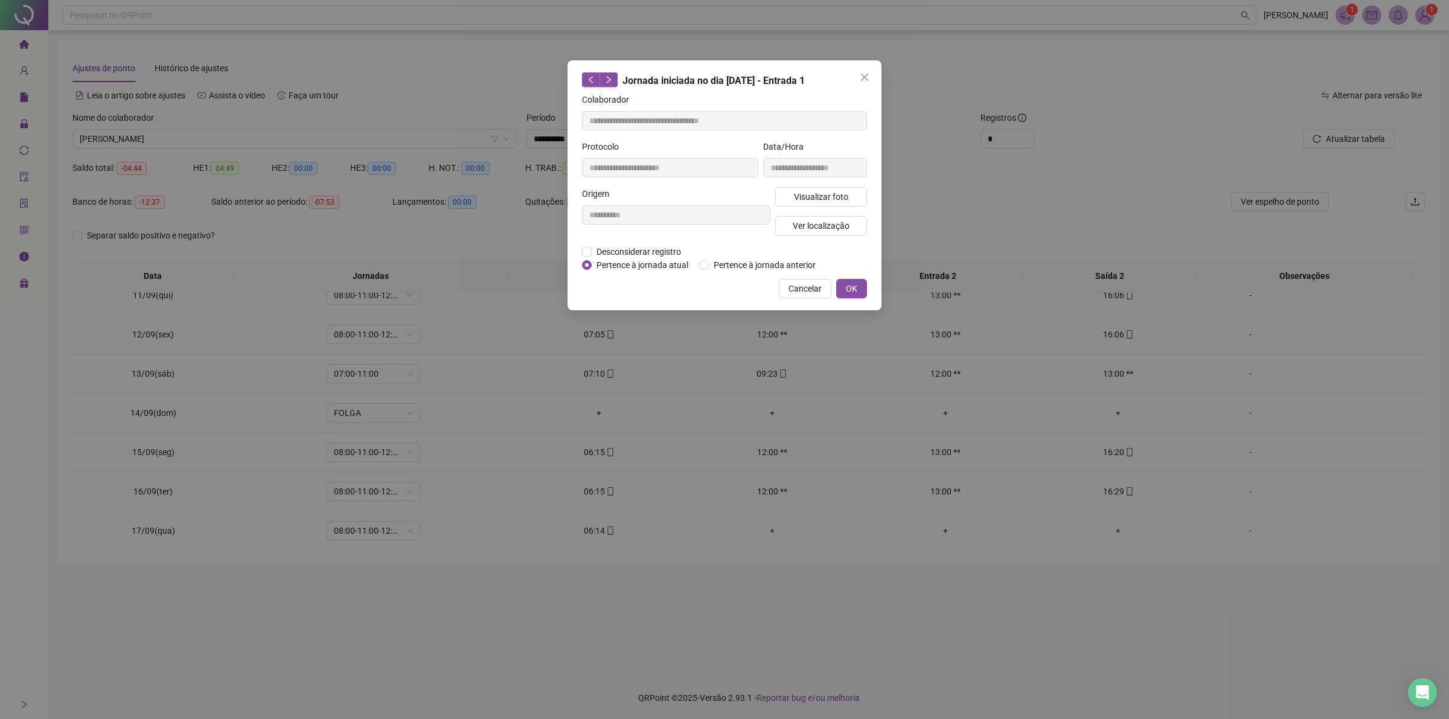
click at [859, 71] on button "Close" at bounding box center [864, 77] width 19 height 19
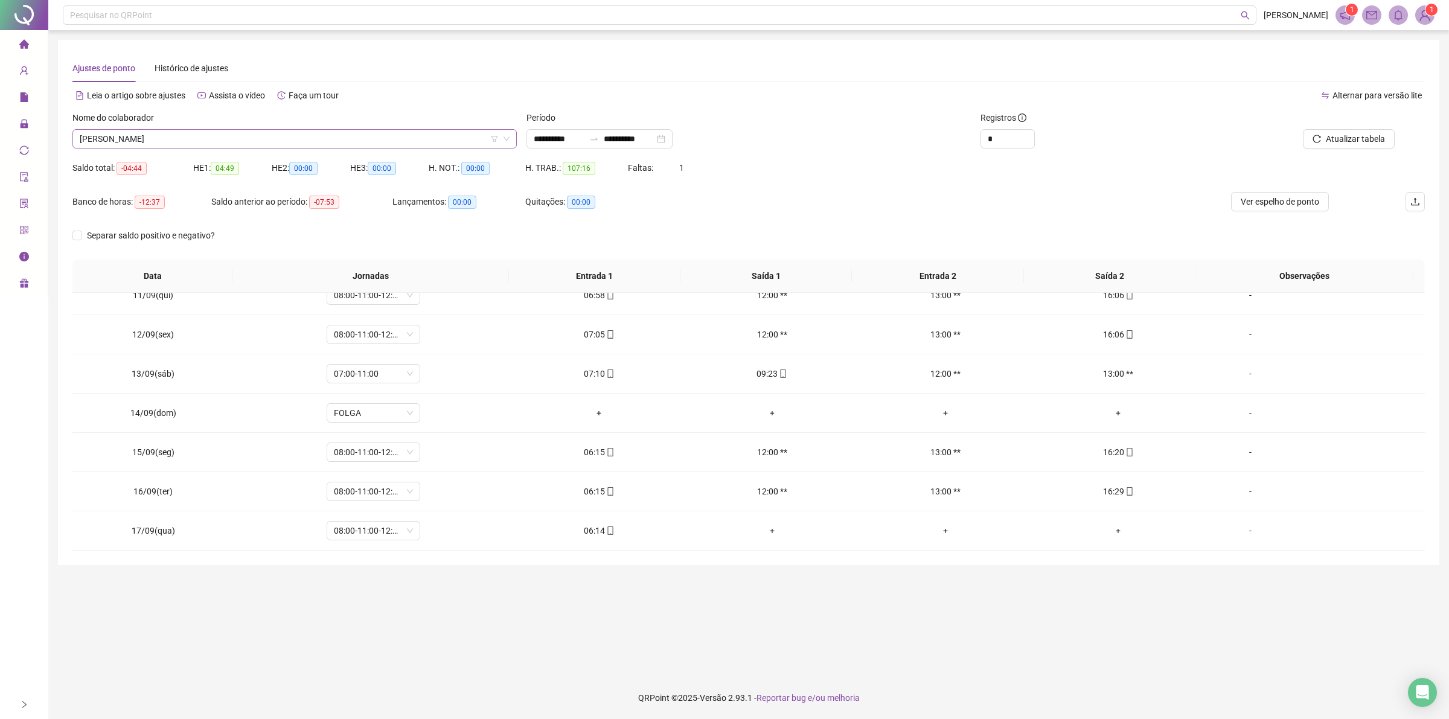
click at [286, 130] on span "[PERSON_NAME]" at bounding box center [295, 139] width 430 height 18
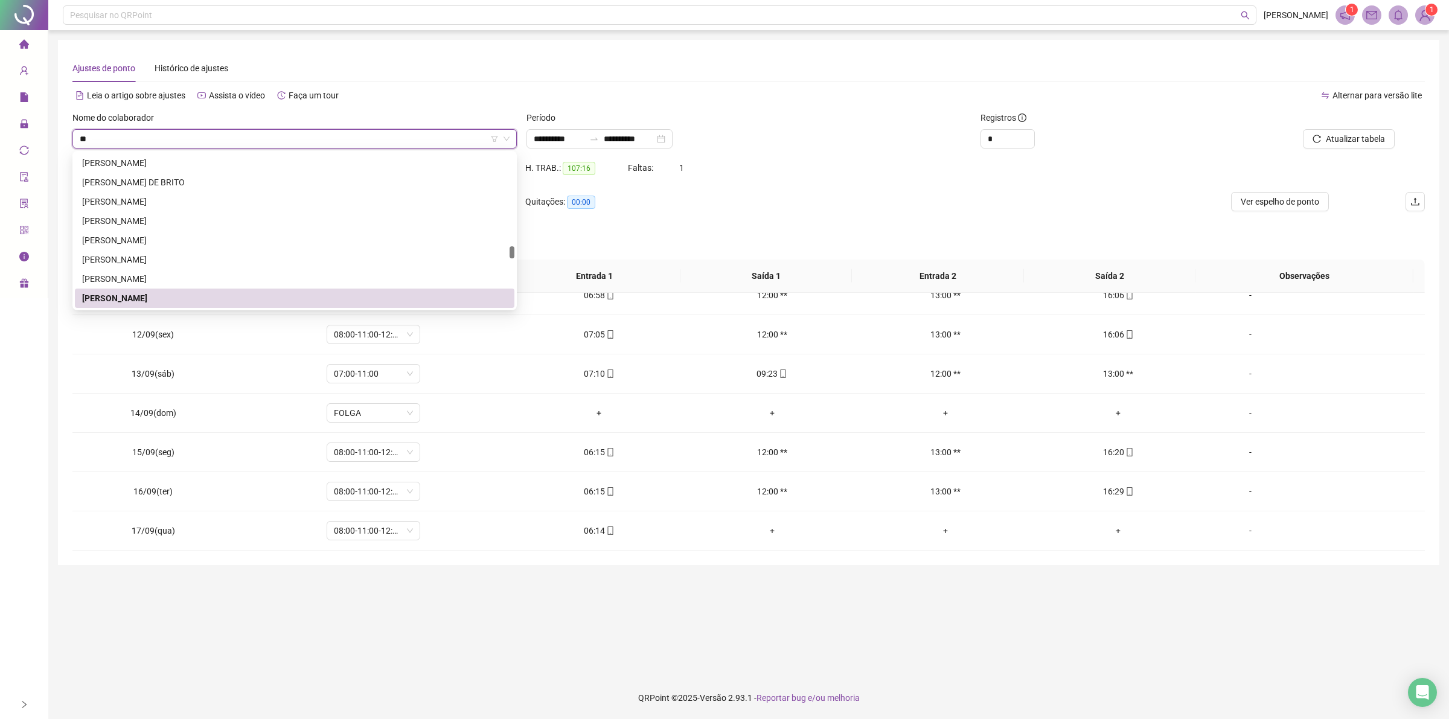
scroll to position [1314, 0]
type input "***"
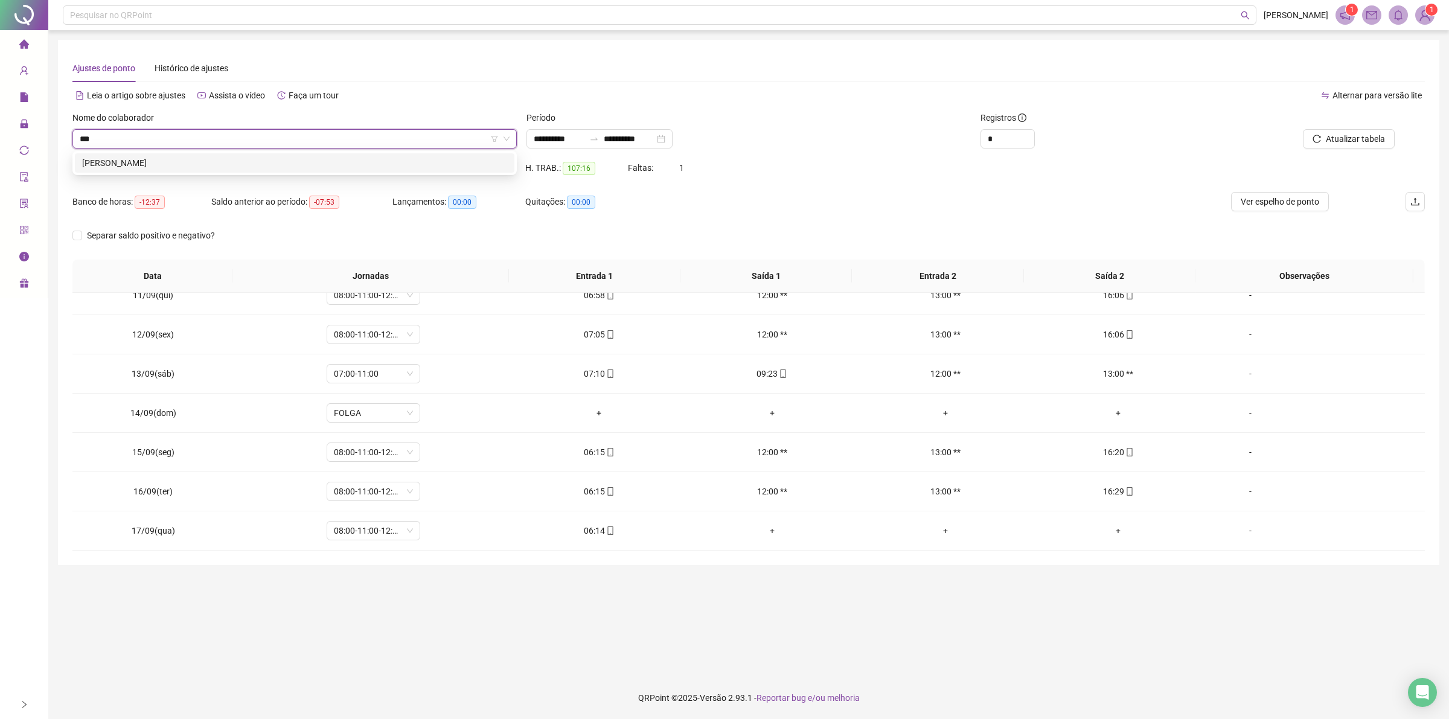
scroll to position [0, 0]
click at [111, 165] on div "[PERSON_NAME]" at bounding box center [294, 162] width 425 height 13
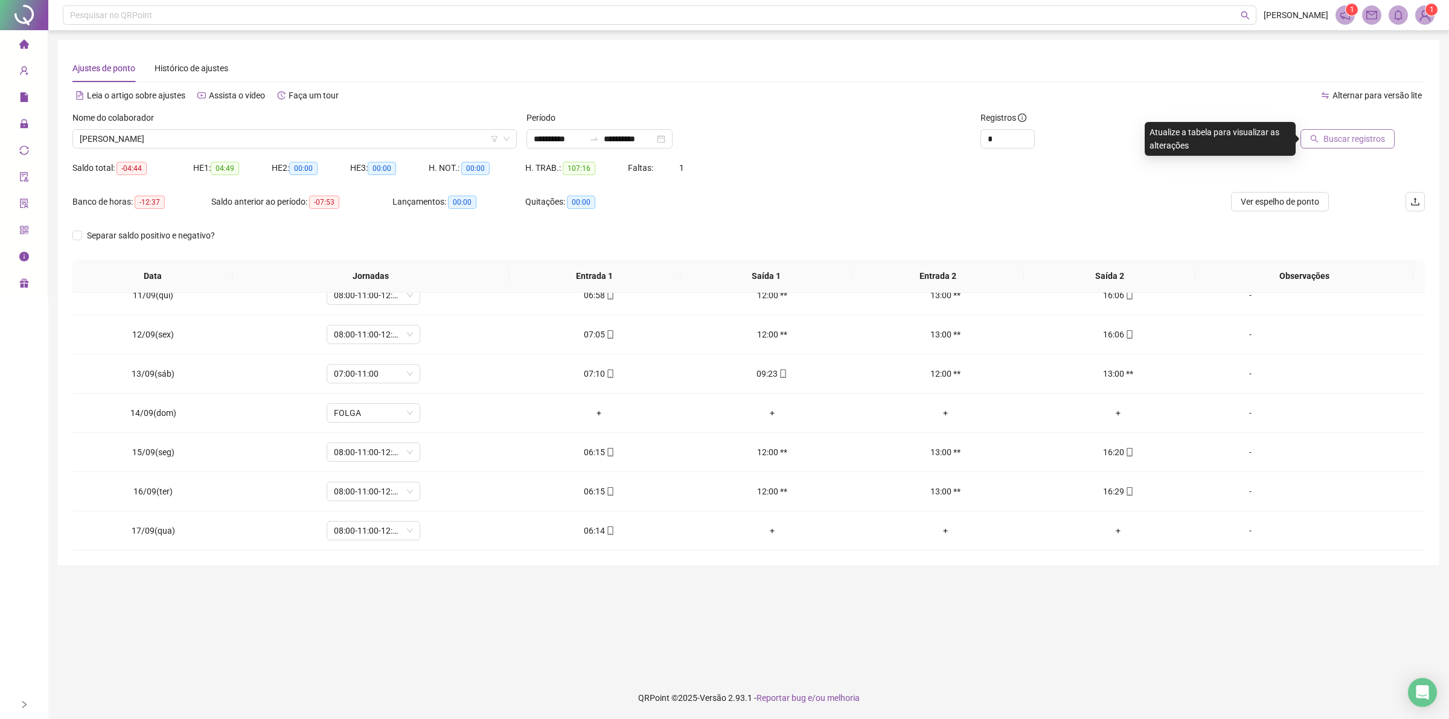
click at [1377, 139] on span "Buscar registros" at bounding box center [1355, 138] width 62 height 13
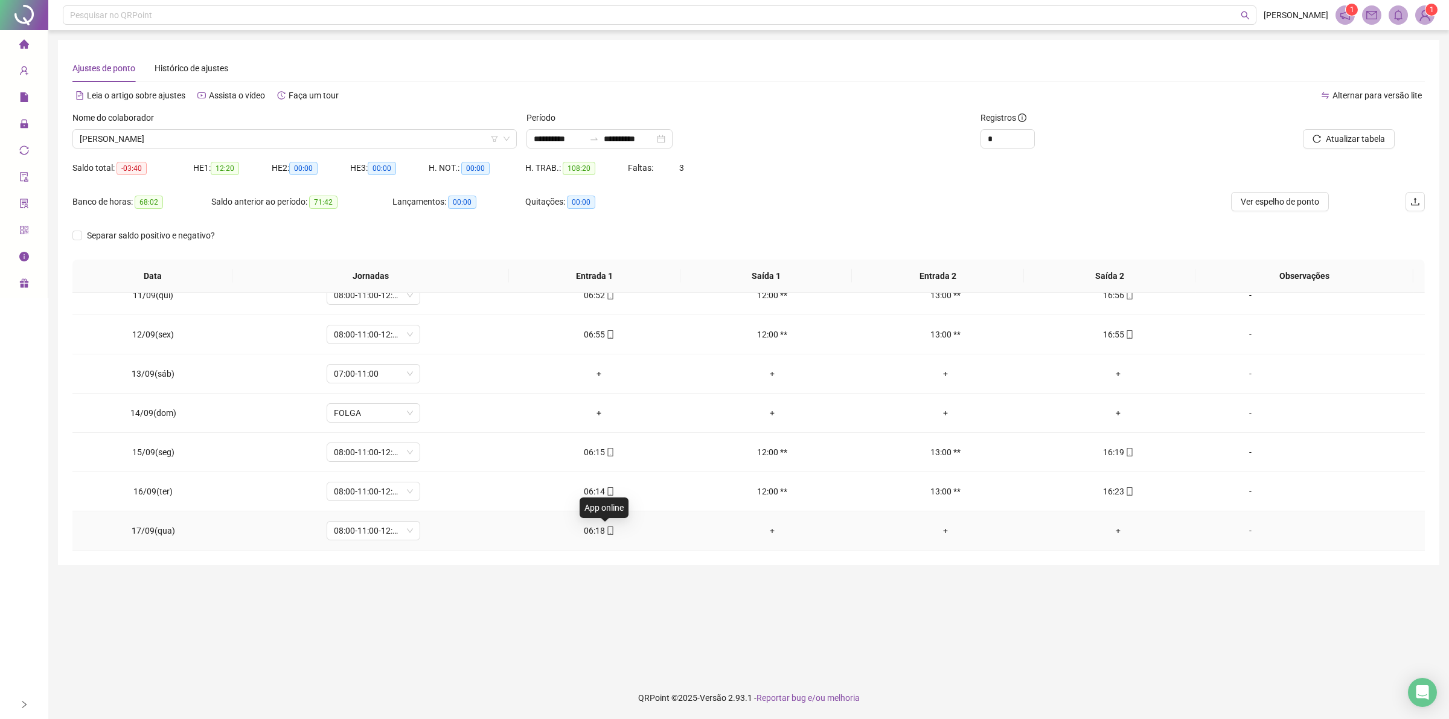
click at [606, 530] on icon "mobile" at bounding box center [610, 531] width 8 height 8
type input "**********"
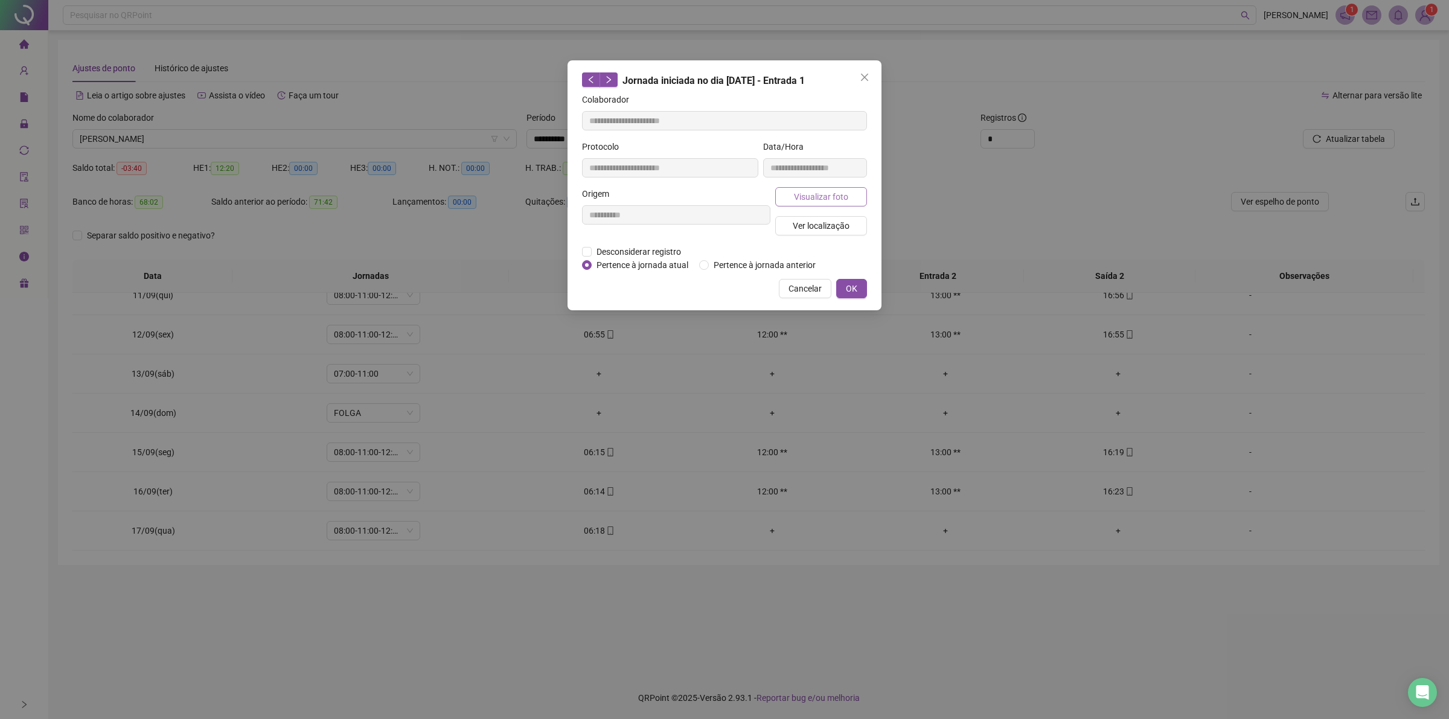
click at [801, 194] on span "Visualizar foto" at bounding box center [821, 196] width 54 height 13
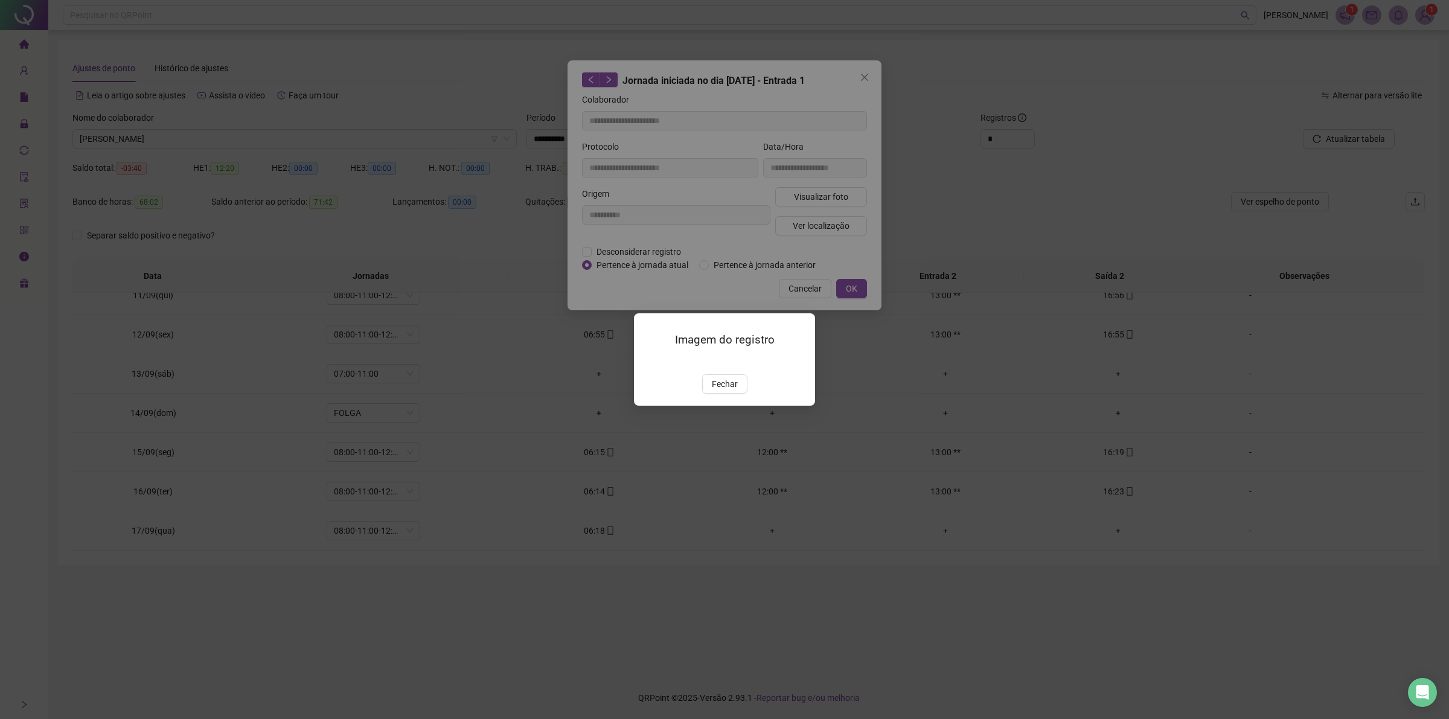
click at [865, 71] on div "Imagem do registro Fechar" at bounding box center [724, 359] width 1449 height 719
click at [723, 391] on span "Fechar" at bounding box center [725, 383] width 26 height 13
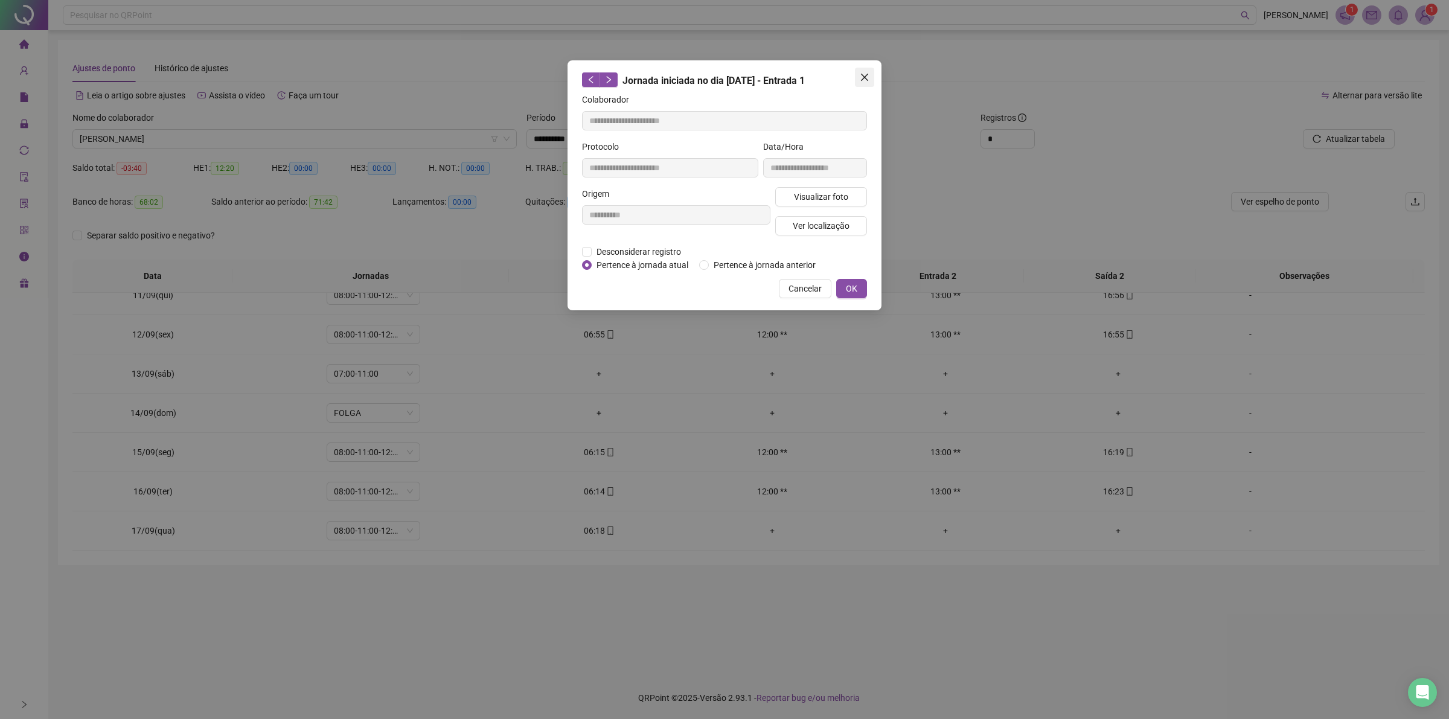
click at [858, 79] on span "Close" at bounding box center [864, 77] width 19 height 10
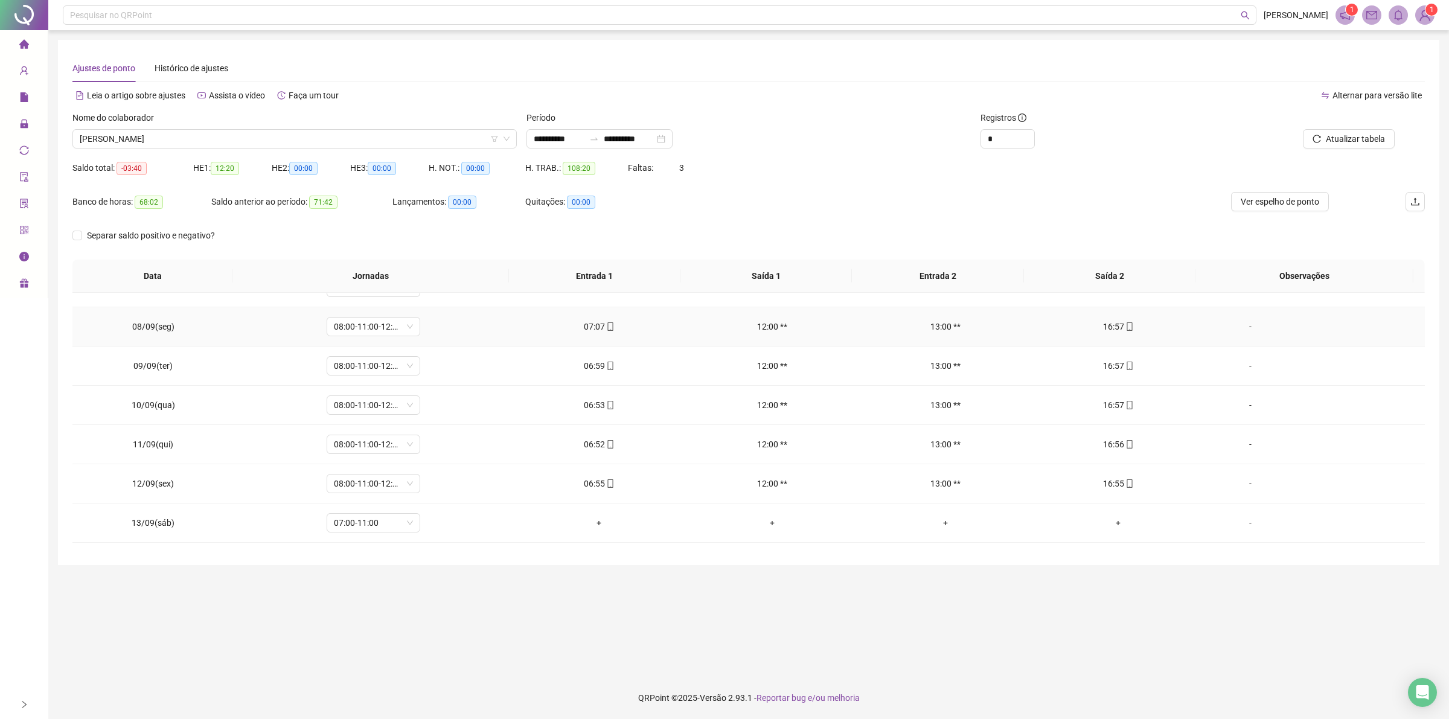
scroll to position [411, 0]
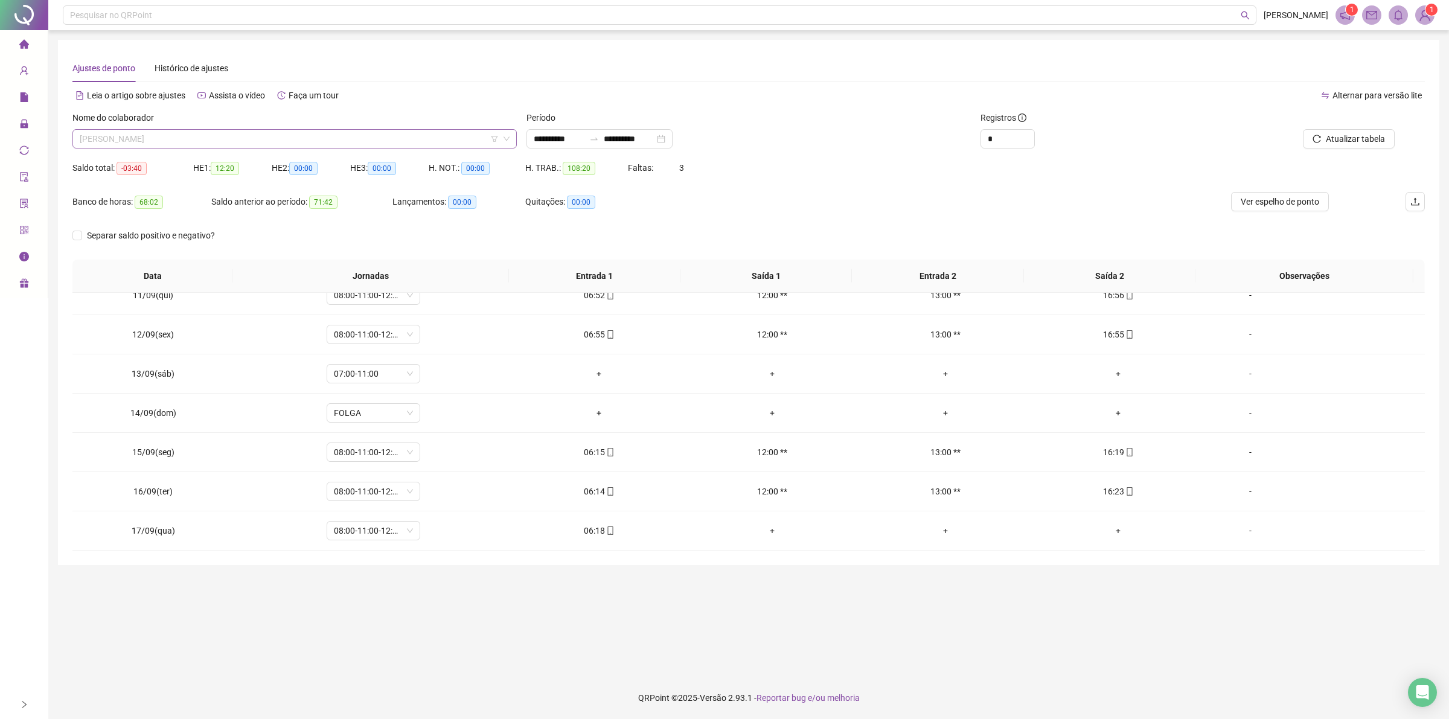
click at [204, 143] on span "[PERSON_NAME]" at bounding box center [295, 139] width 430 height 18
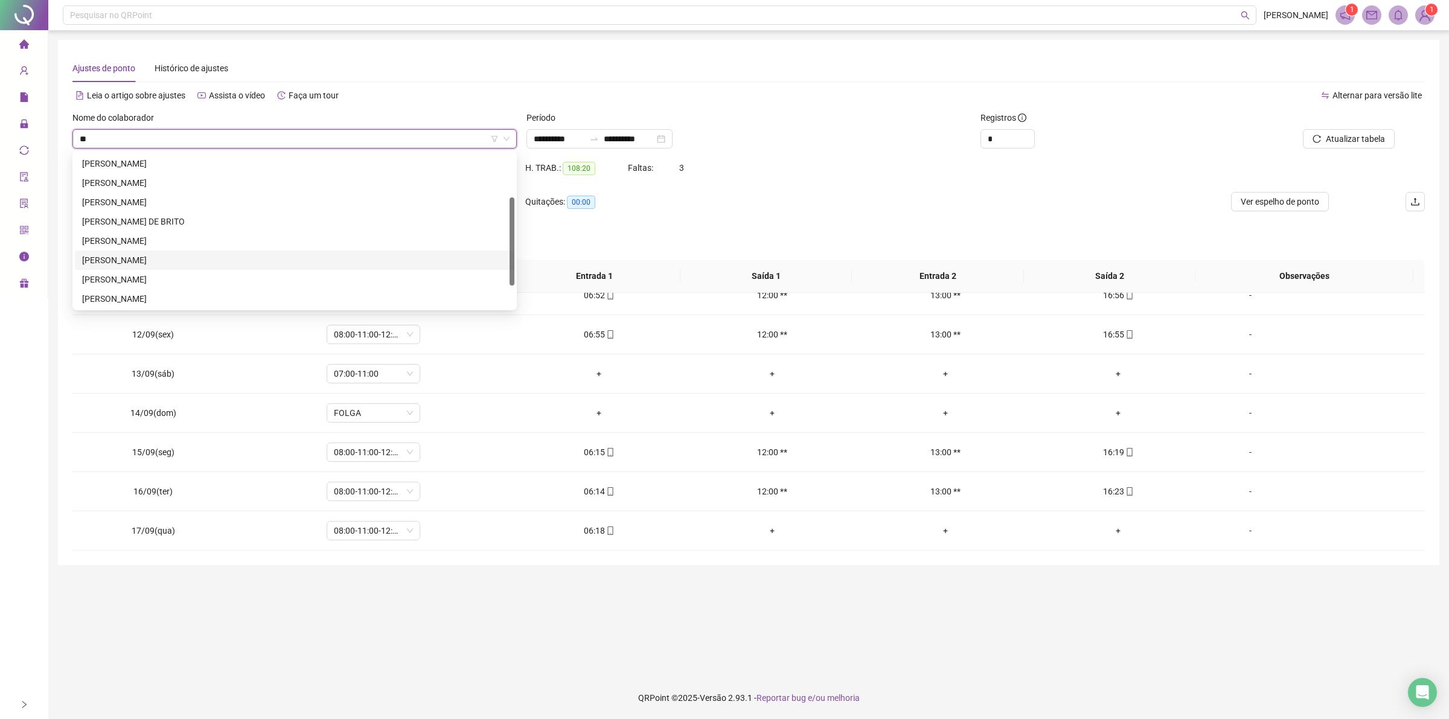
type input "**"
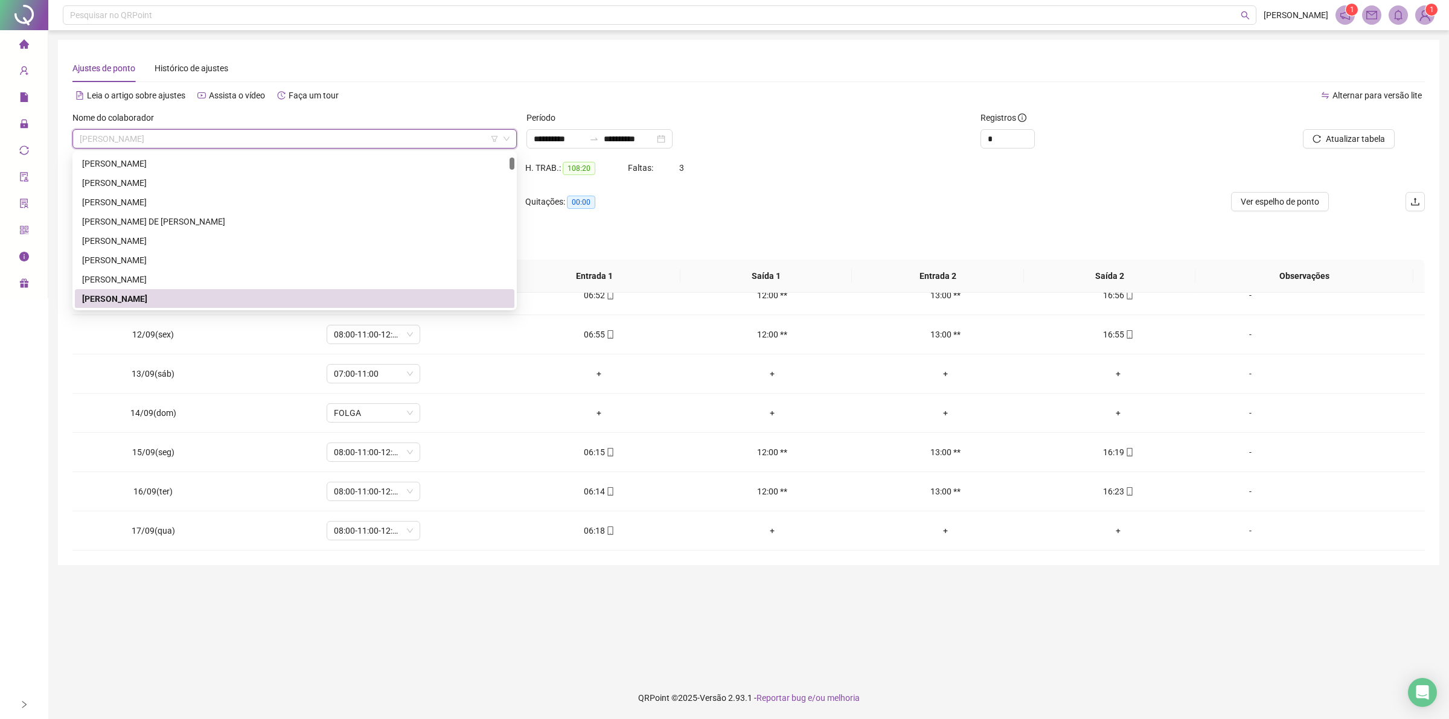
click at [193, 133] on span "[PERSON_NAME]" at bounding box center [295, 139] width 430 height 18
type input "**"
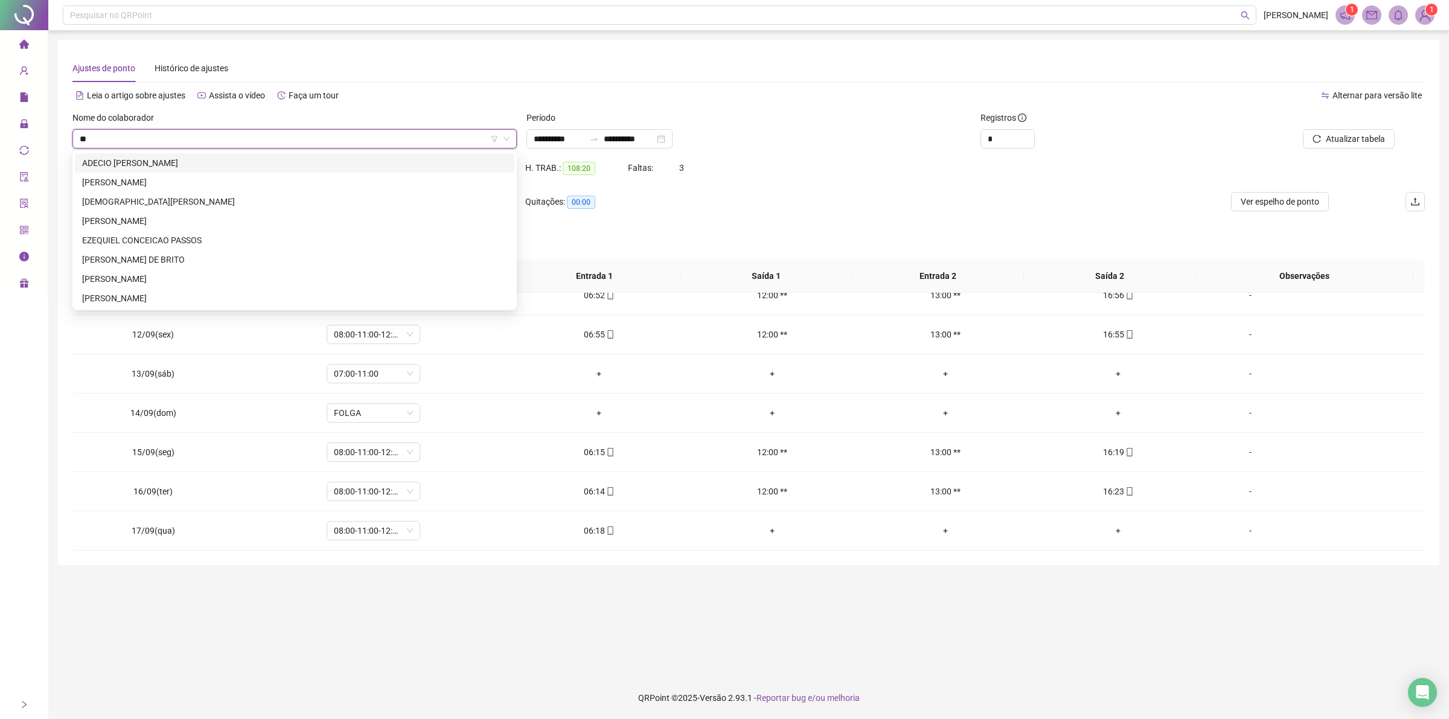
scroll to position [0, 0]
click at [176, 240] on div "EZEQUIEL CONCEICAO PASSOS" at bounding box center [294, 240] width 425 height 13
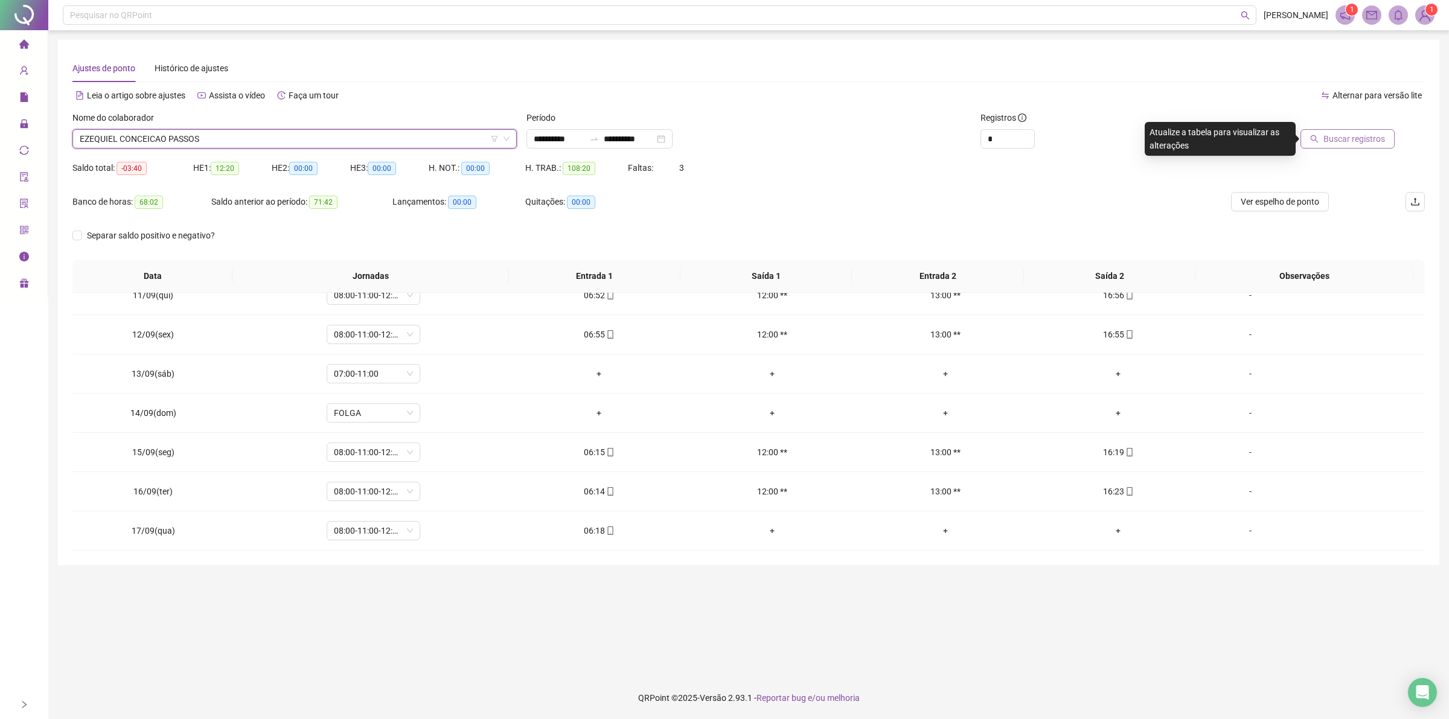
click at [1335, 136] on span "Buscar registros" at bounding box center [1355, 138] width 62 height 13
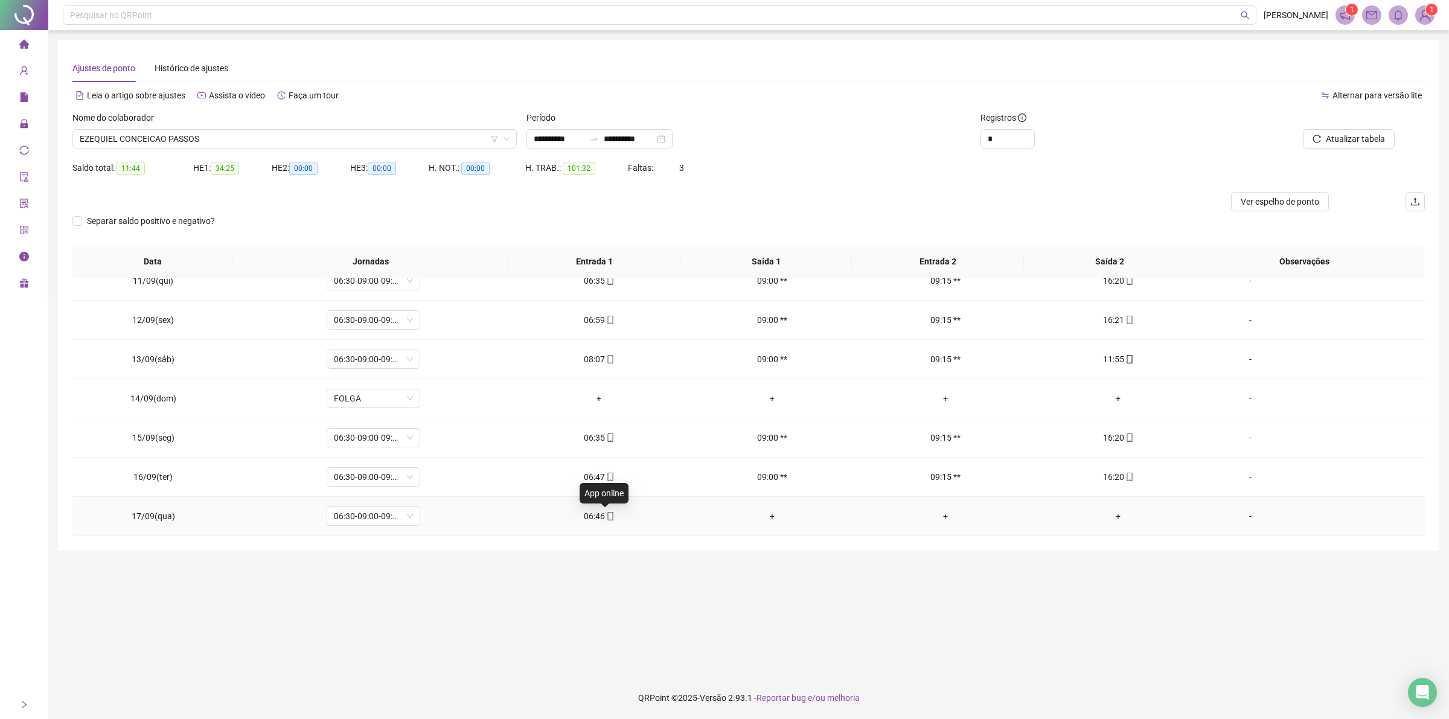
click at [606, 517] on icon "mobile" at bounding box center [610, 516] width 8 height 8
type input "**********"
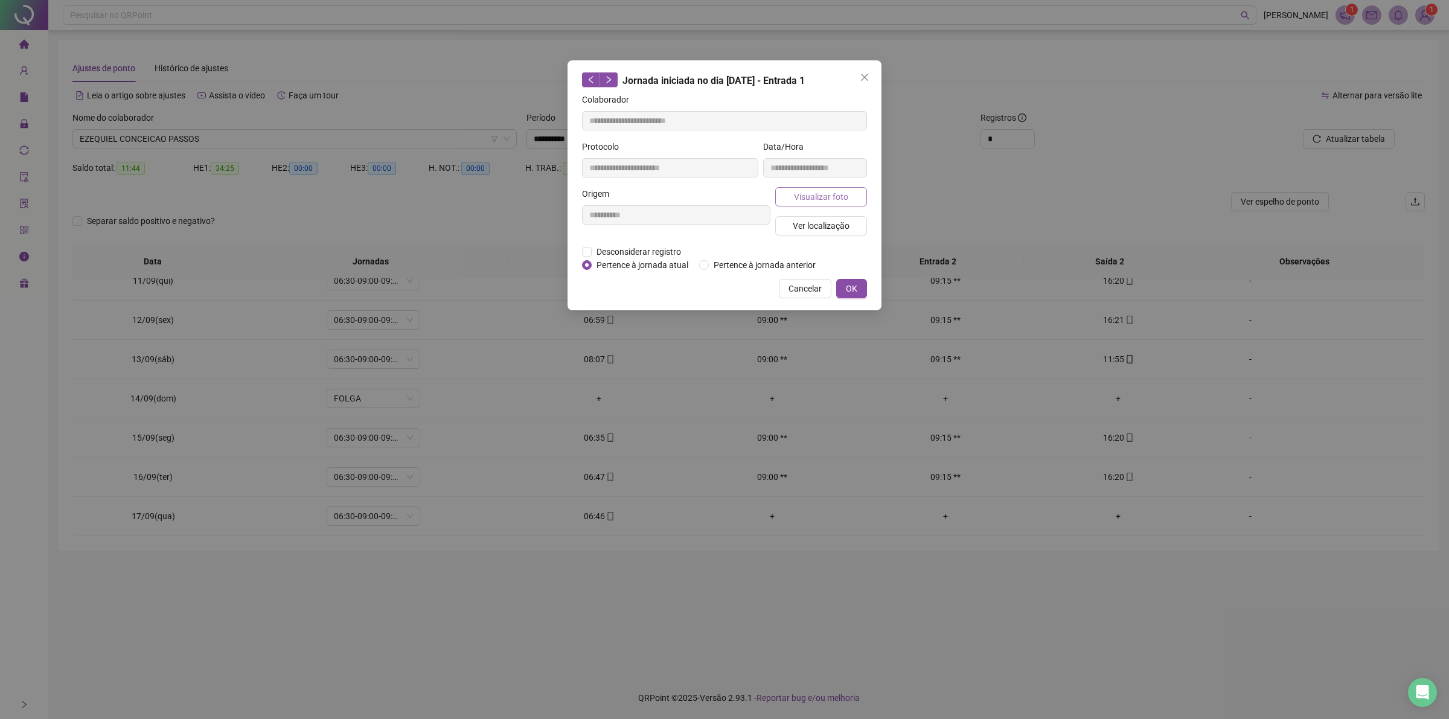
click at [816, 190] on span "Visualizar foto" at bounding box center [821, 196] width 54 height 13
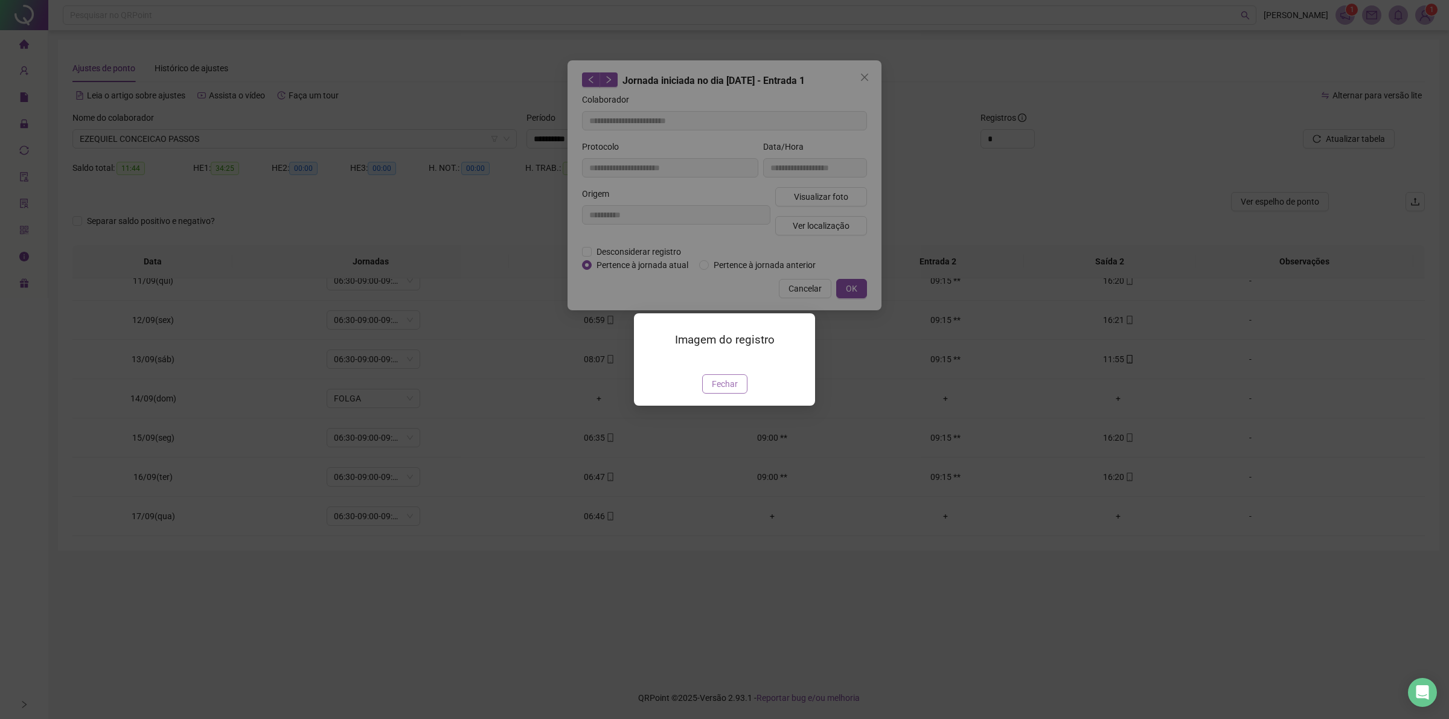
click at [729, 391] on span "Fechar" at bounding box center [725, 383] width 26 height 13
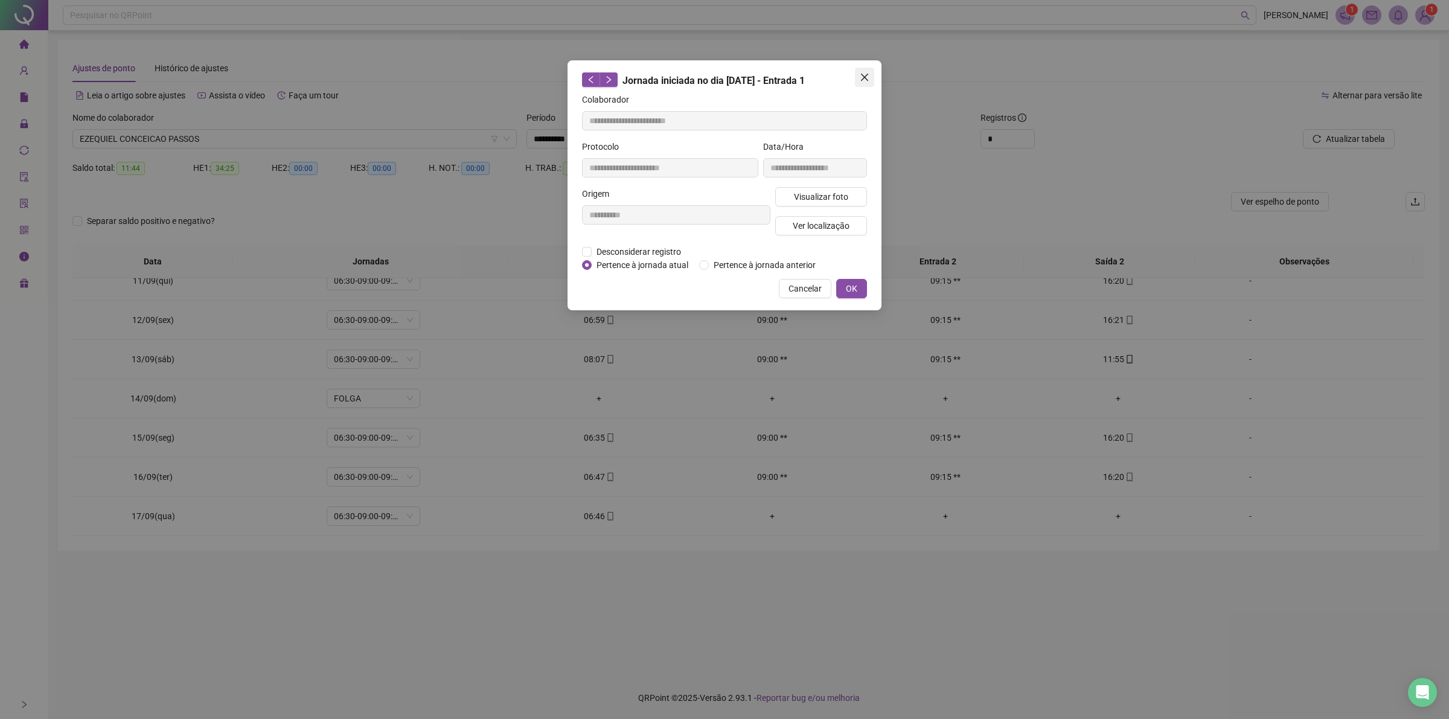
click at [868, 72] on icon "close" at bounding box center [865, 77] width 10 height 10
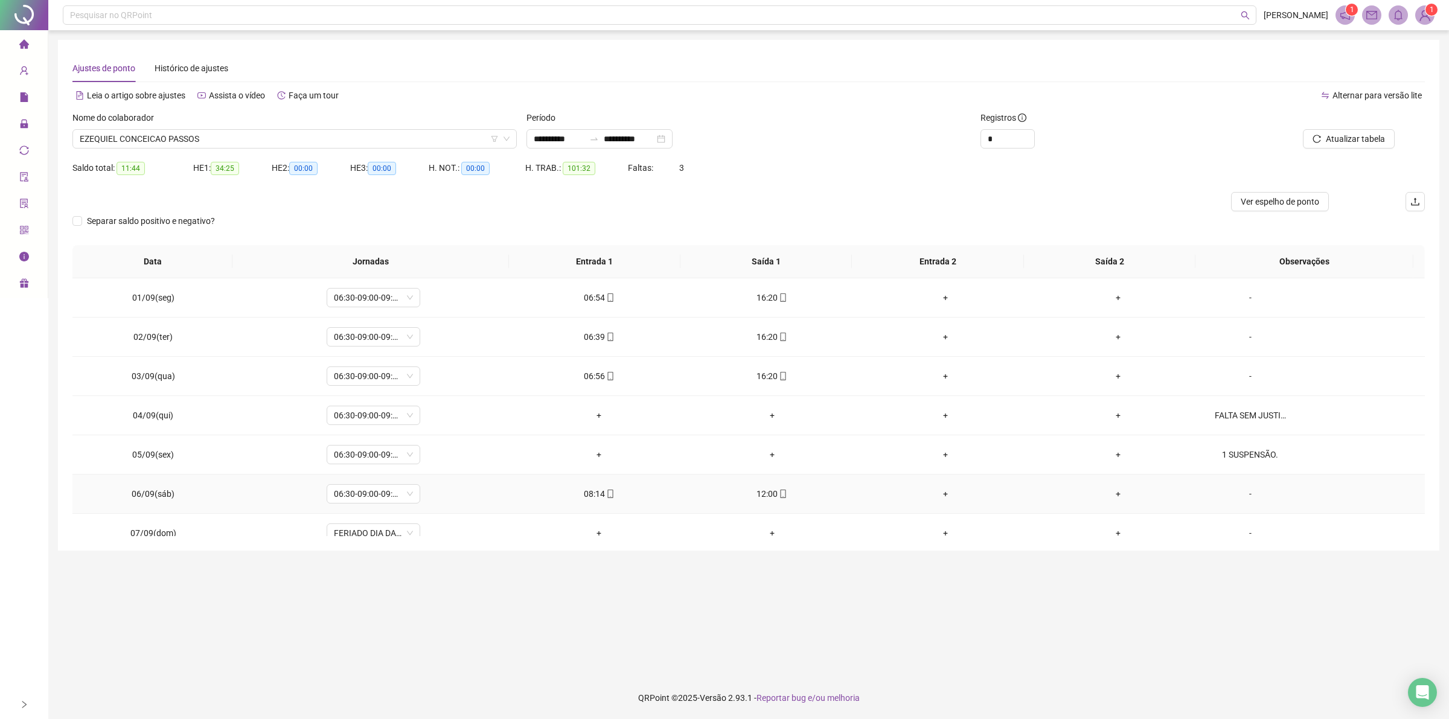
scroll to position [75, 0]
click at [781, 421] on icon "mobile" at bounding box center [783, 418] width 5 height 8
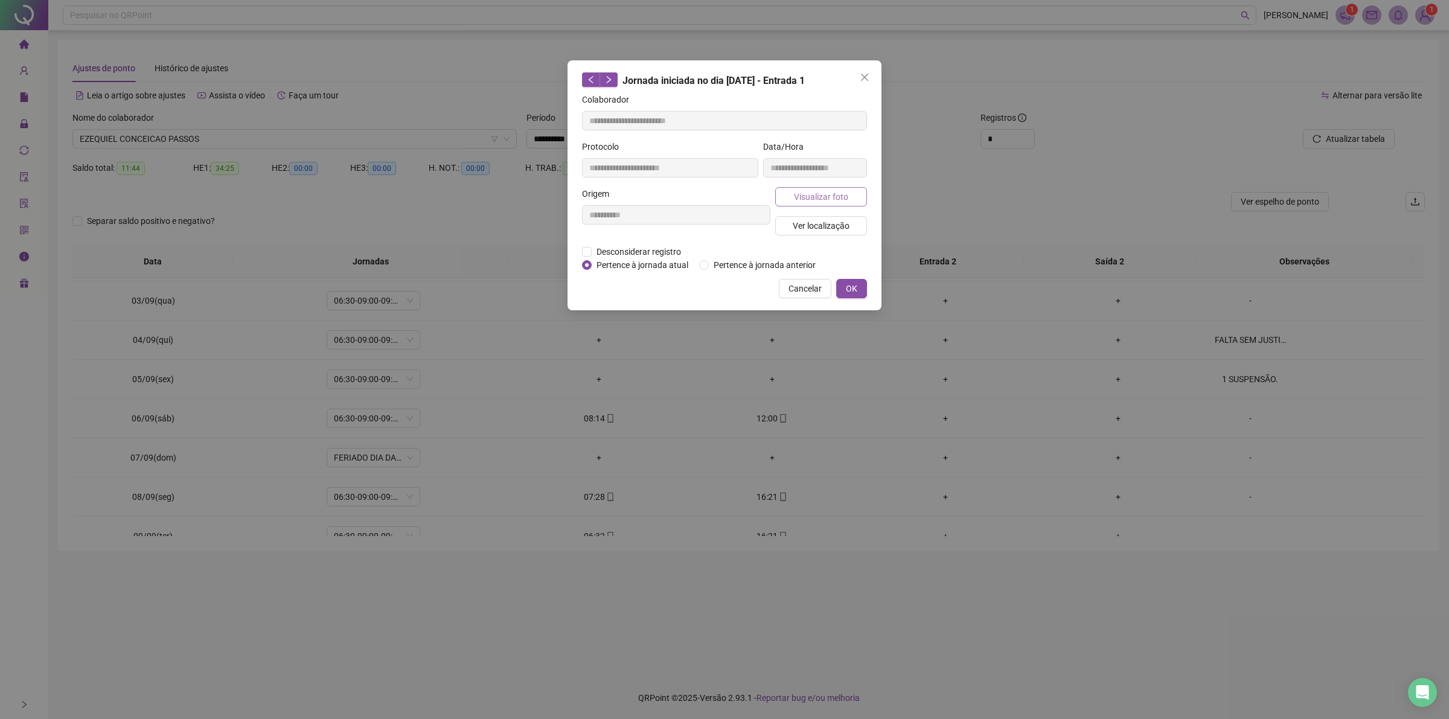
click at [802, 187] on button "Visualizar foto" at bounding box center [821, 196] width 92 height 19
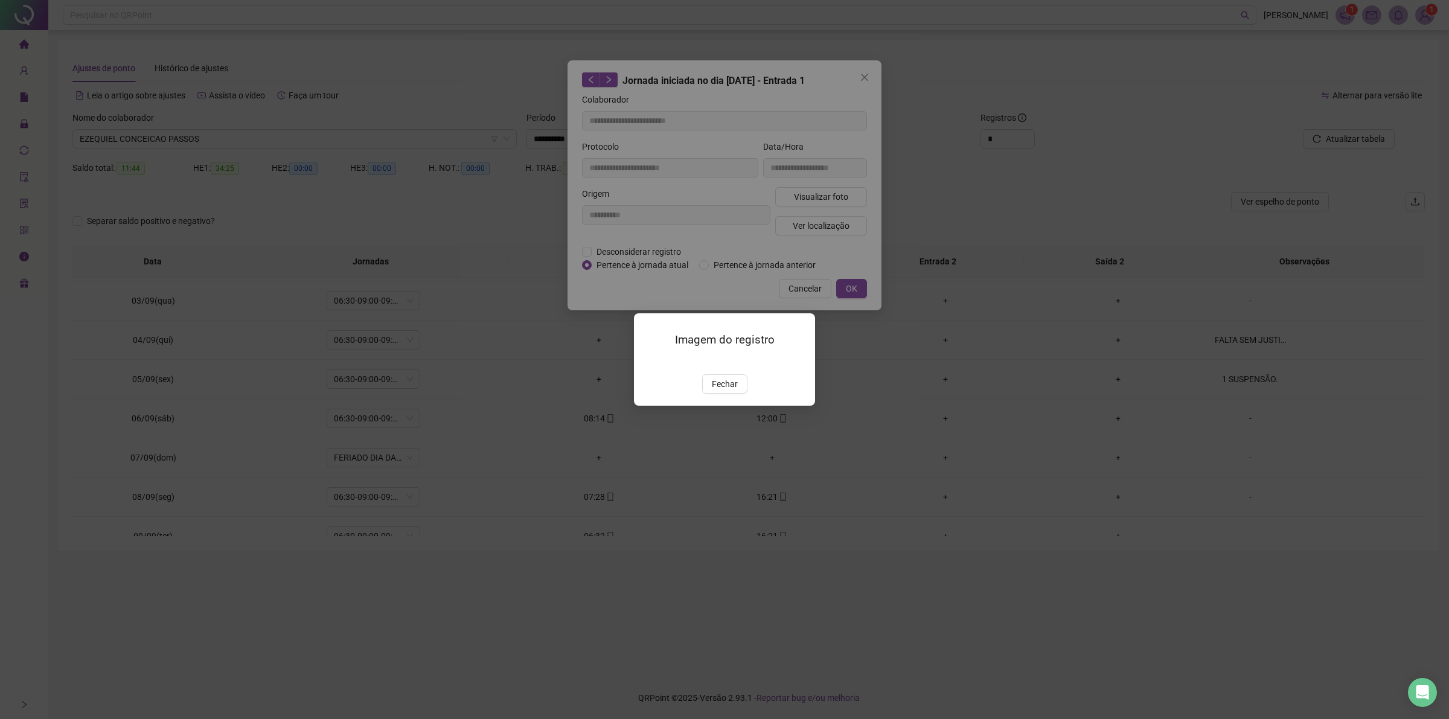
type input "**********"
click at [728, 391] on span "Fechar" at bounding box center [725, 383] width 26 height 13
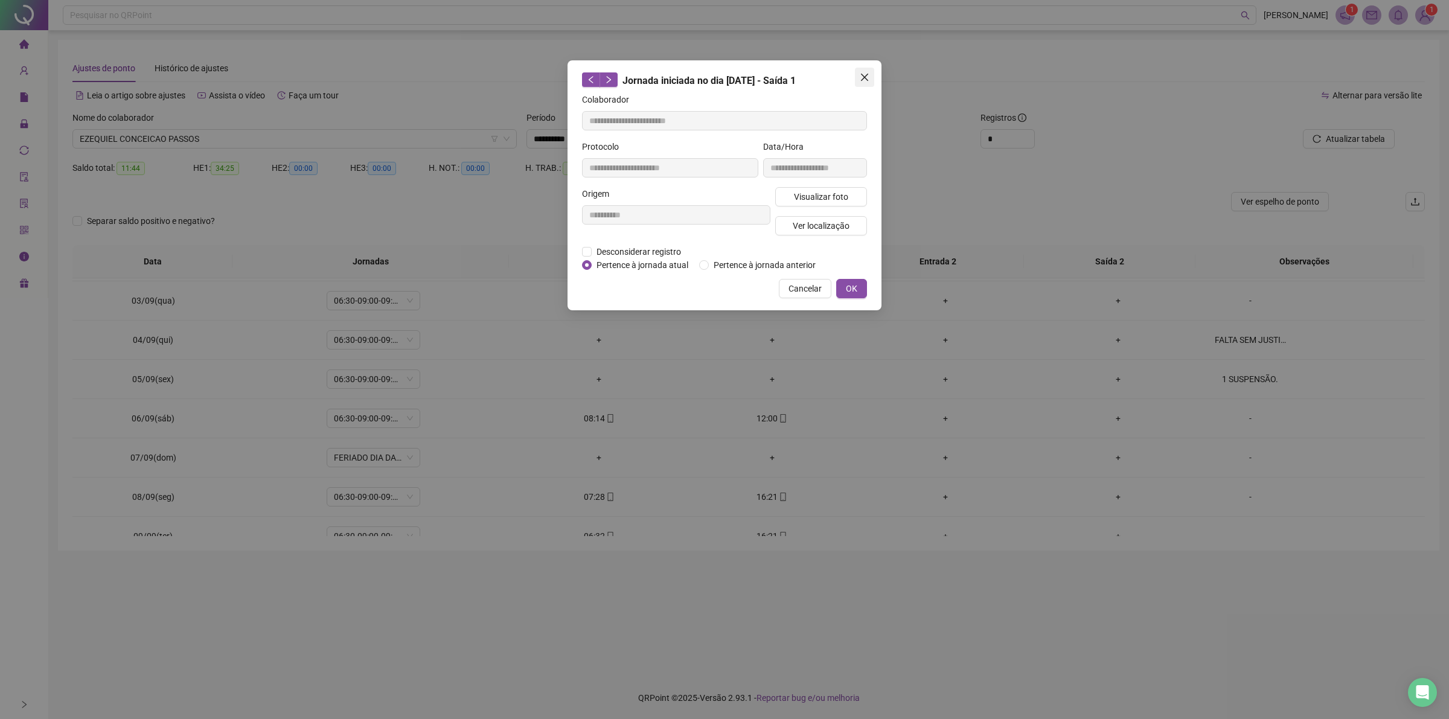
click at [865, 77] on icon "close" at bounding box center [865, 77] width 10 height 10
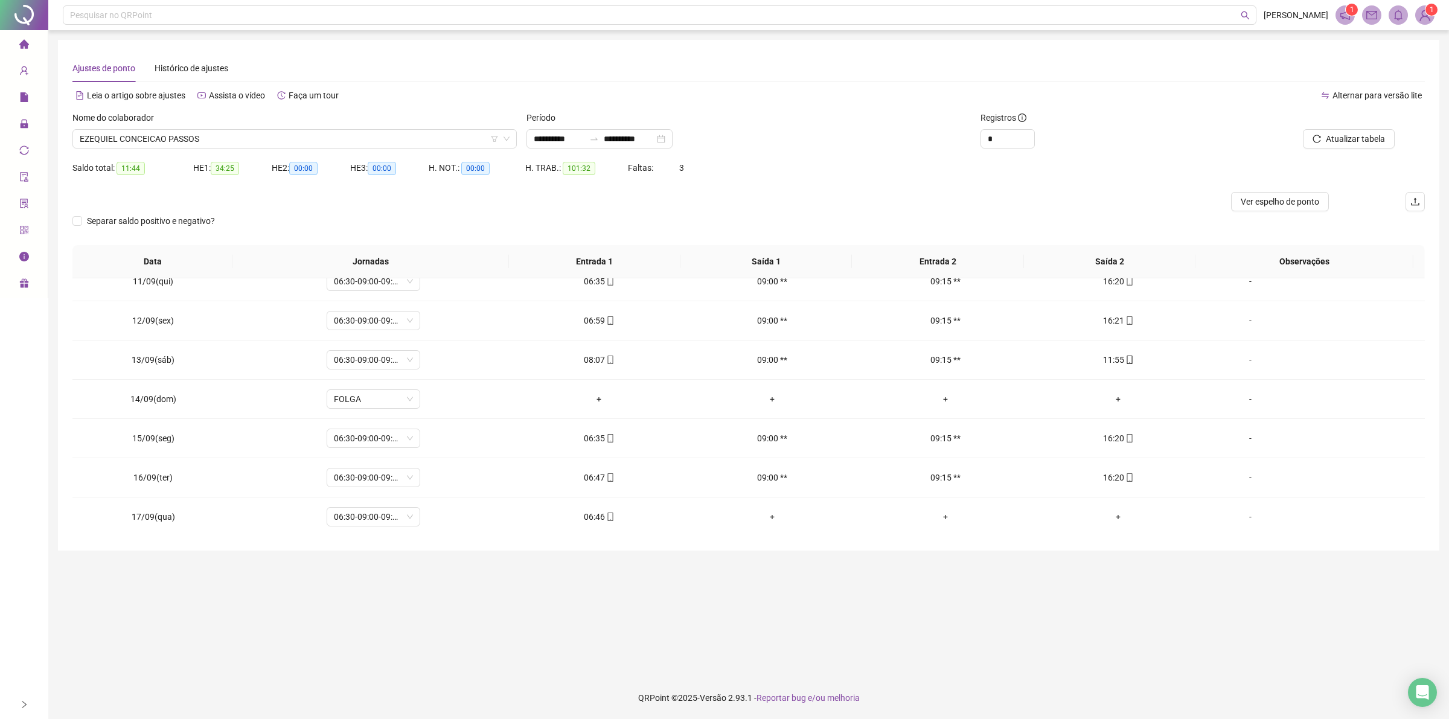
scroll to position [411, 0]
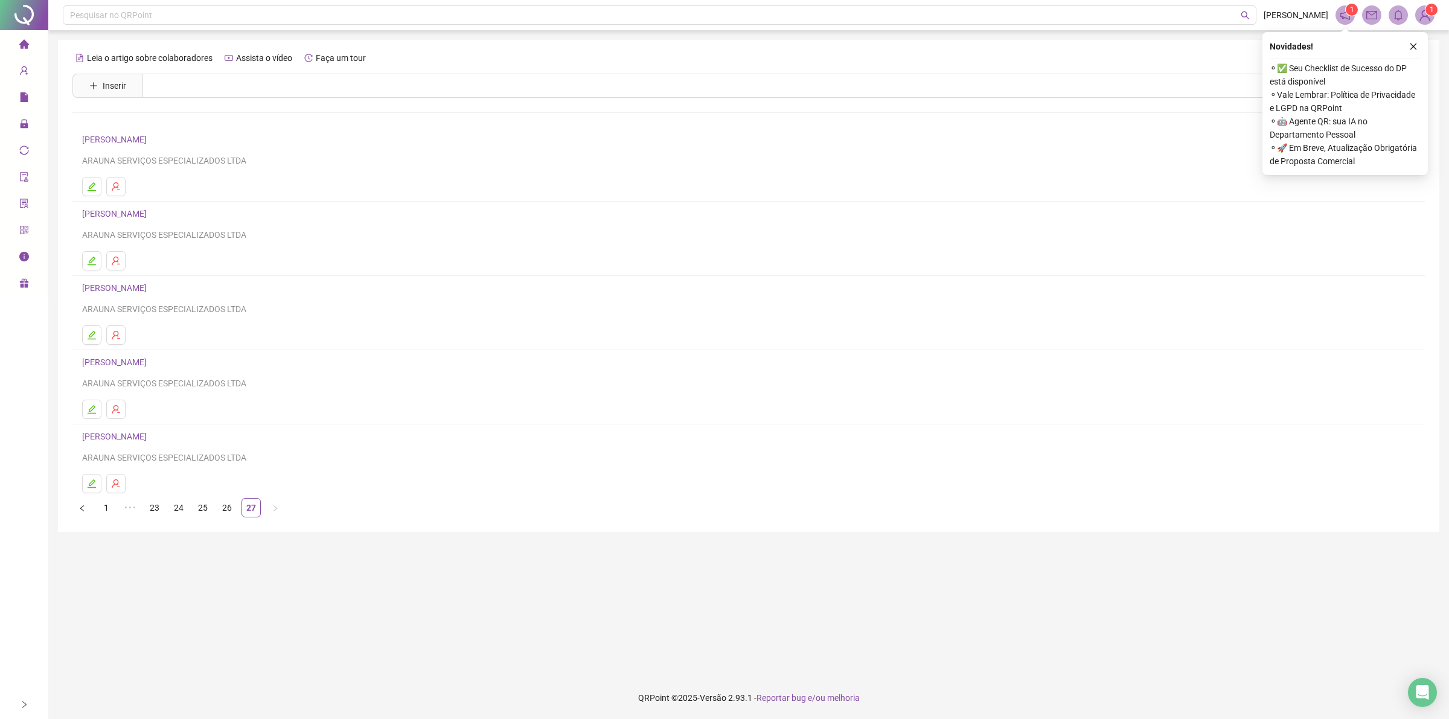
click at [136, 137] on link "[PERSON_NAME]" at bounding box center [116, 140] width 68 height 10
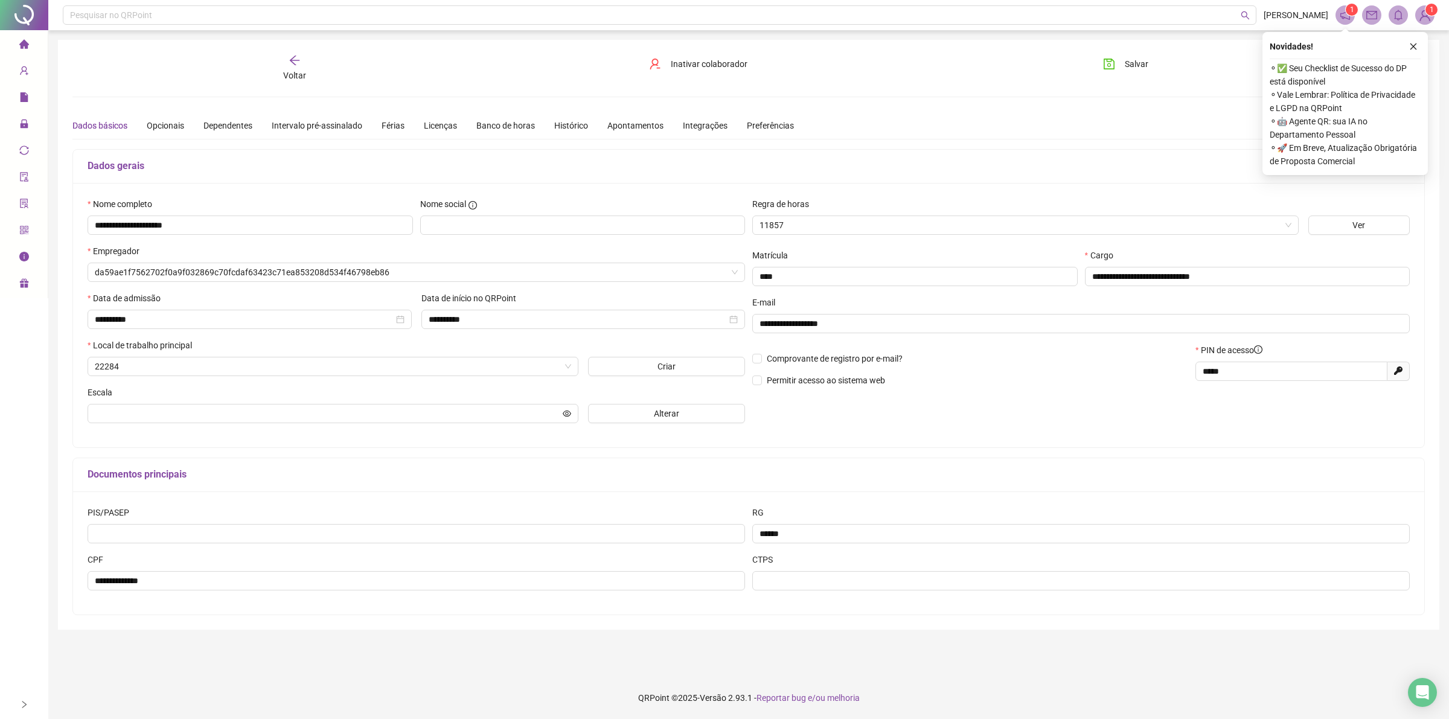
type input "**********"
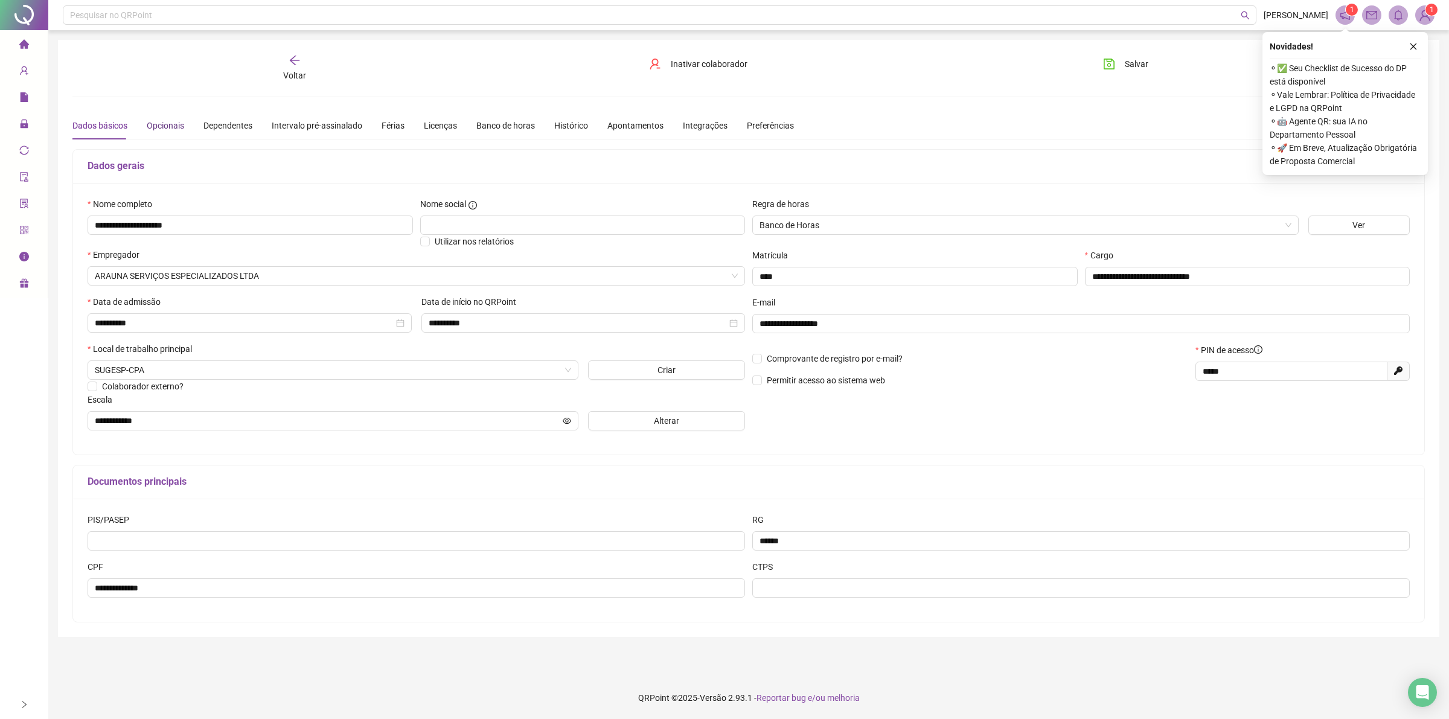
click at [177, 124] on div "Opcionais" at bounding box center [165, 125] width 37 height 13
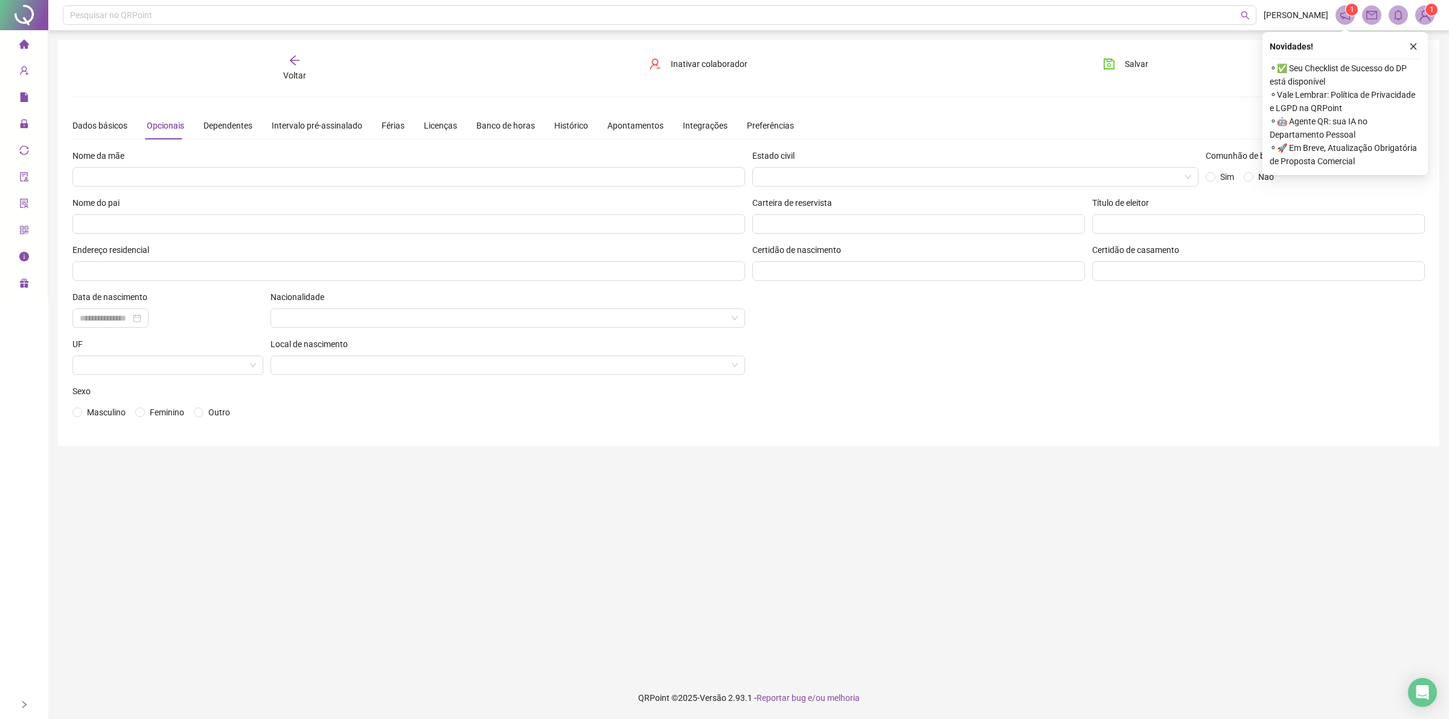
click at [291, 62] on icon "arrow-left" at bounding box center [295, 61] width 10 height 10
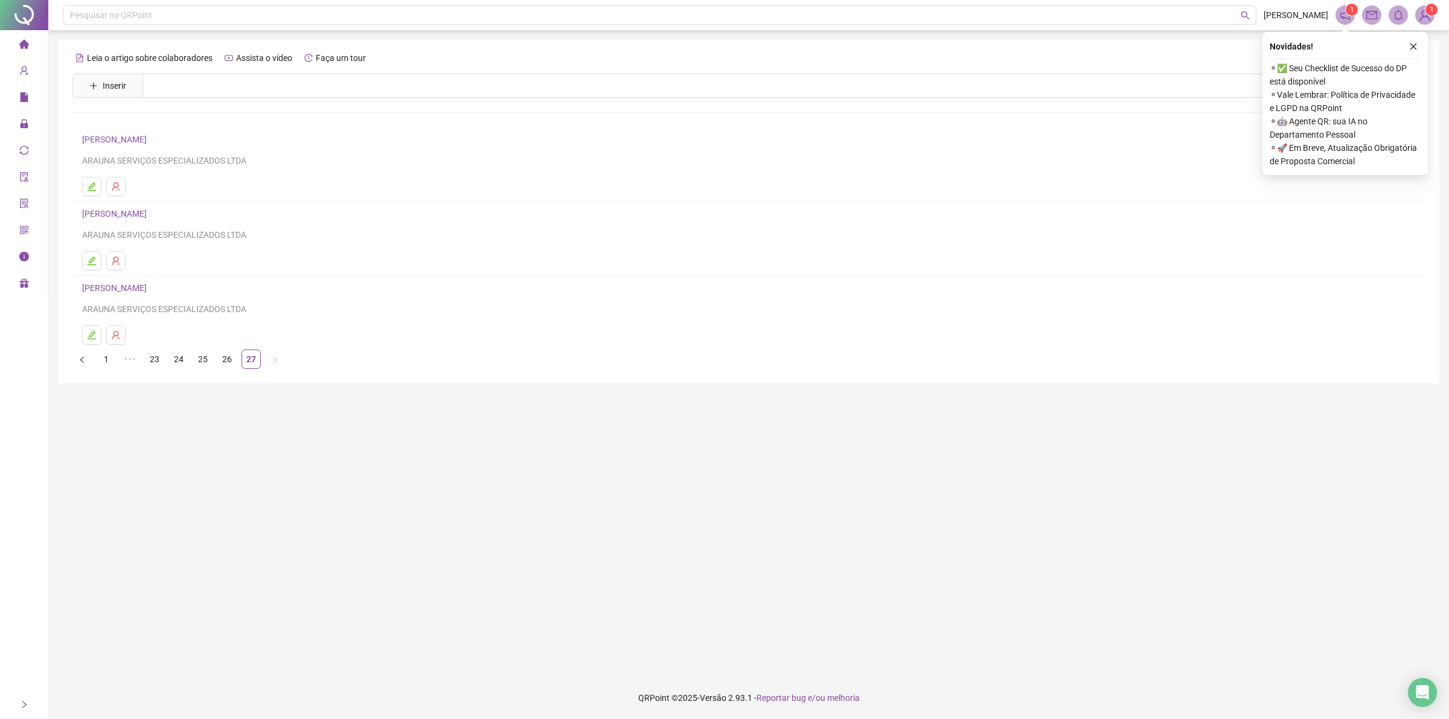
click at [104, 355] on link "1" at bounding box center [106, 359] width 18 height 18
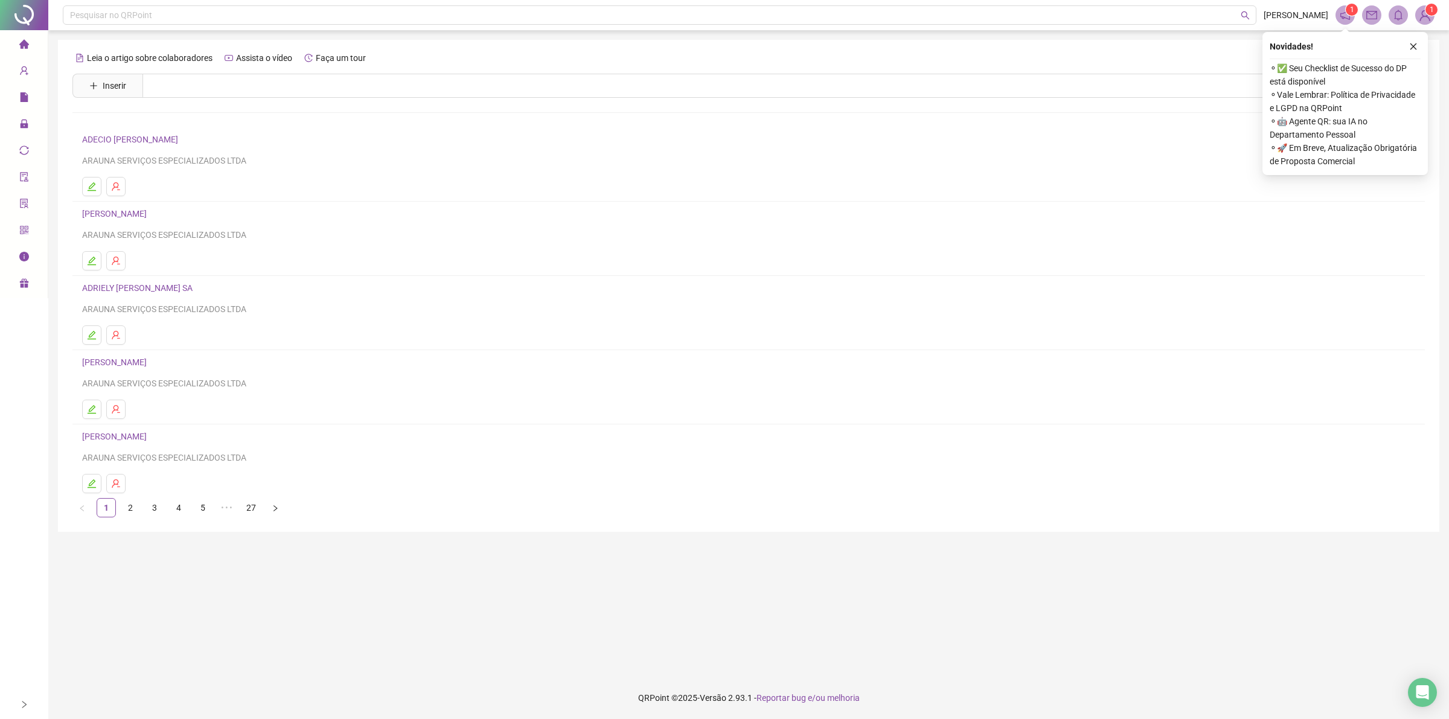
click at [21, 44] on icon "home" at bounding box center [24, 43] width 10 height 9
